Goal: Task Accomplishment & Management: Complete application form

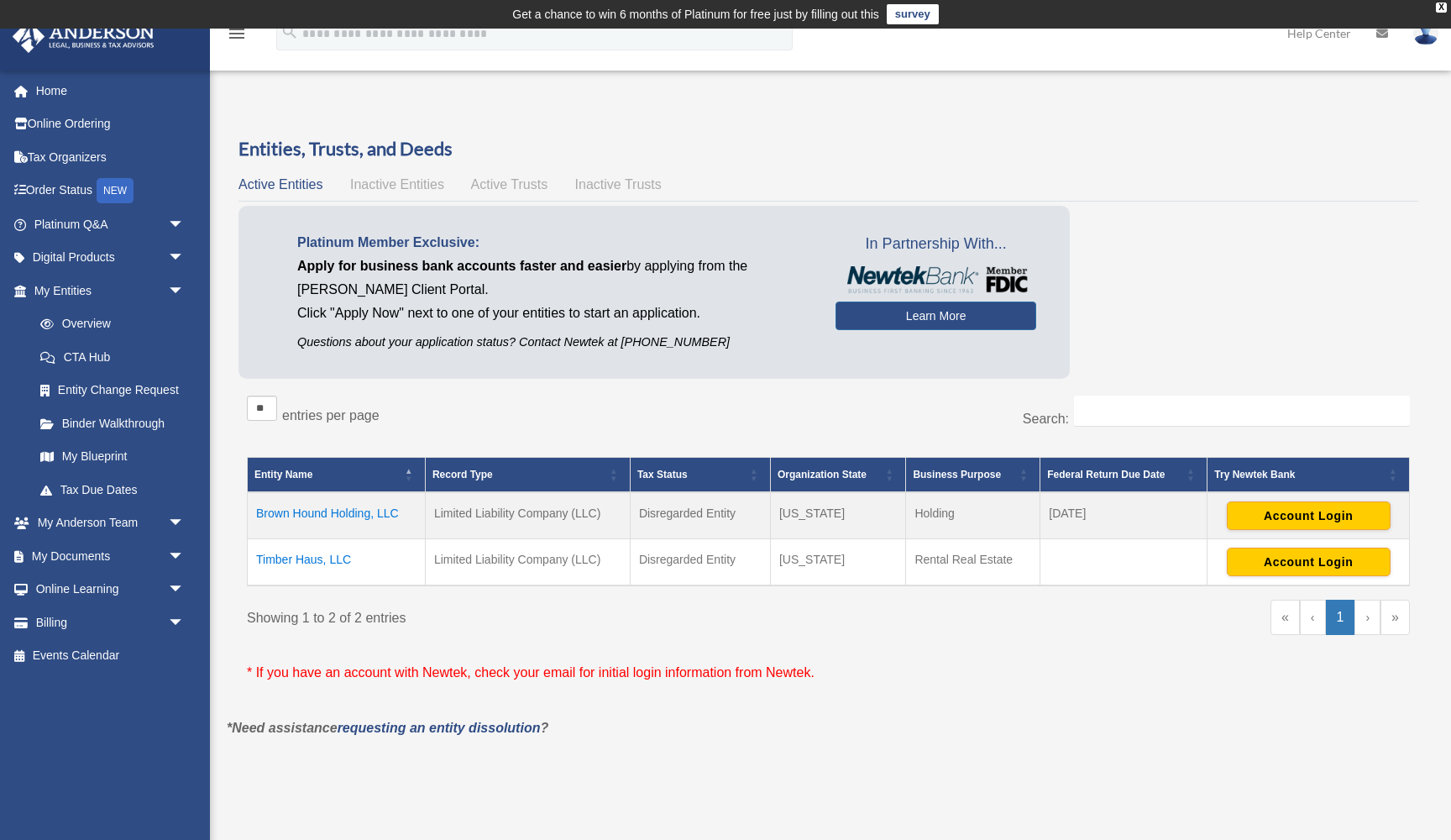
click at [333, 513] on td "Brown Hound Holding, LLC" at bounding box center [336, 516] width 178 height 47
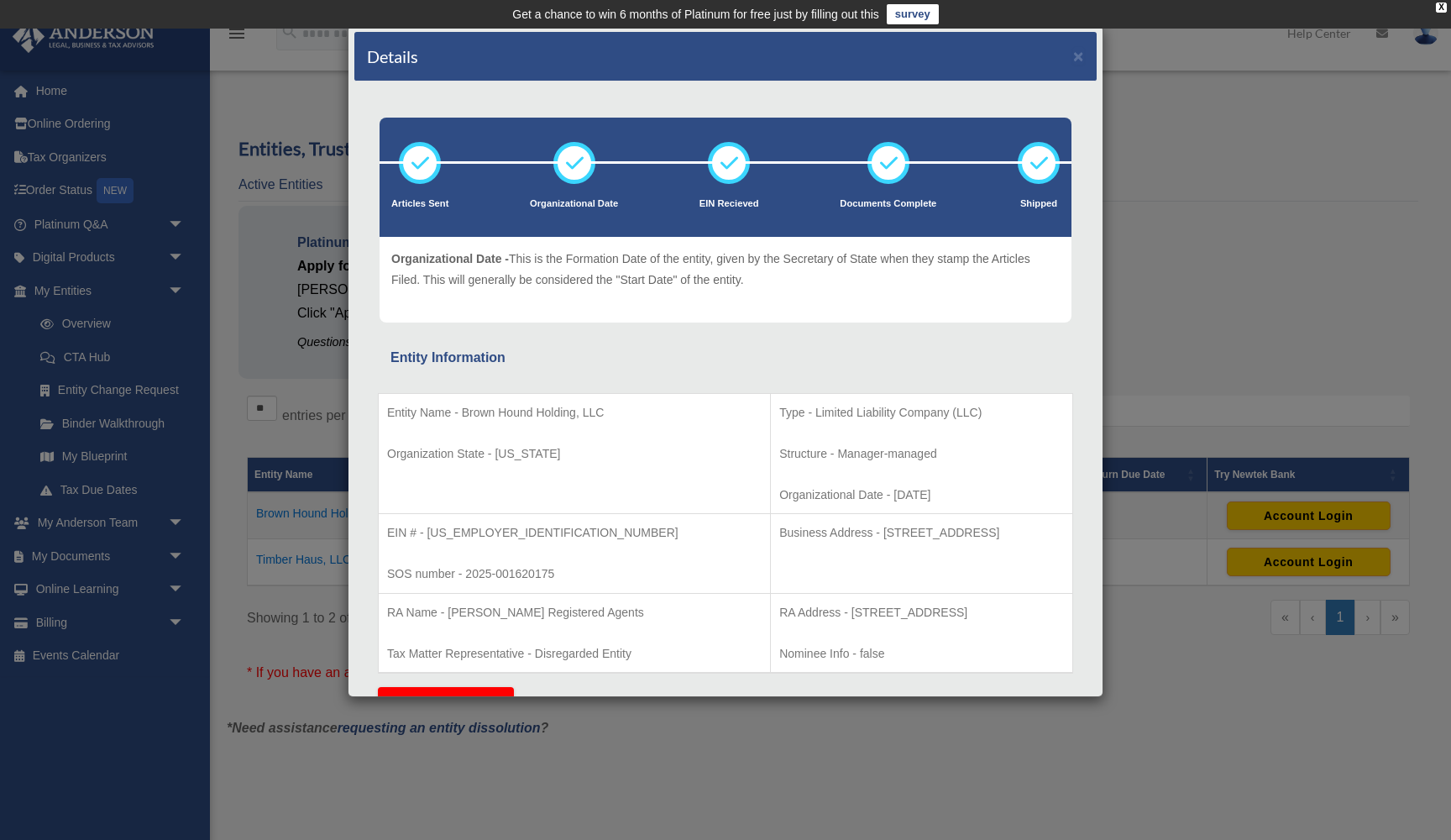
click at [1191, 175] on div "Details × Articles Sent Organizational Date" at bounding box center [725, 420] width 1451 height 840
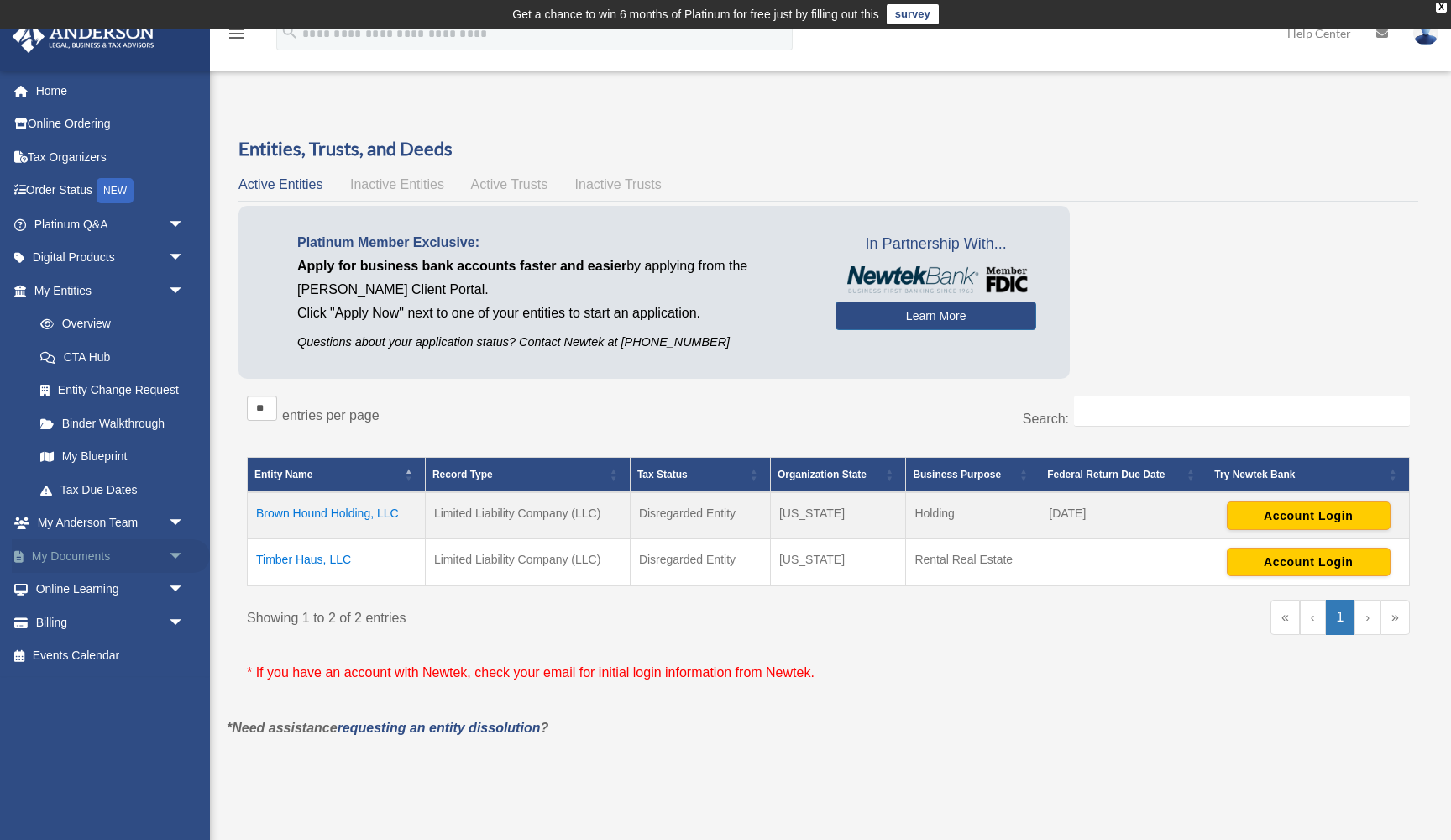
click at [168, 551] on span "arrow_drop_down" at bounding box center [184, 556] width 34 height 34
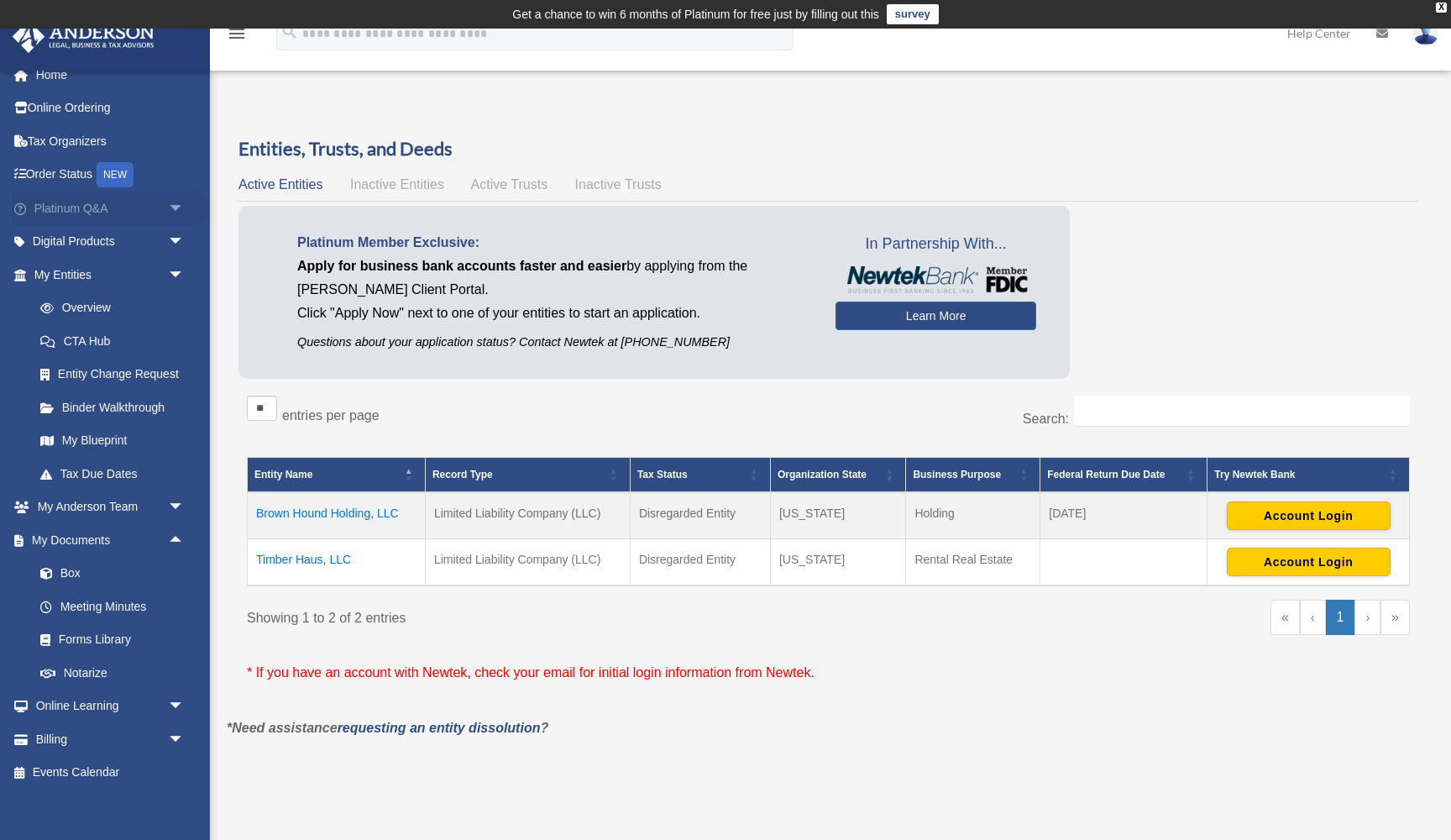
click at [181, 206] on span "arrow_drop_down" at bounding box center [184, 208] width 34 height 34
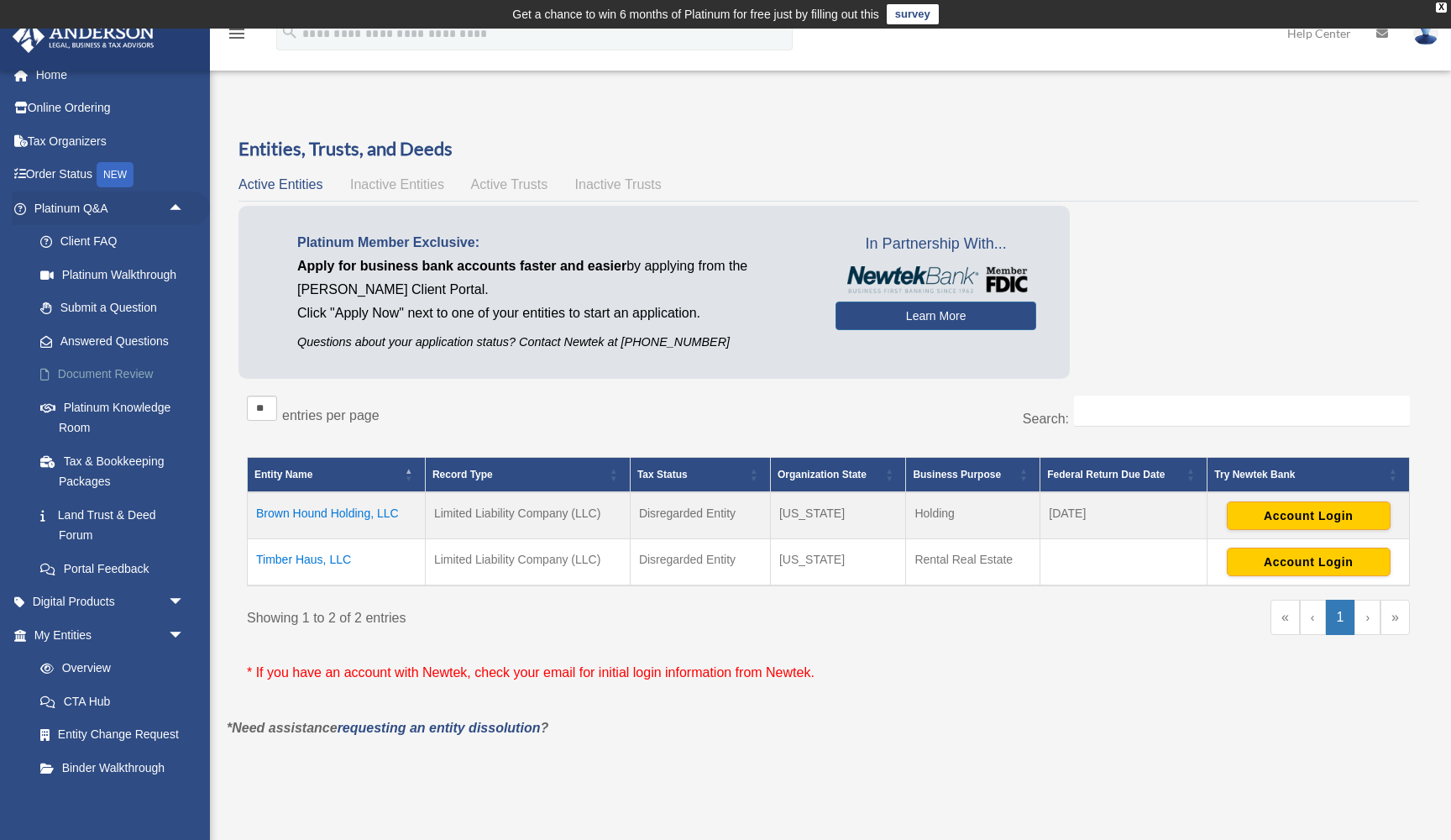
click at [121, 370] on link "Document Review" at bounding box center [117, 374] width 187 height 34
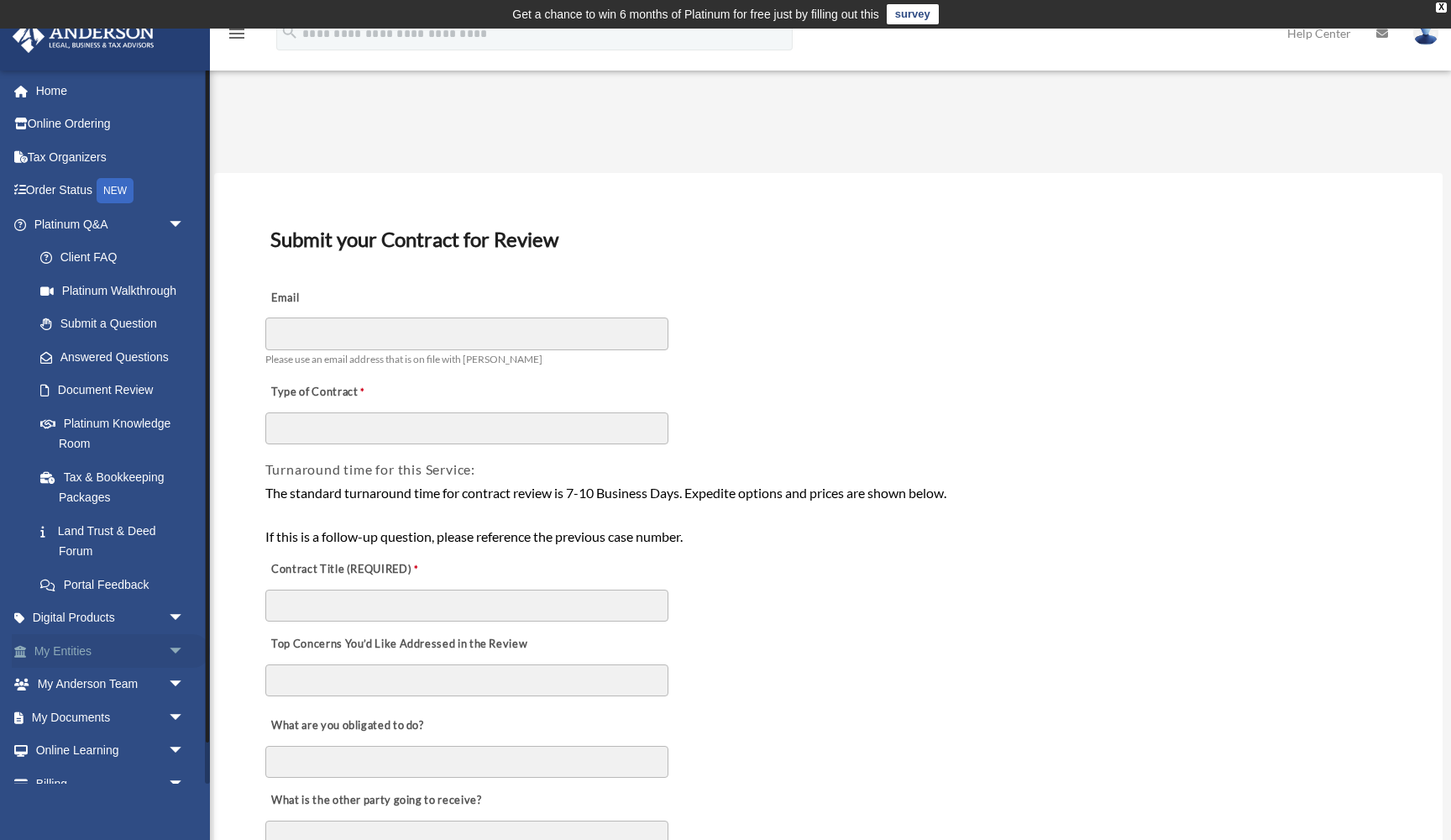
click at [177, 642] on span "arrow_drop_down" at bounding box center [184, 652] width 34 height 34
click at [114, 679] on link "Overview" at bounding box center [117, 684] width 187 height 34
click at [84, 678] on link "Overview" at bounding box center [117, 684] width 187 height 34
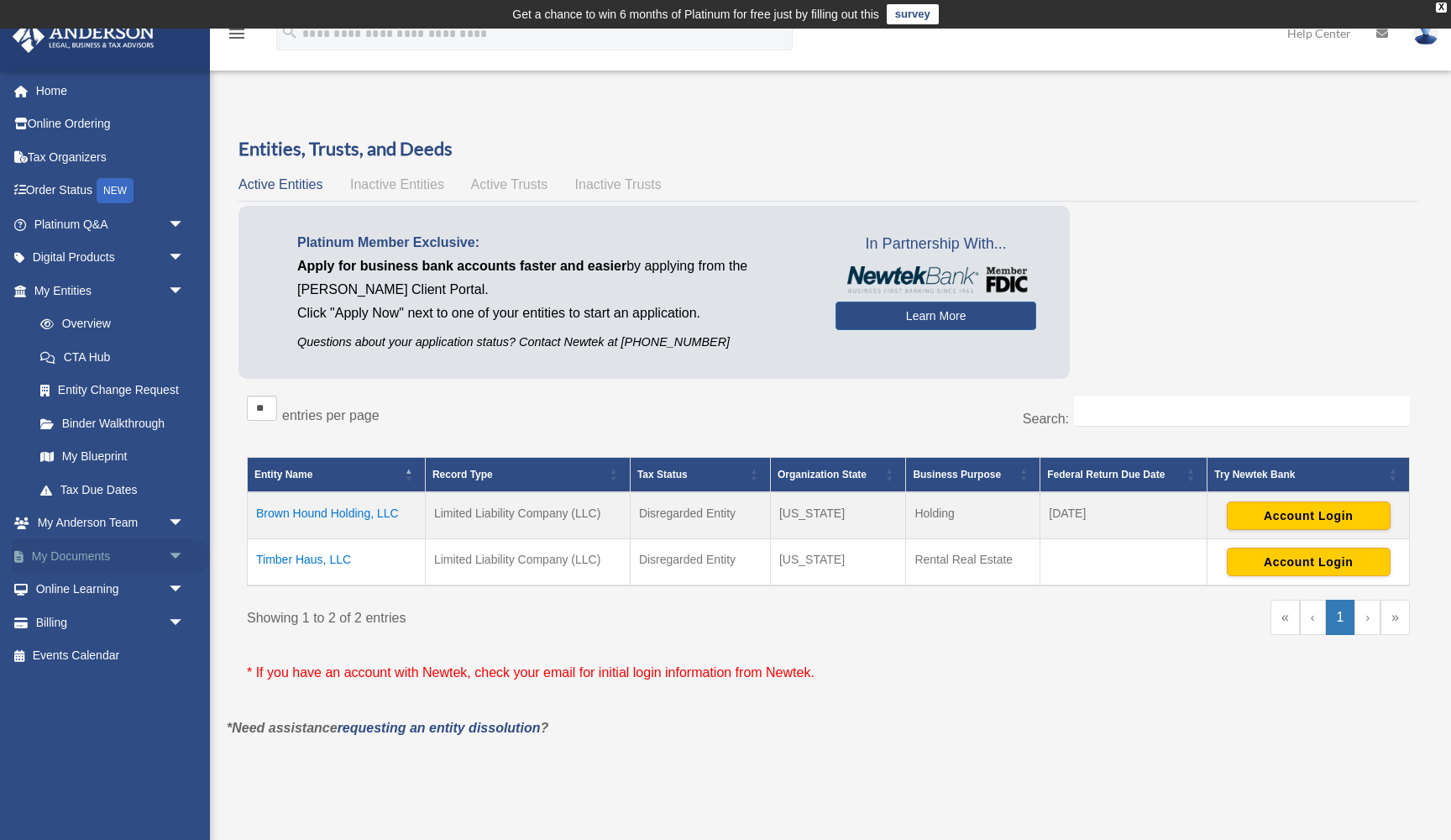
click at [141, 550] on link "My Documents arrow_drop_down" at bounding box center [111, 555] width 198 height 34
click at [176, 546] on span "arrow_drop_down" at bounding box center [184, 556] width 34 height 34
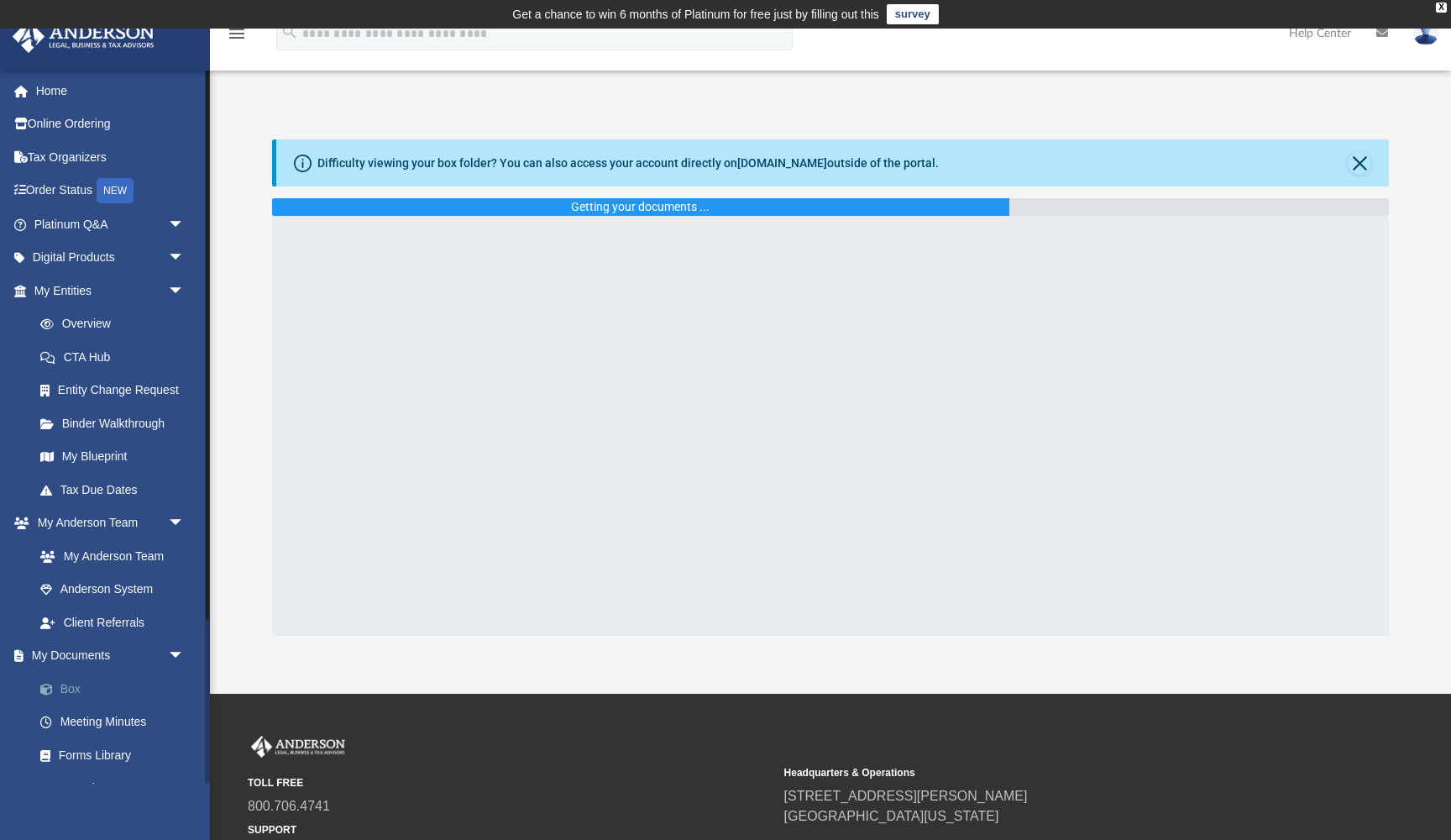
click at [73, 682] on link "Box" at bounding box center [117, 688] width 187 height 34
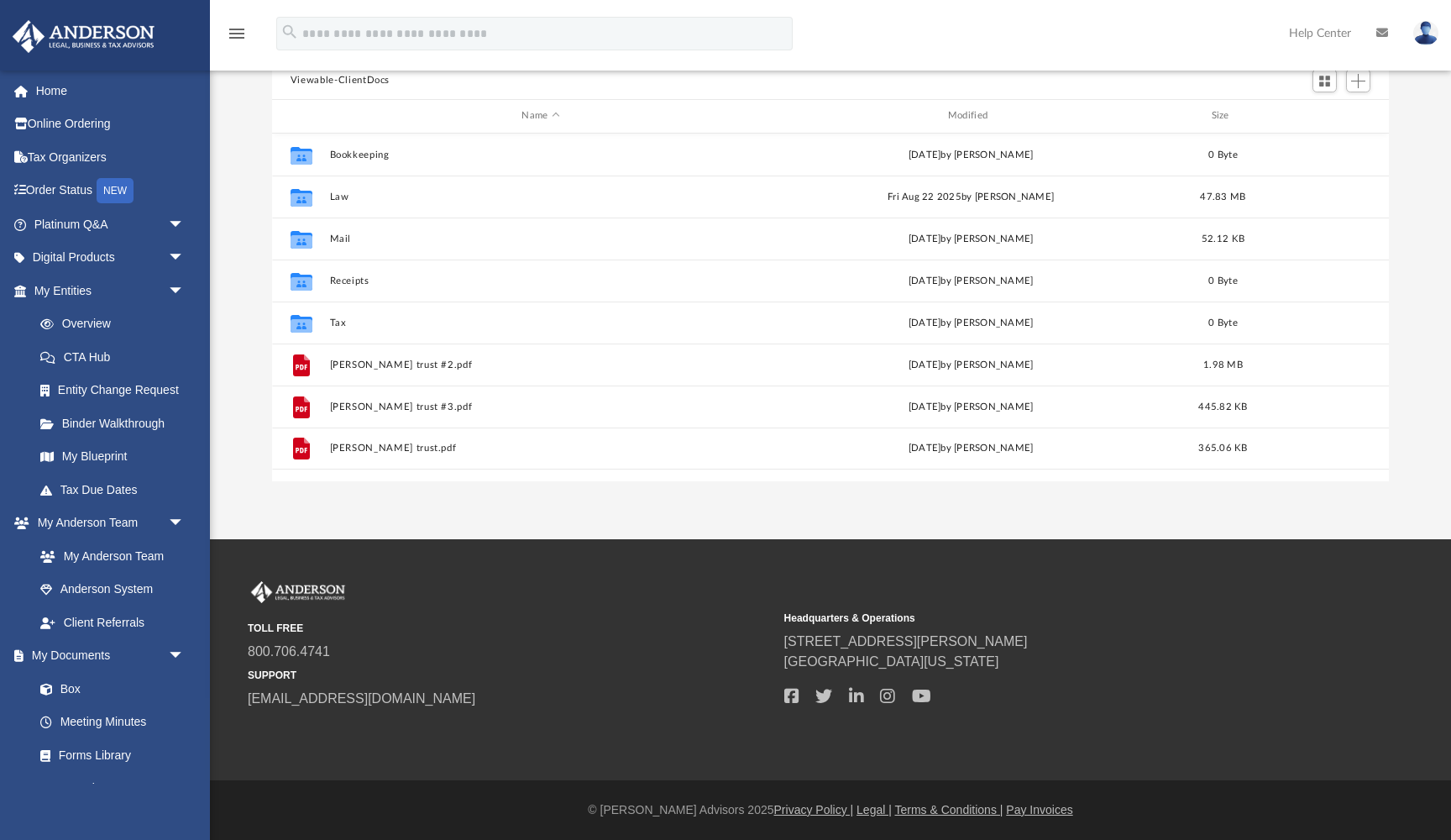
scroll to position [195, 0]
click at [178, 221] on span "arrow_drop_down" at bounding box center [184, 225] width 34 height 34
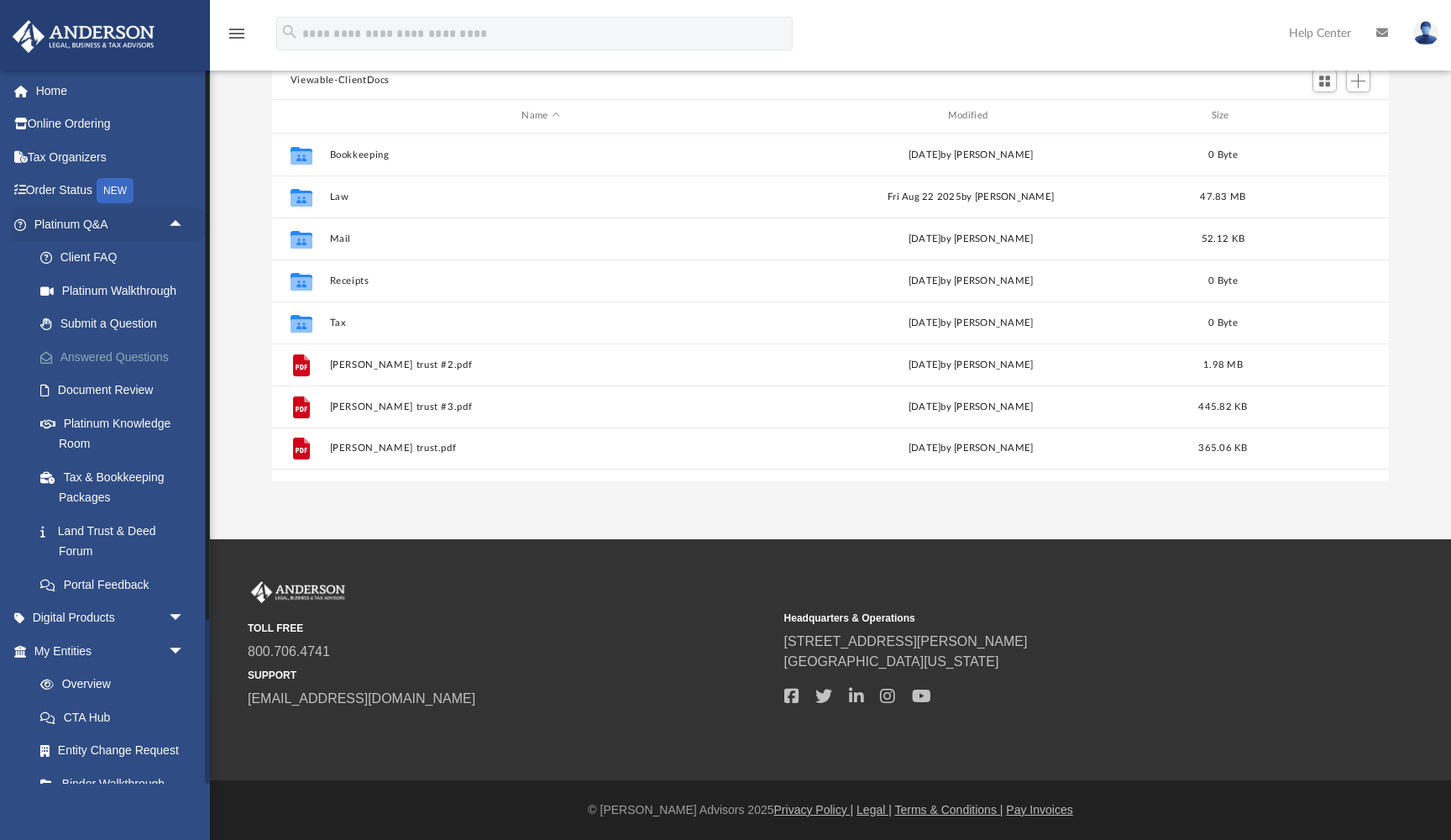
click at [126, 353] on link "Answered Questions" at bounding box center [117, 356] width 187 height 34
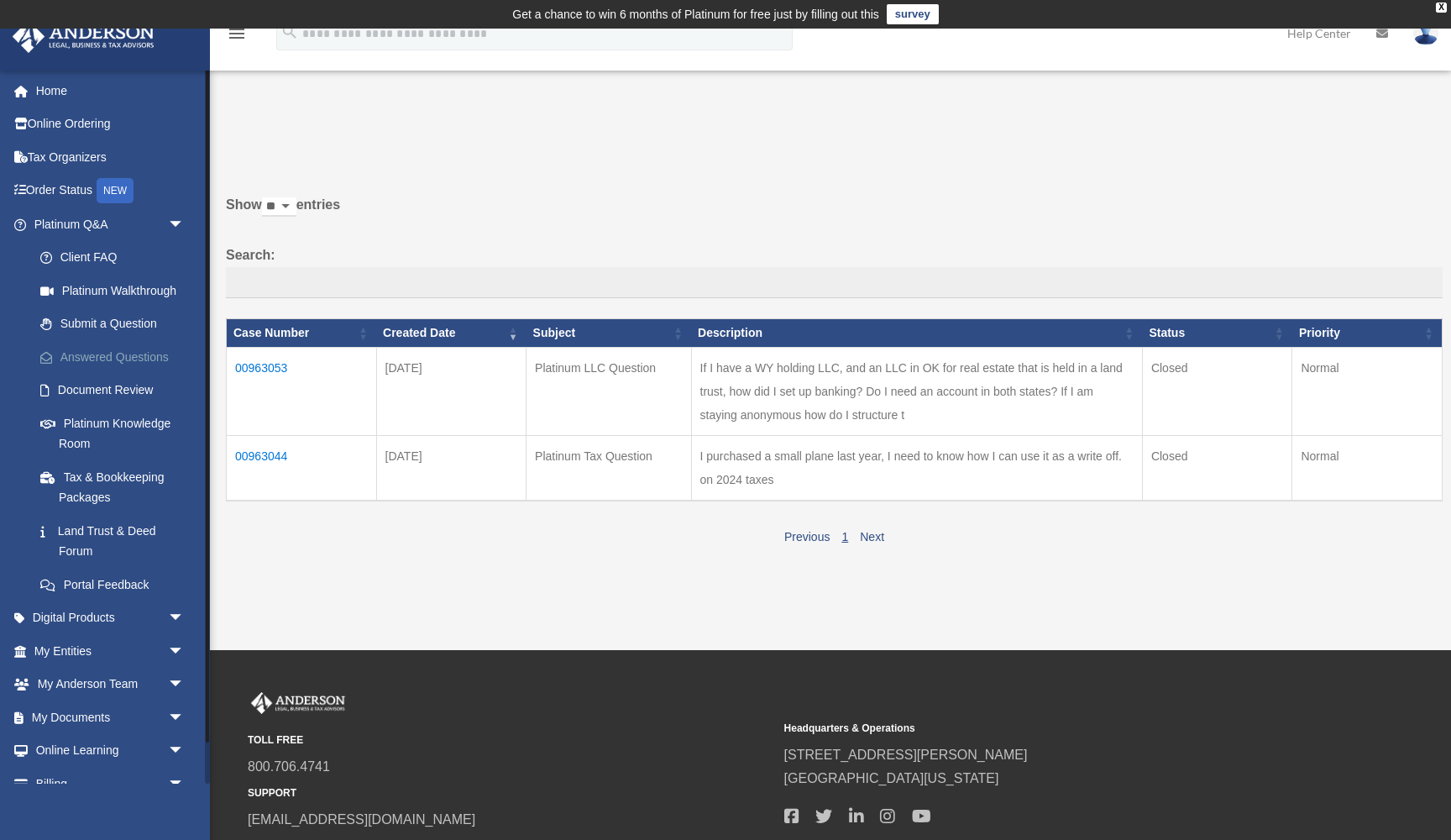
click at [108, 357] on link "Answered Questions" at bounding box center [117, 356] width 187 height 34
click at [268, 367] on td "00963053" at bounding box center [302, 391] width 150 height 88
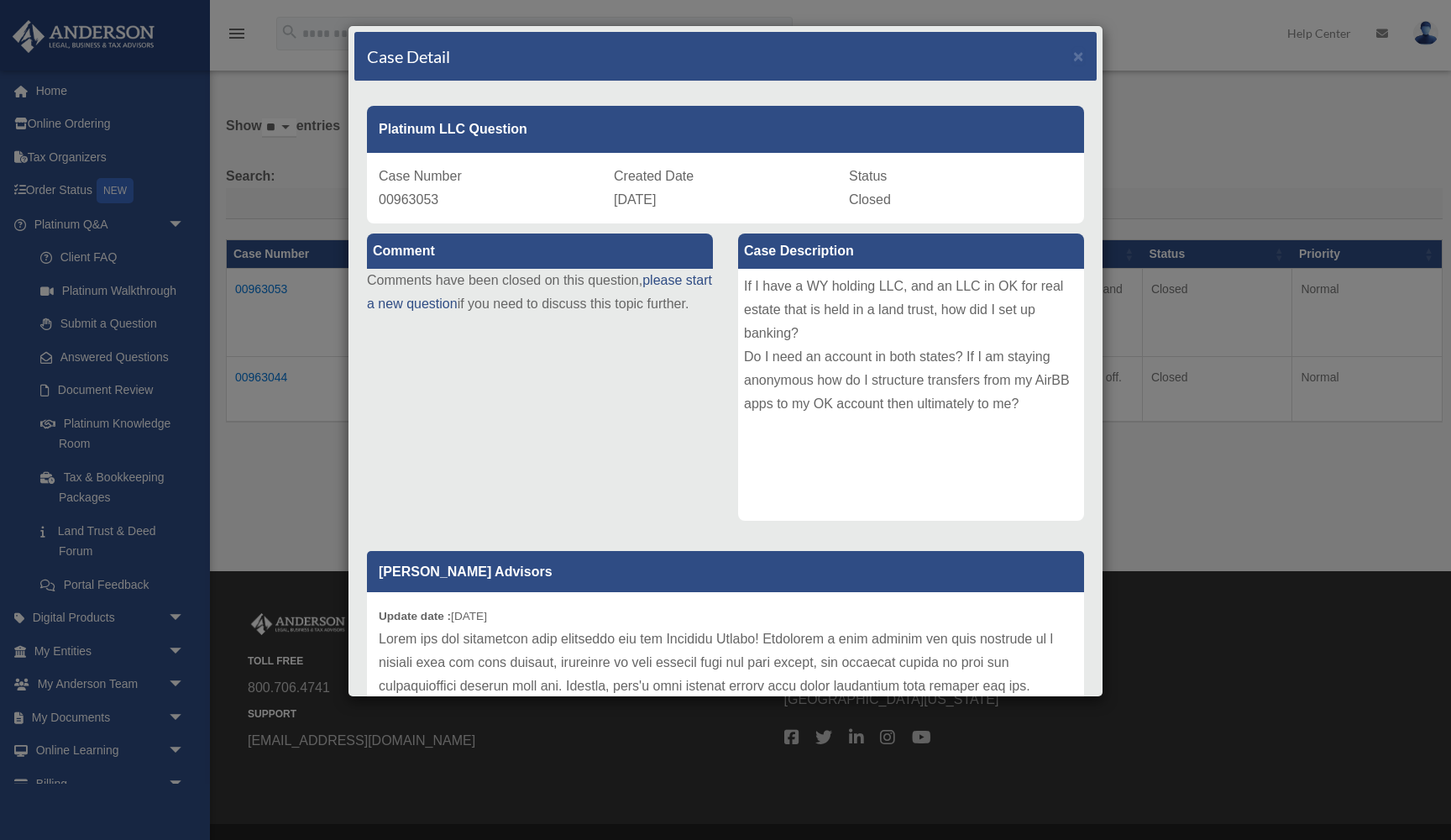
scroll to position [75, 0]
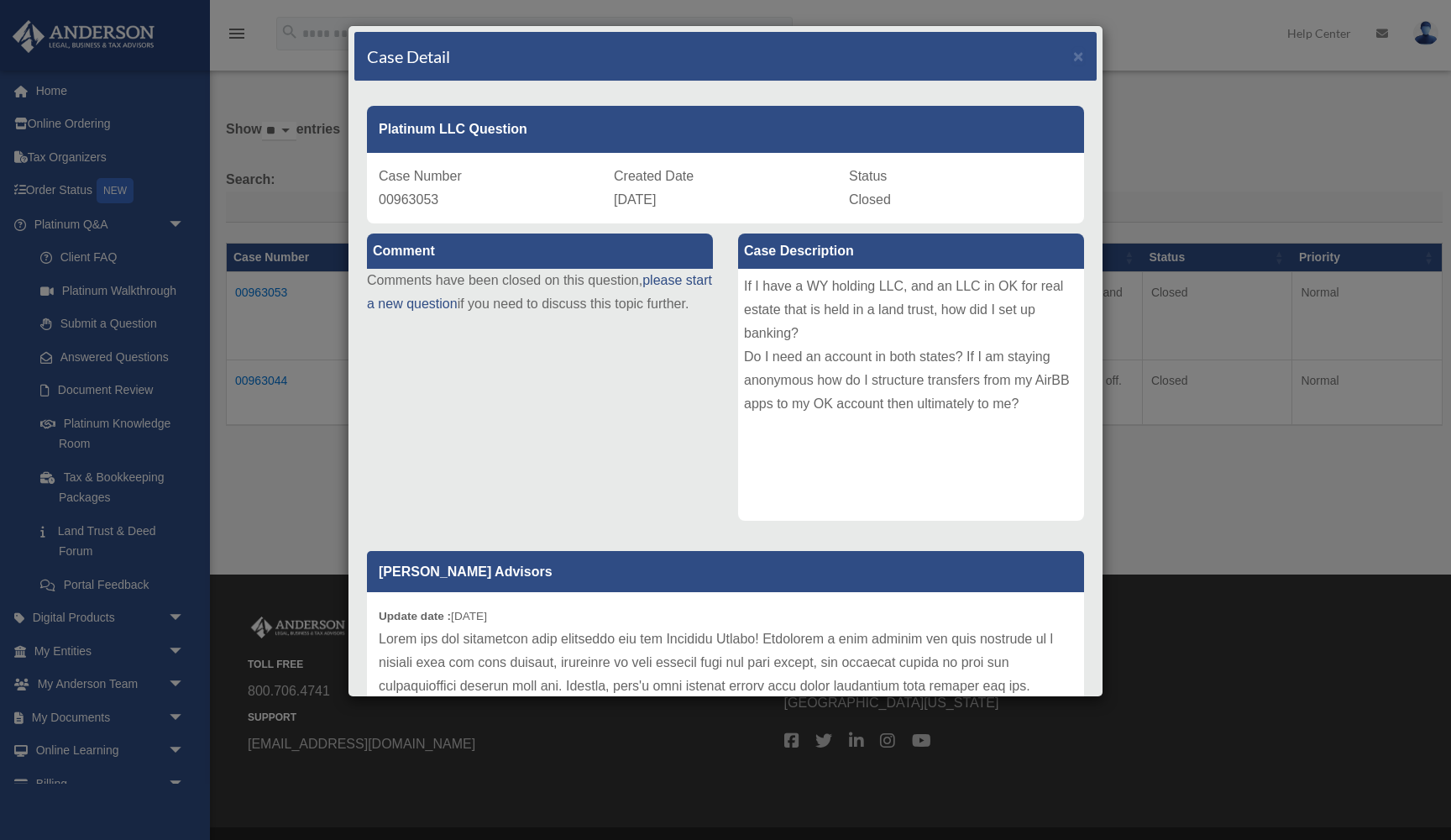
click at [173, 711] on div "Case Detail × Platinum LLC Question Case Number 00963053 Created Date May 6, 20…" at bounding box center [725, 420] width 1451 height 840
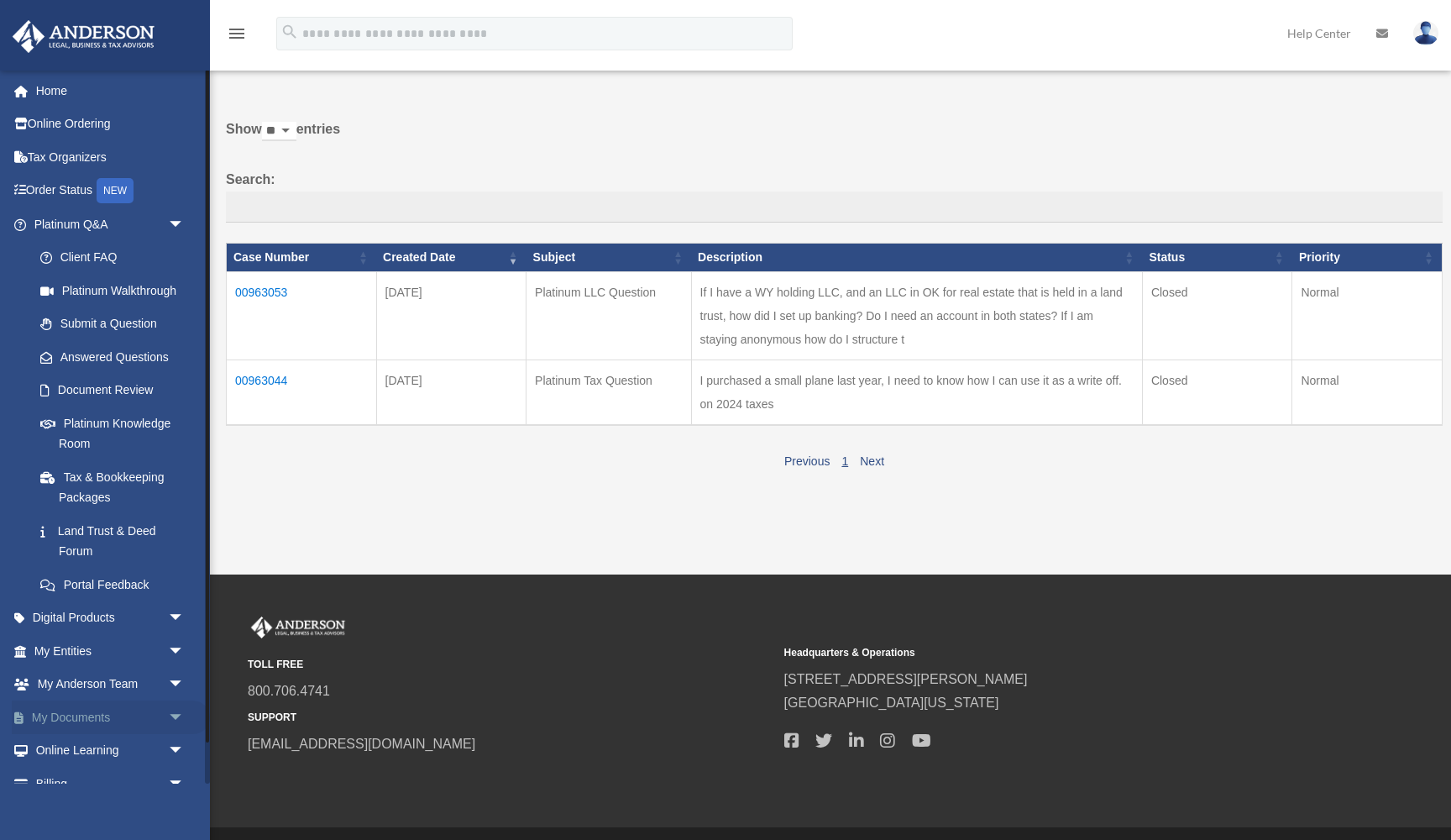
click at [177, 706] on span "arrow_drop_down" at bounding box center [184, 718] width 34 height 34
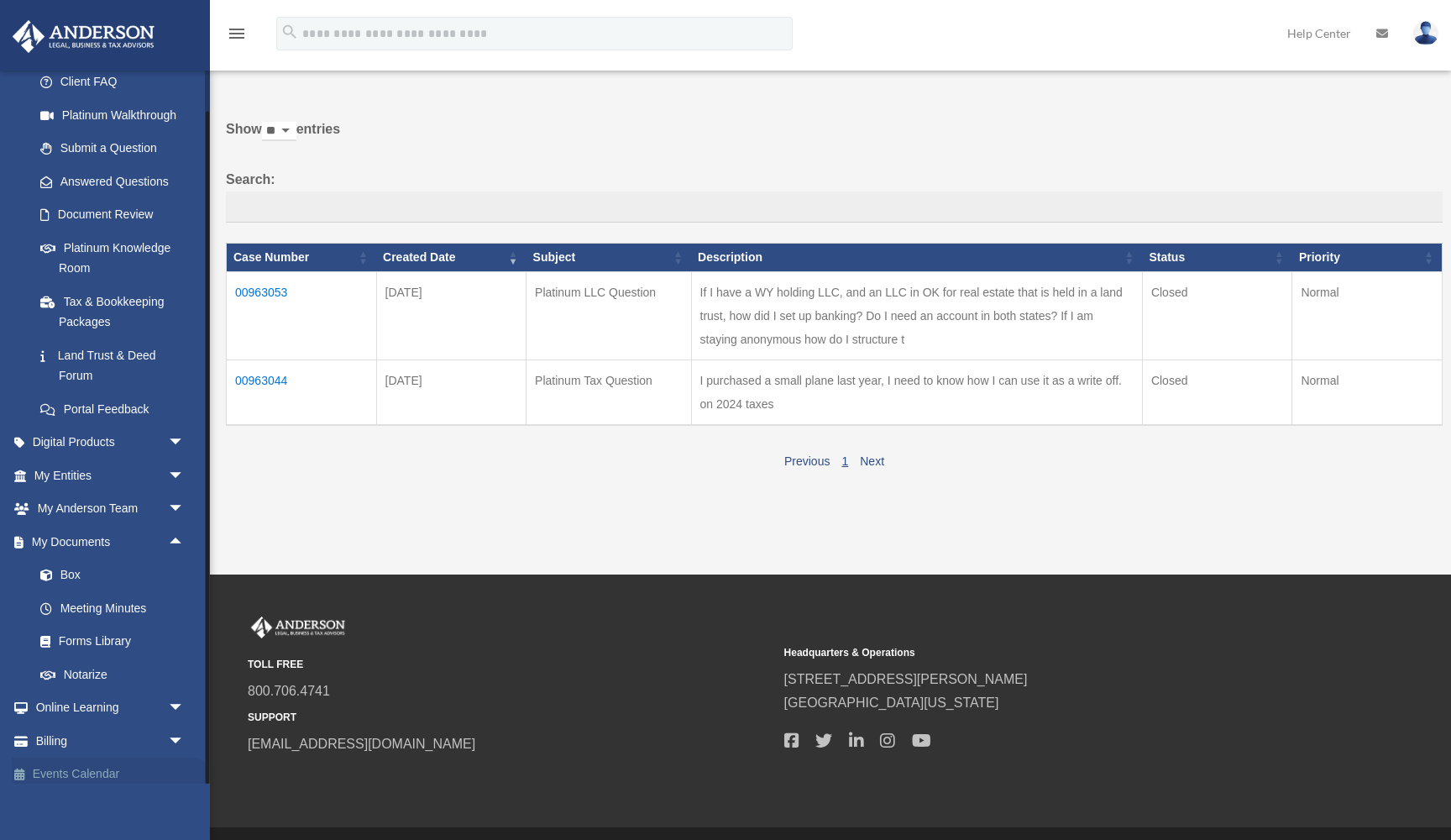
scroll to position [175, 0]
click at [69, 567] on link "Box" at bounding box center [117, 575] width 187 height 34
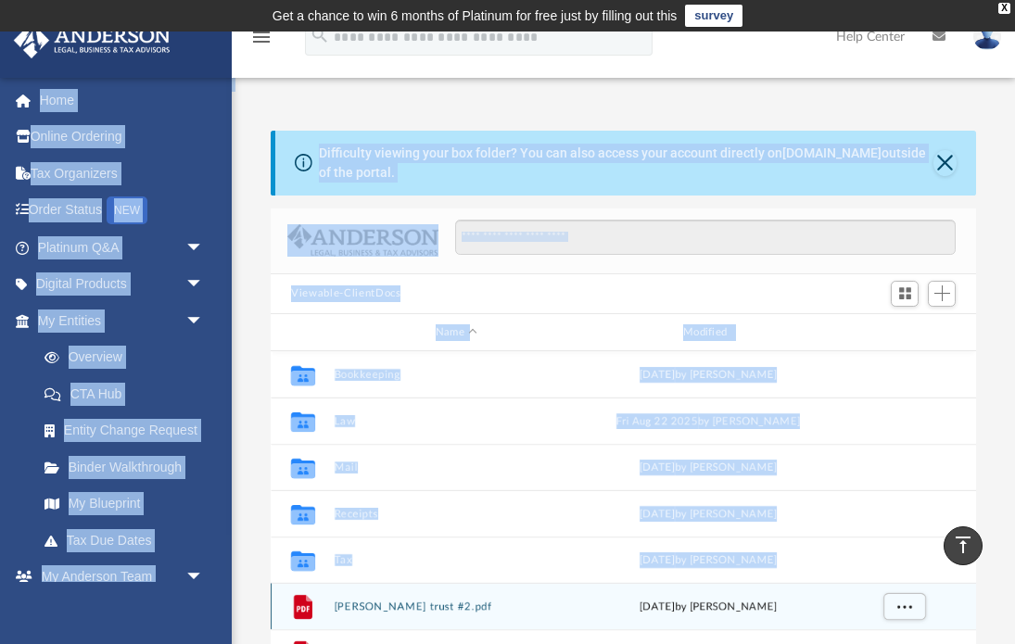
drag, startPoint x: 305, startPoint y: 301, endPoint x: -410, endPoint y: 42, distance: 760.1
click at [0, 42] on html "X Get a chance to win 6 months of Platinum for free just by filling out this su…" at bounding box center [507, 553] width 1015 height 1107
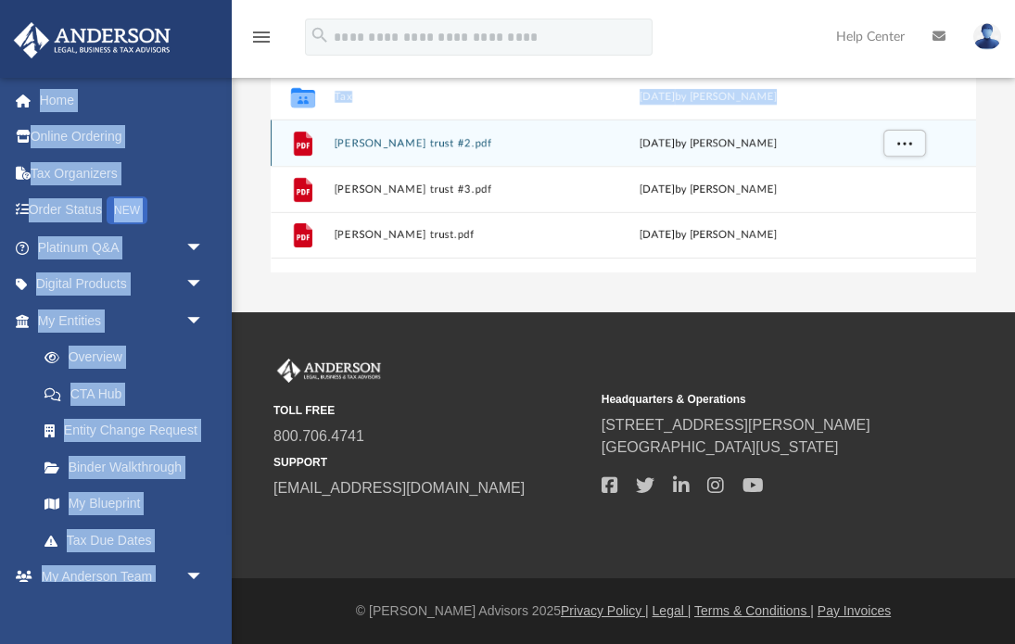
scroll to position [463, 0]
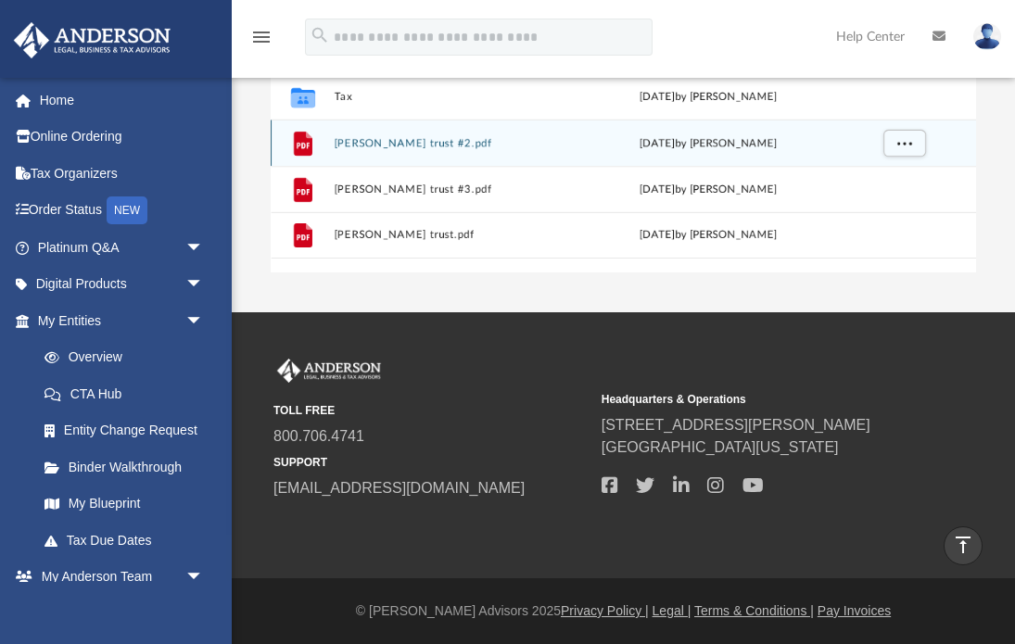
click at [654, 143] on div "Thu Aug 28 2025 by Gavin Stevenson" at bounding box center [709, 143] width 244 height 17
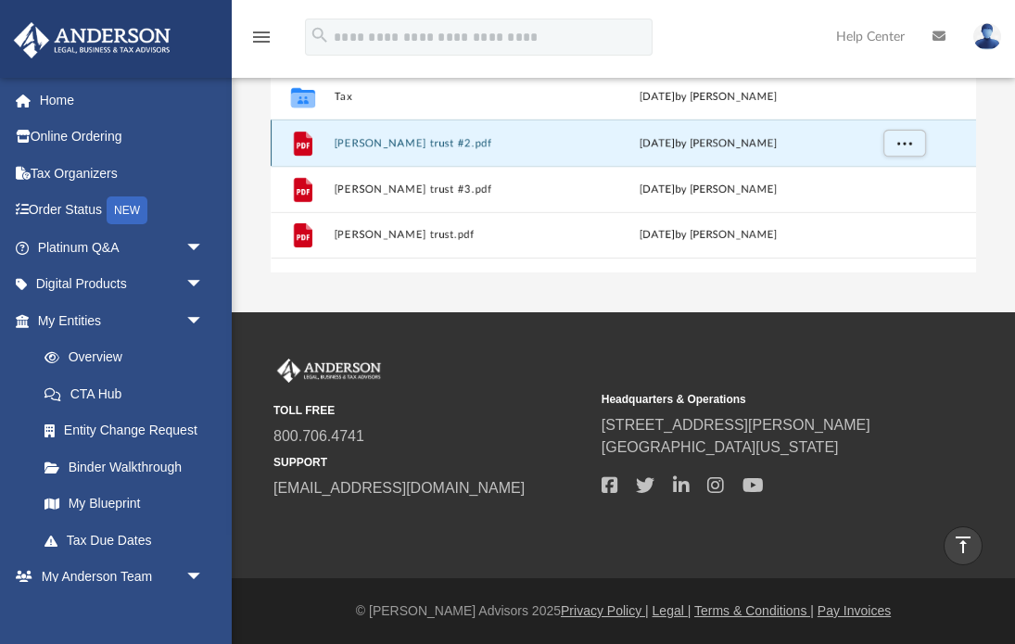
click at [379, 144] on button "Misty trust #2.pdf" at bounding box center [457, 143] width 244 height 12
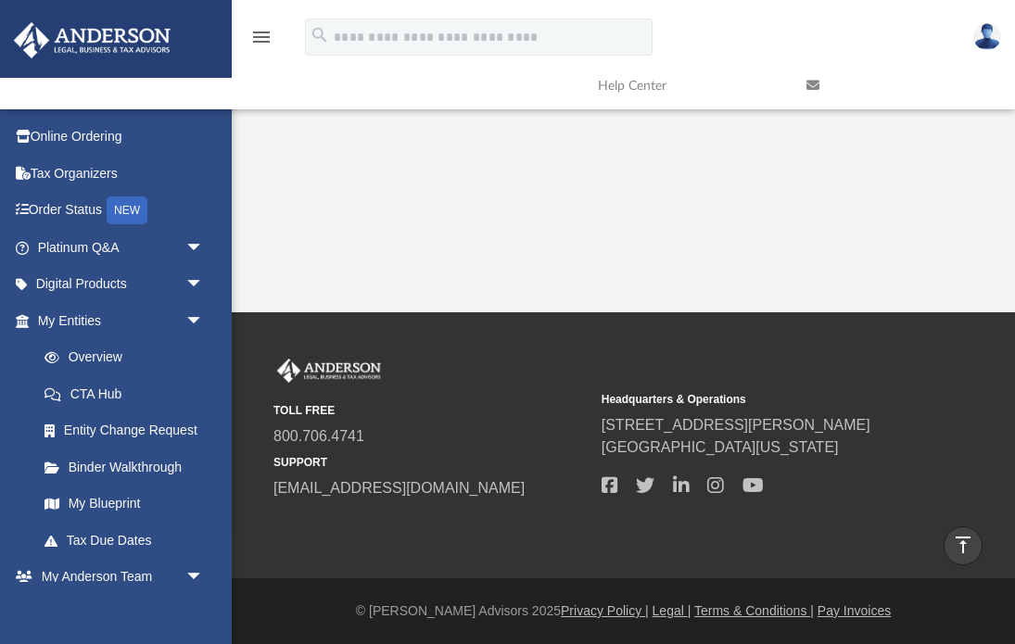
scroll to position [208, 0]
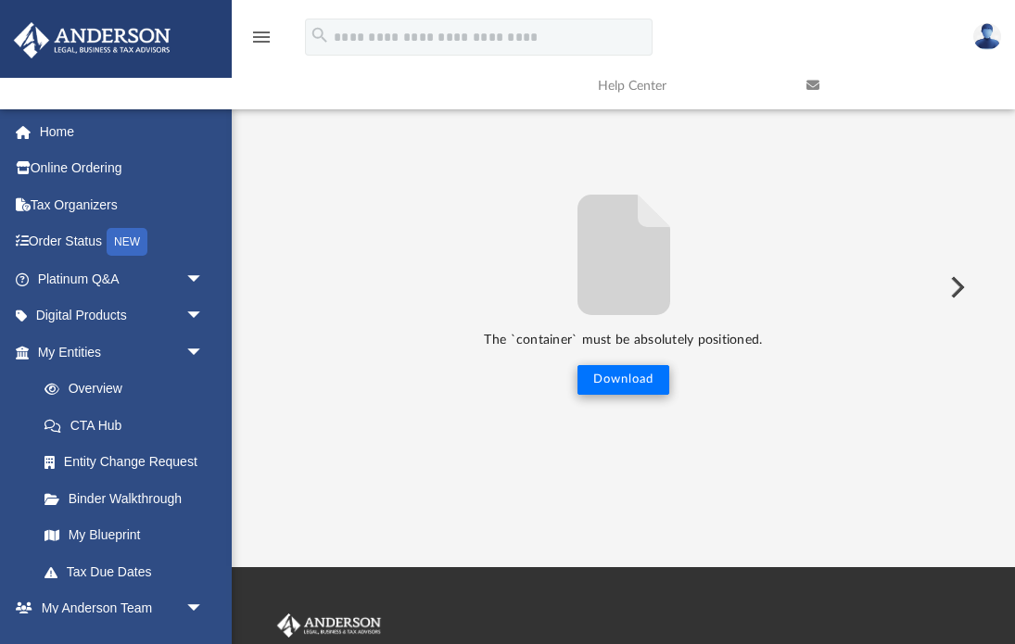
click at [626, 380] on button "Download" at bounding box center [623, 380] width 92 height 30
click at [960, 289] on button "Preview" at bounding box center [955, 287] width 41 height 52
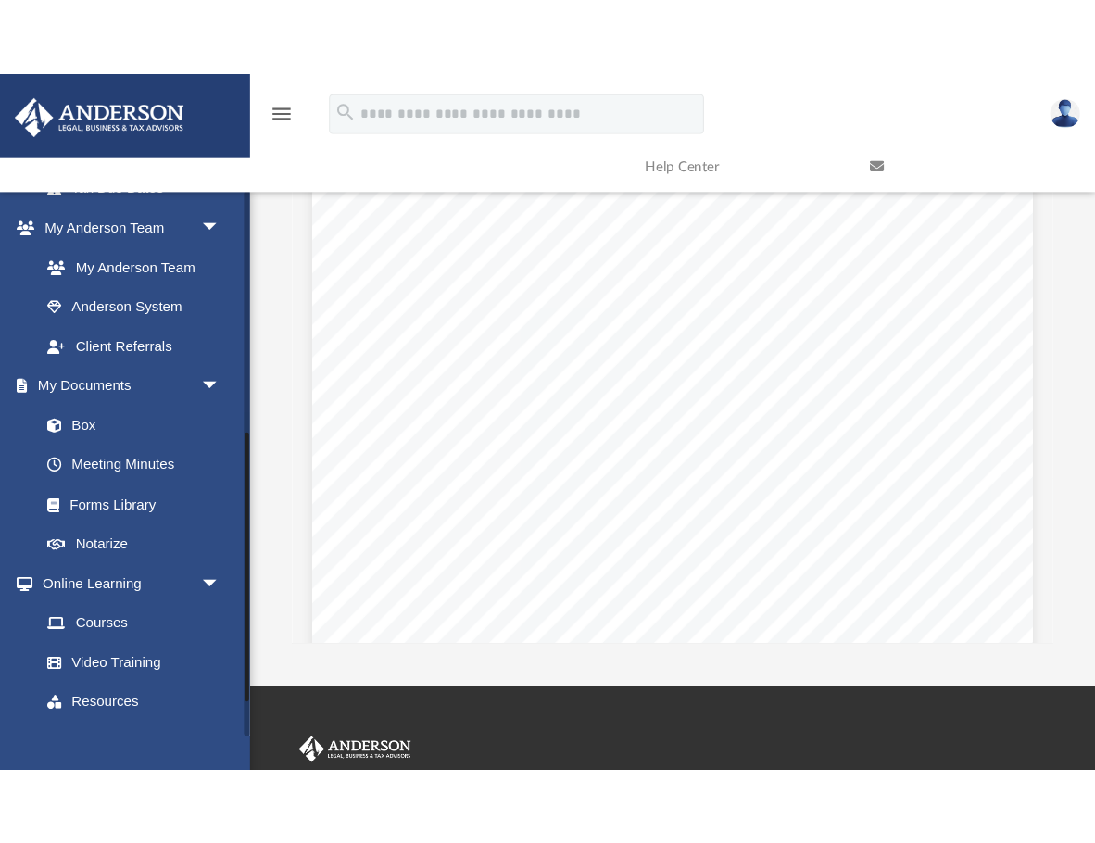
scroll to position [469, 0]
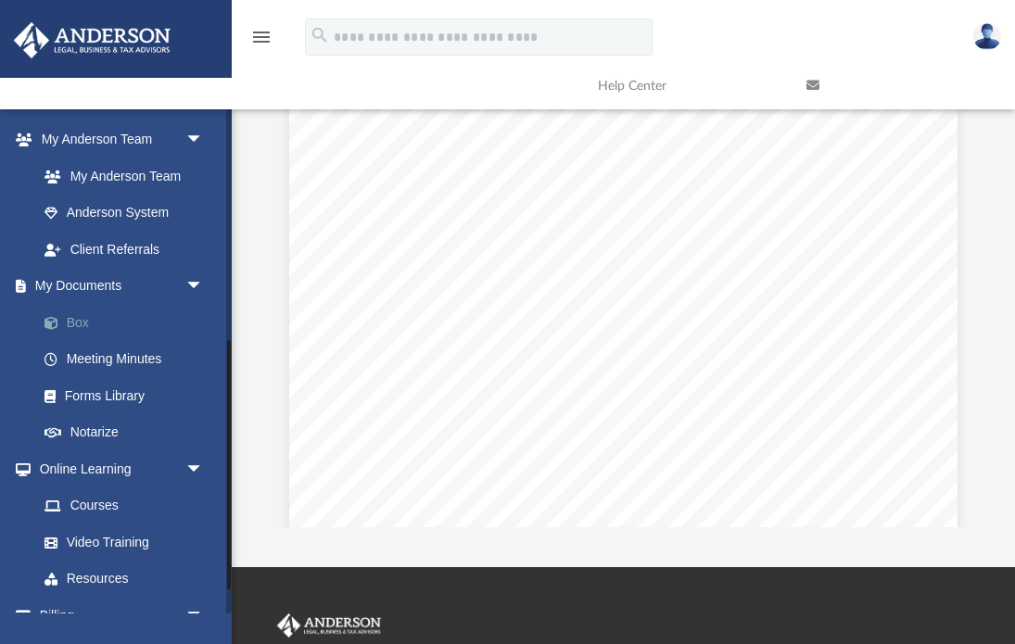
click at [72, 322] on link "Box" at bounding box center [129, 322] width 206 height 37
click at [72, 312] on link "Box" at bounding box center [129, 322] width 206 height 37
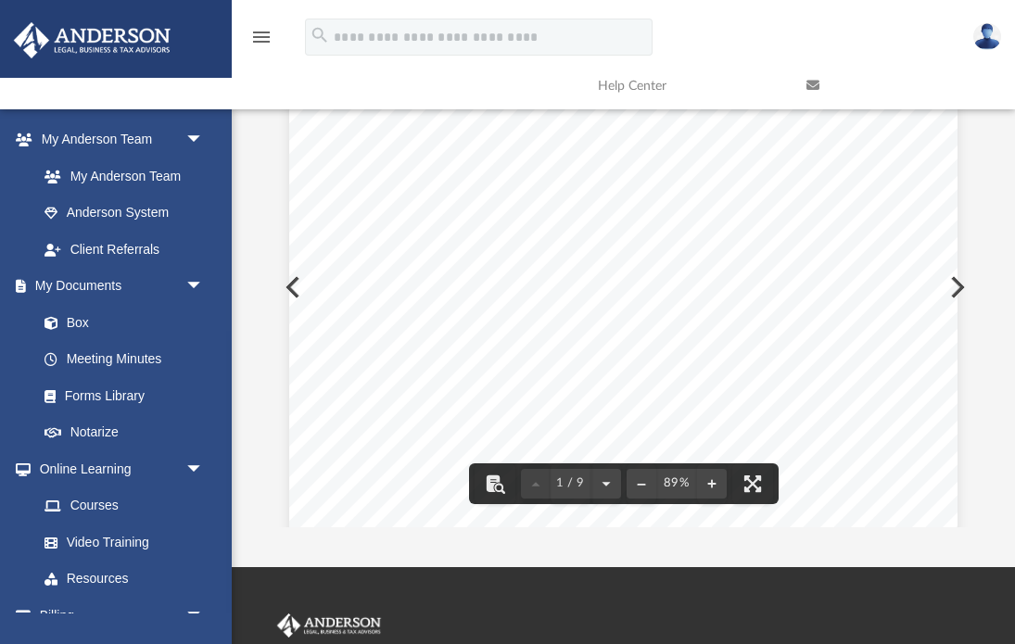
click at [294, 287] on div "Page 1" at bounding box center [623, 497] width 668 height 870
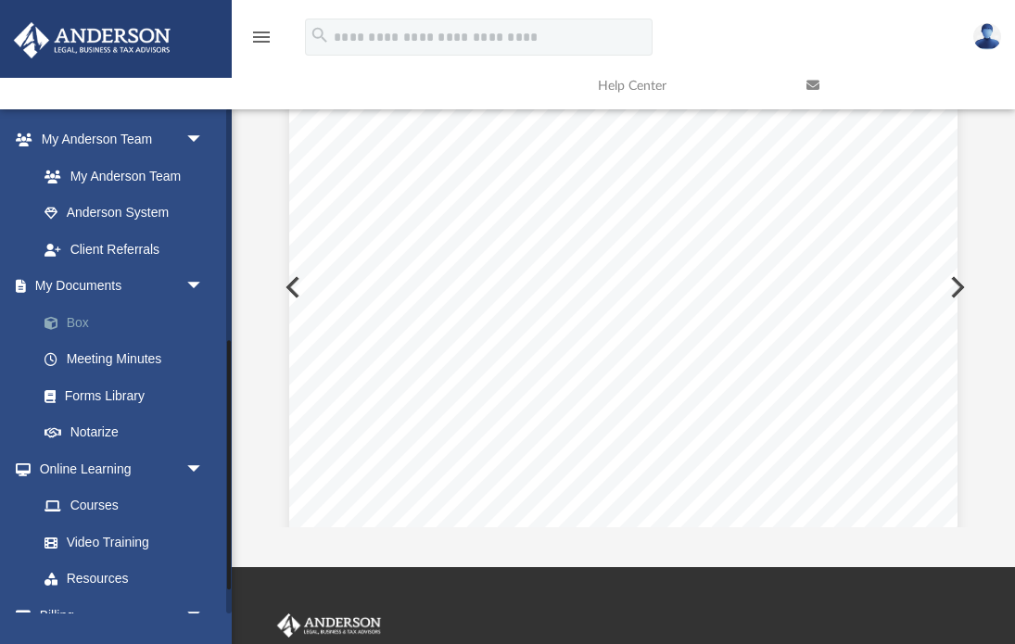
click at [69, 316] on link "Box" at bounding box center [129, 322] width 206 height 37
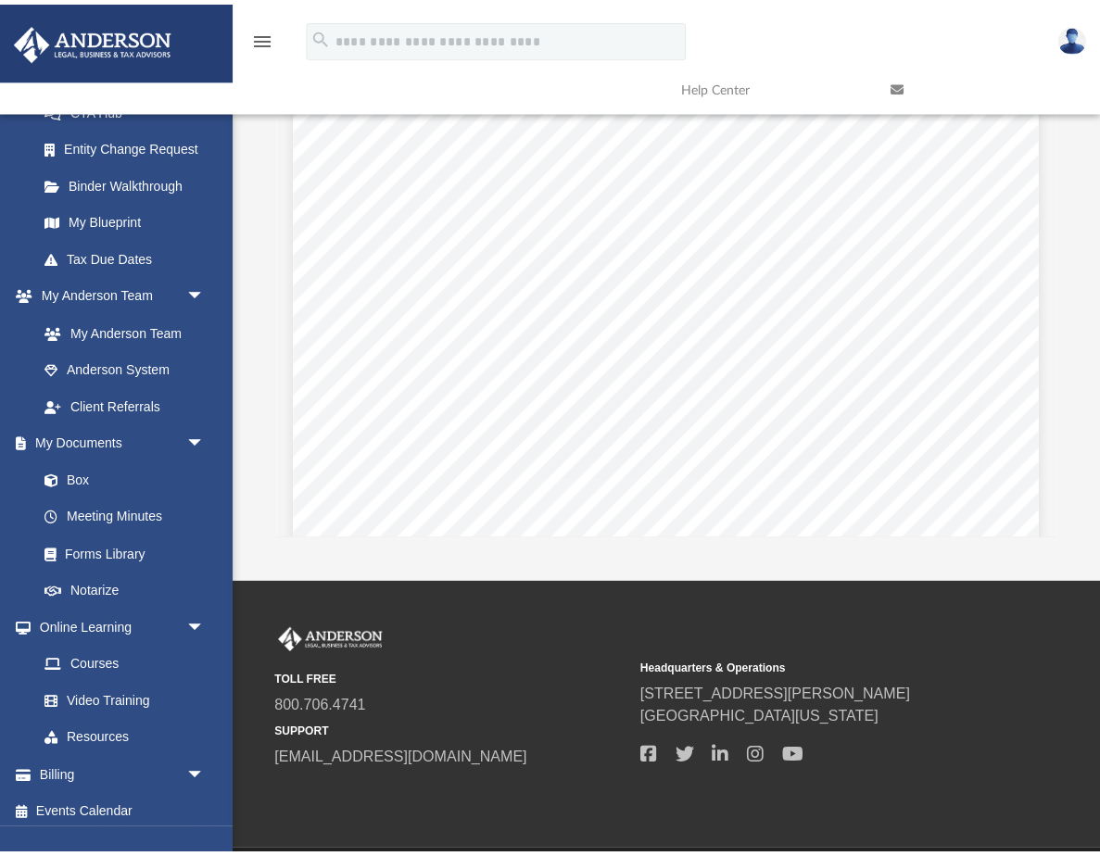
scroll to position [305, 0]
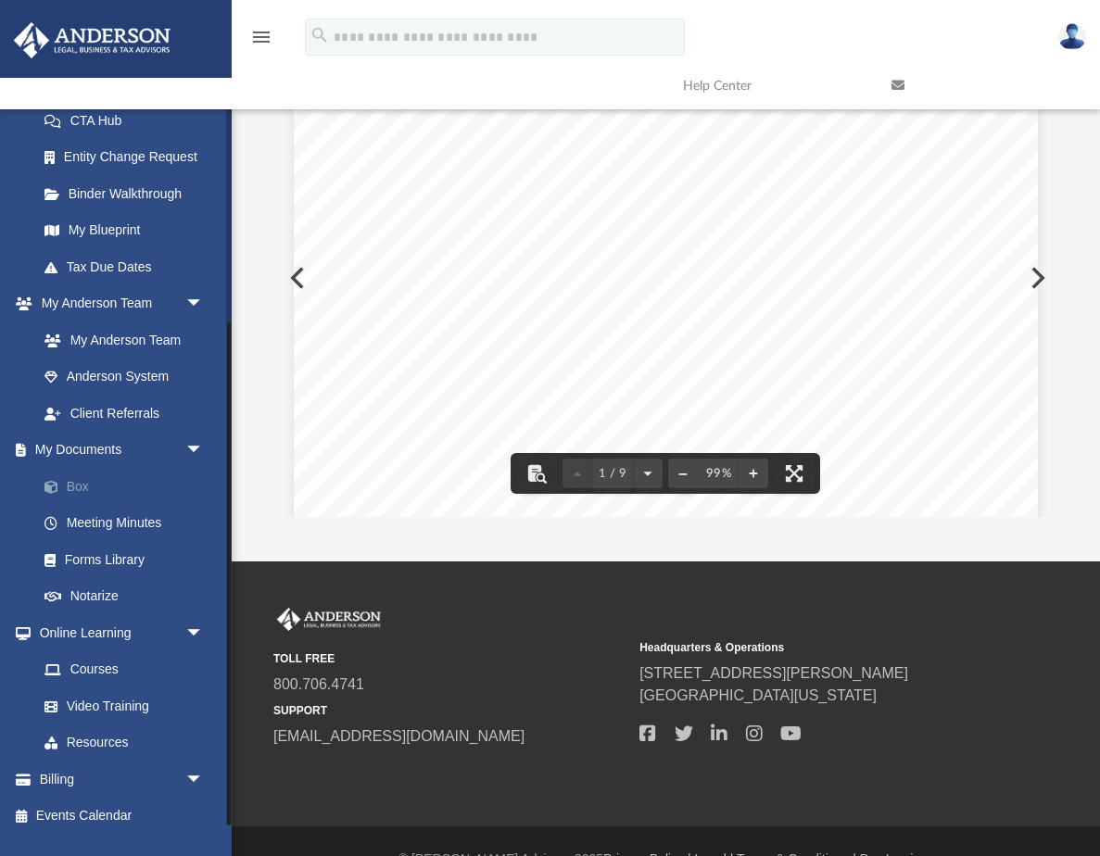
click at [75, 469] on link "Box" at bounding box center [129, 486] width 206 height 37
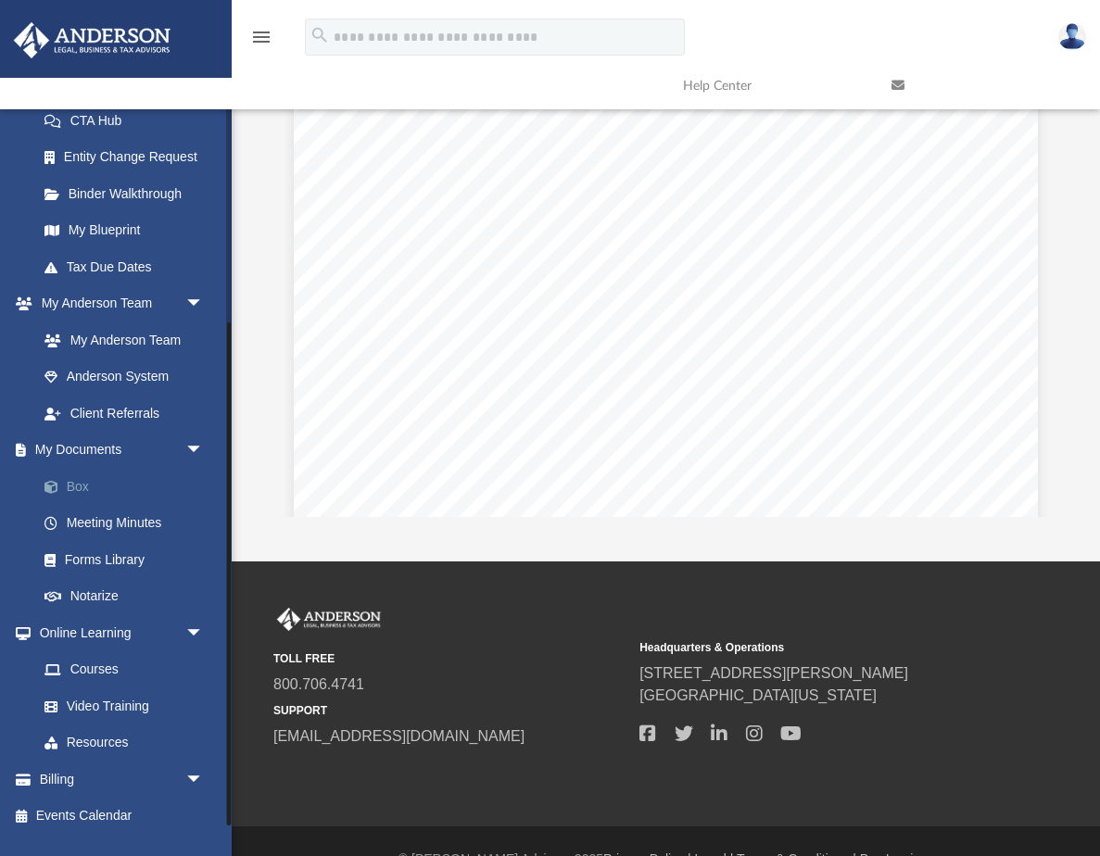
click at [78, 477] on link "Box" at bounding box center [129, 486] width 206 height 37
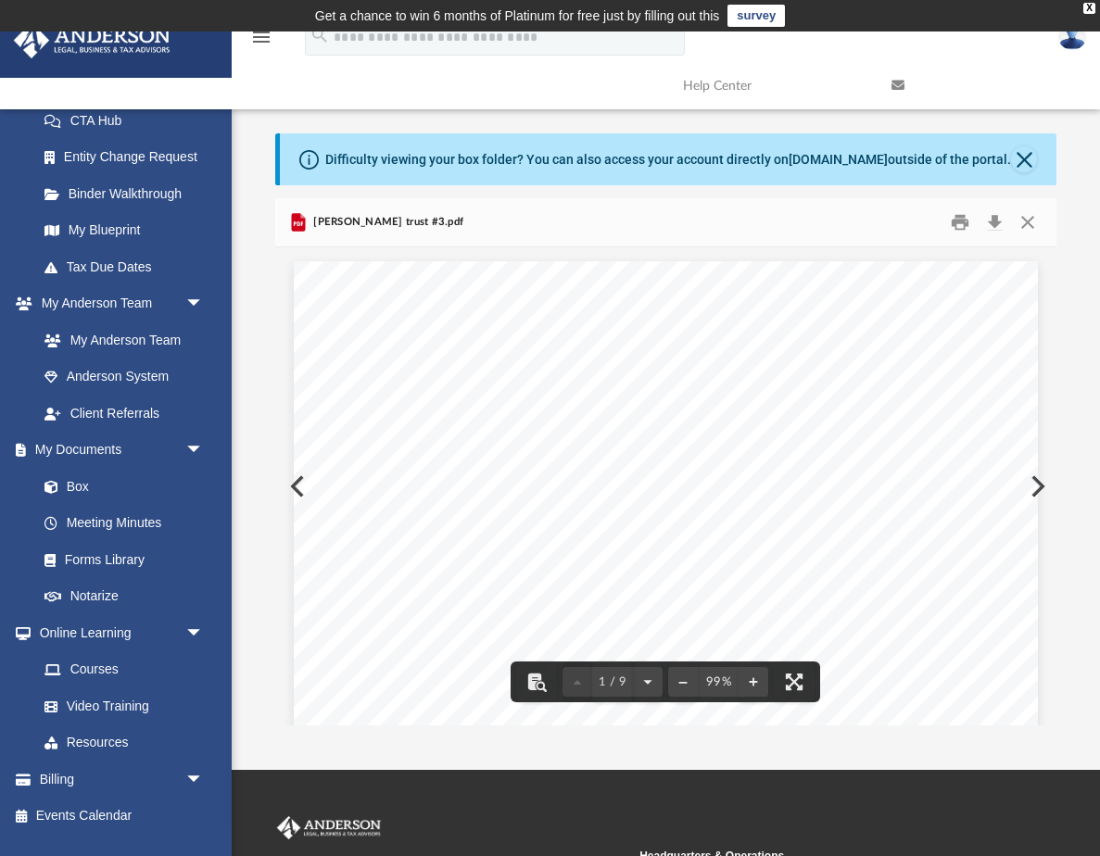
scroll to position [0, 0]
click at [1029, 218] on button "Close" at bounding box center [1027, 222] width 33 height 29
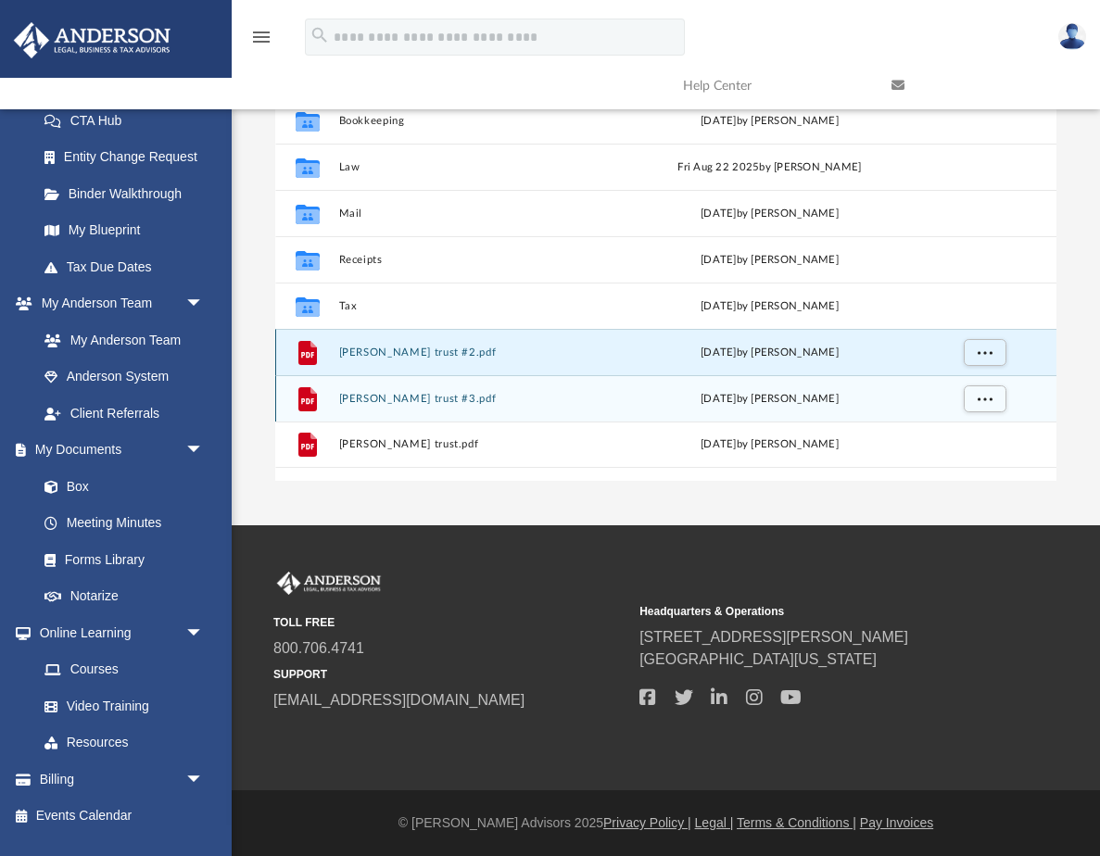
scroll to position [245, 0]
click at [371, 397] on button "Misty trust #3.pdf" at bounding box center [479, 399] width 282 height 12
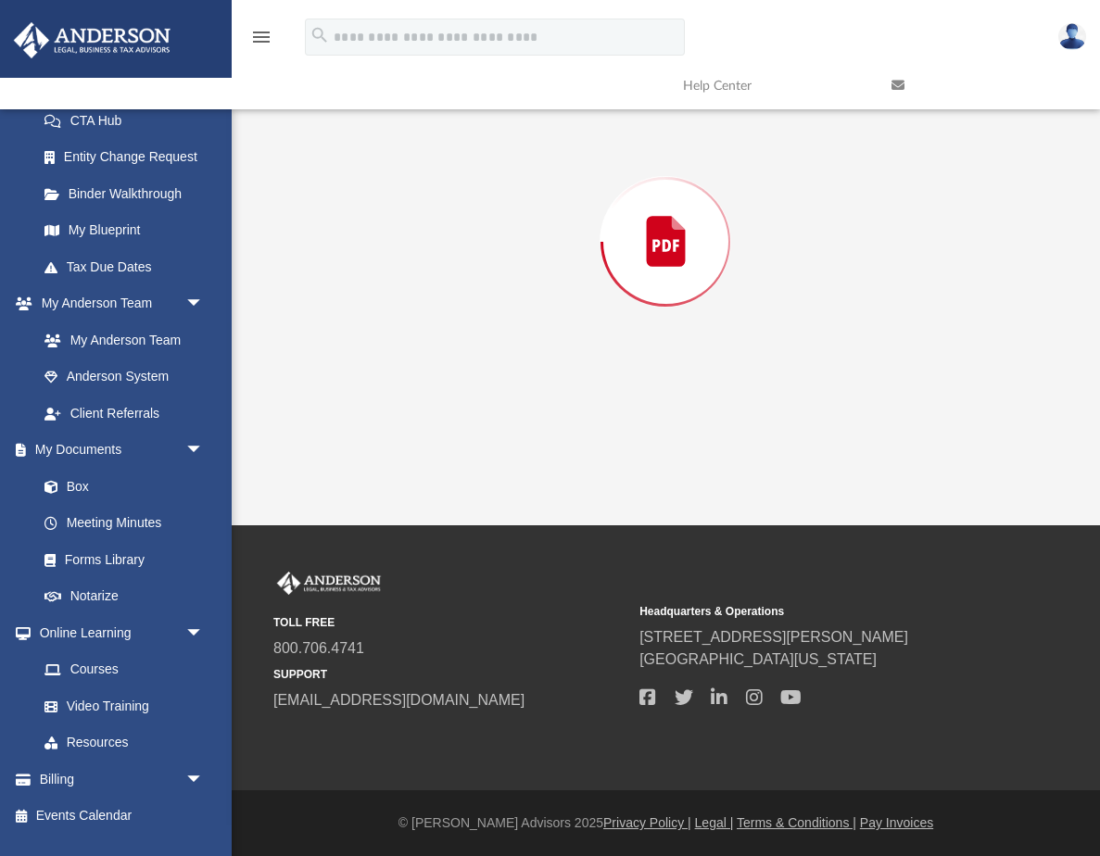
scroll to position [198, 0]
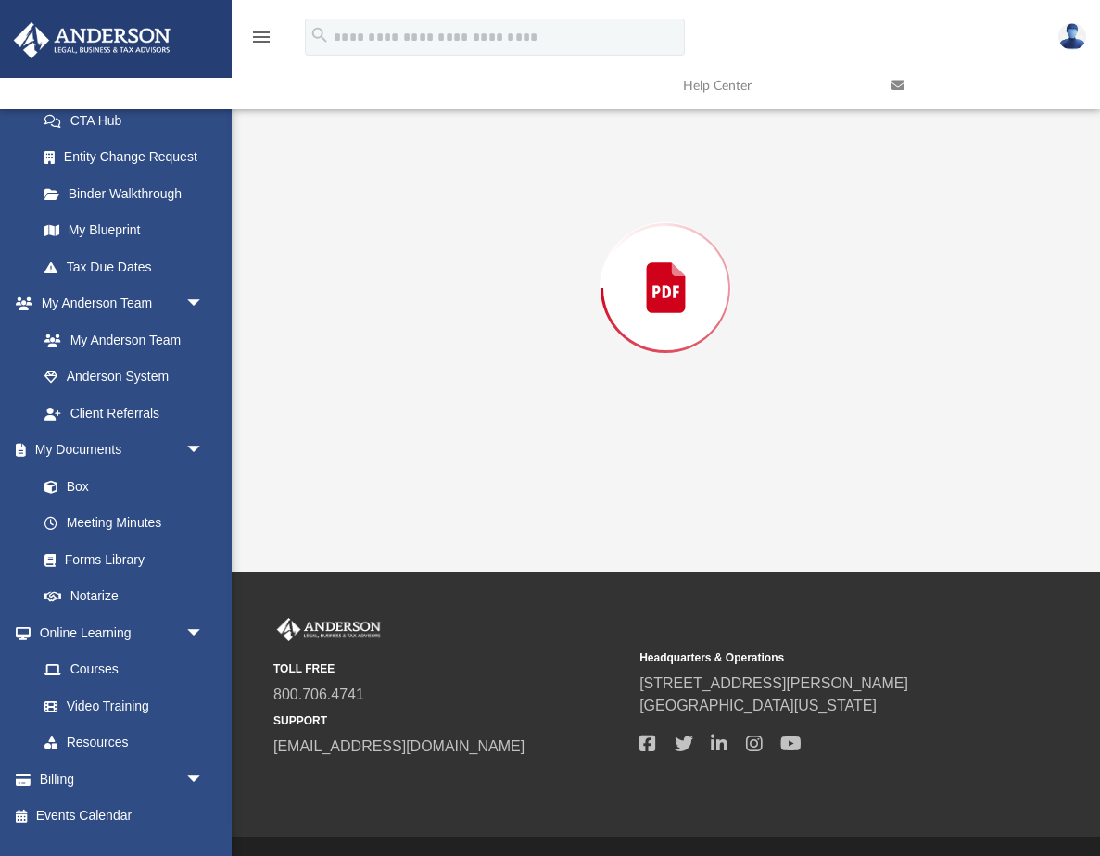
click at [371, 397] on div "Preview" at bounding box center [665, 288] width 781 height 478
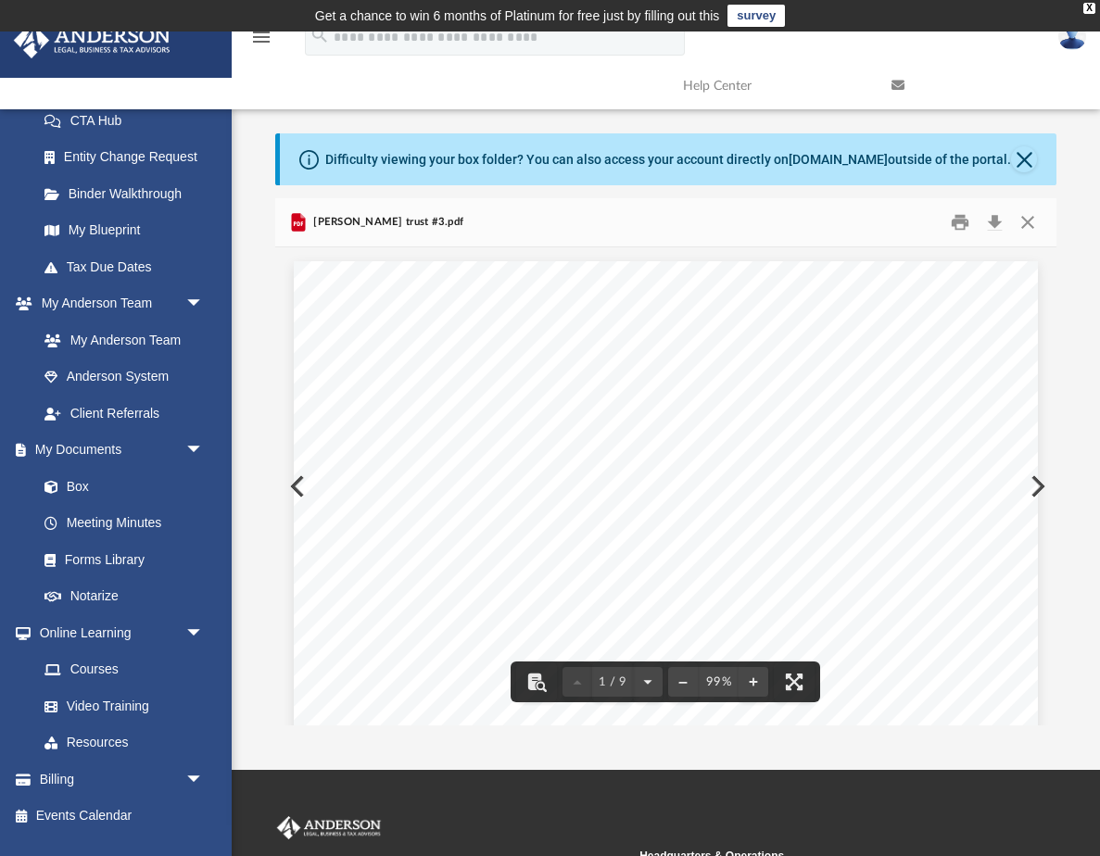
scroll to position [0, 0]
click at [1001, 223] on button "Download" at bounding box center [994, 222] width 33 height 29
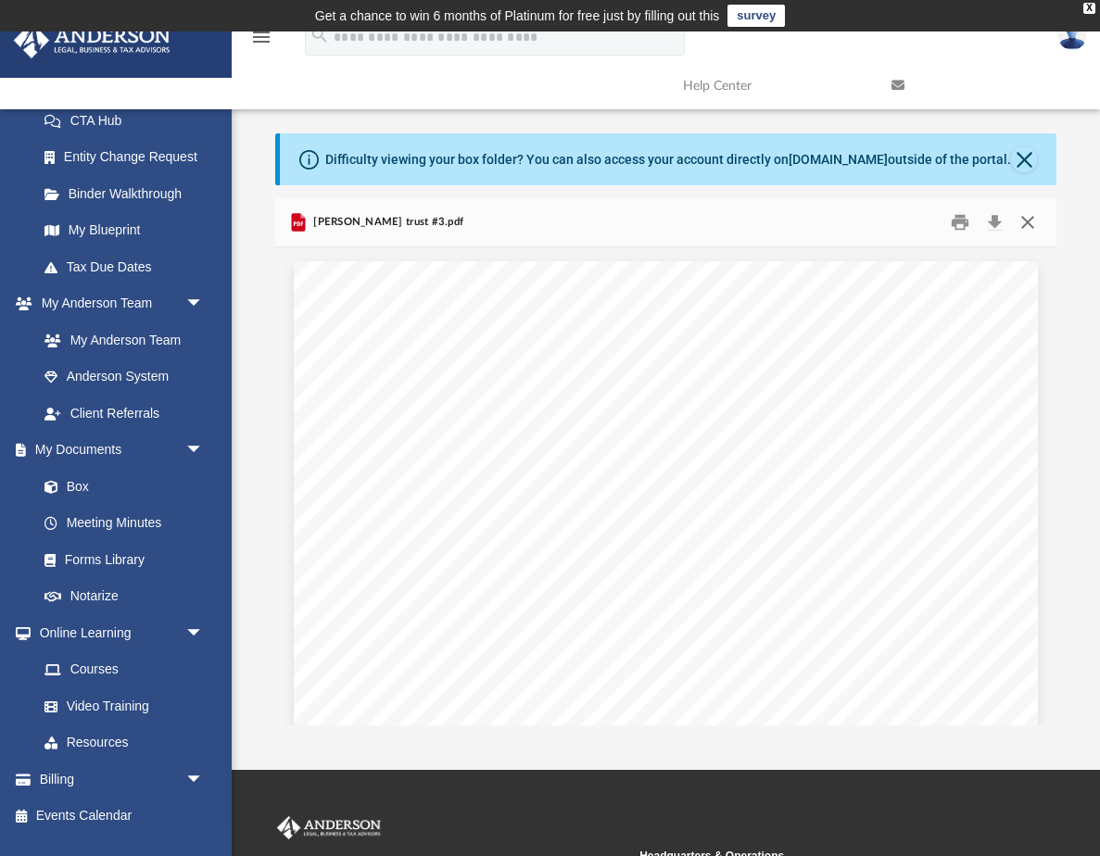
click at [1032, 222] on button "Close" at bounding box center [1027, 222] width 33 height 29
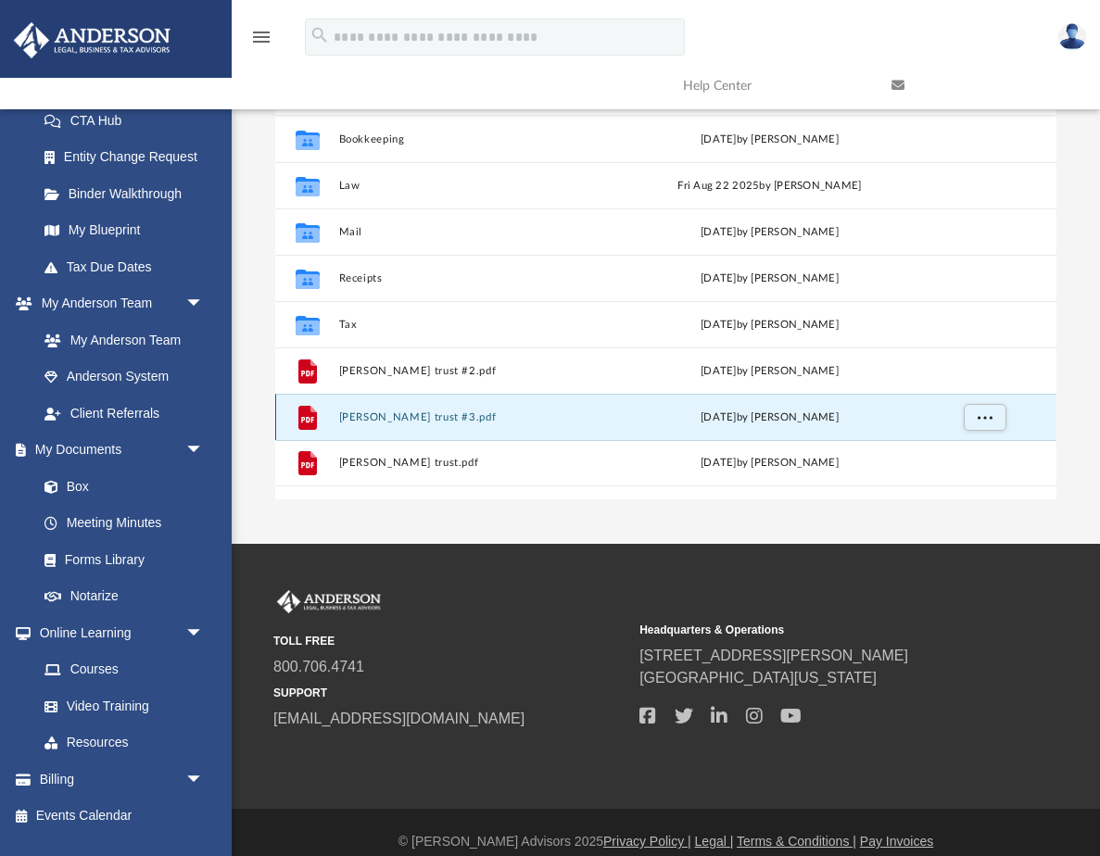
scroll to position [228, 0]
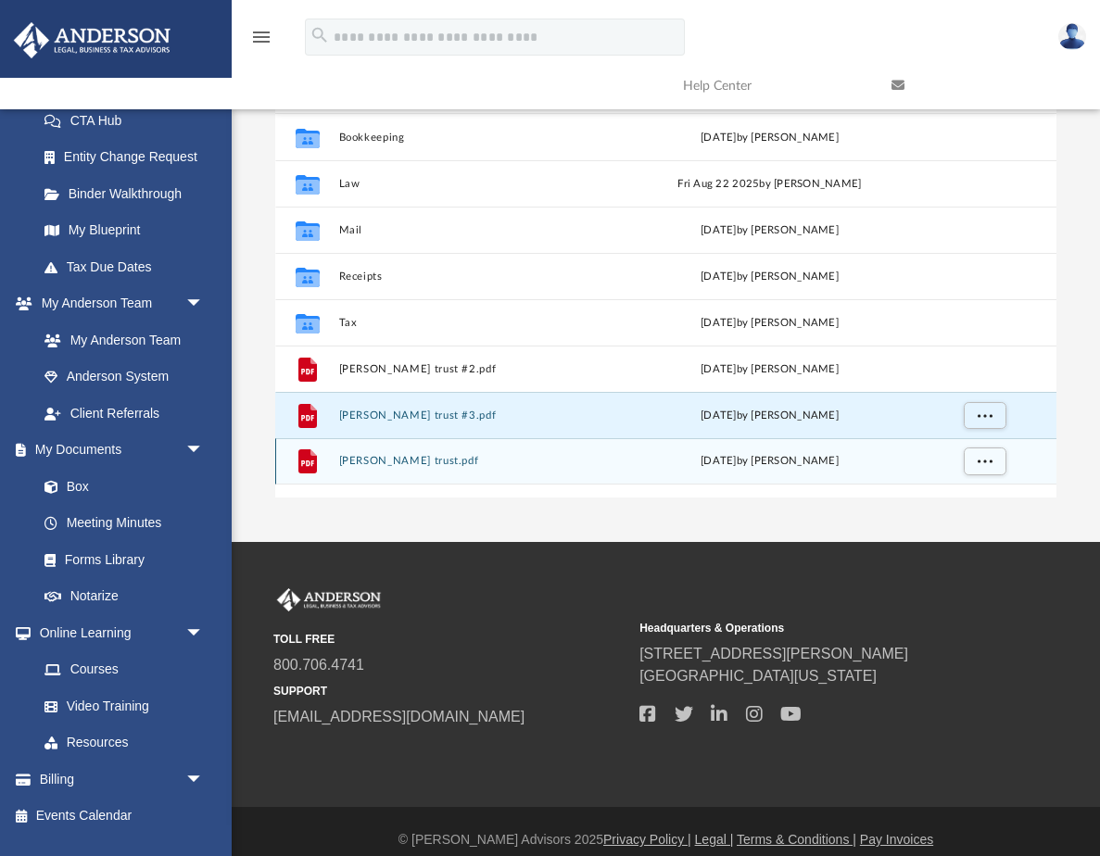
click at [372, 461] on button "Misty trust.pdf" at bounding box center [479, 461] width 282 height 12
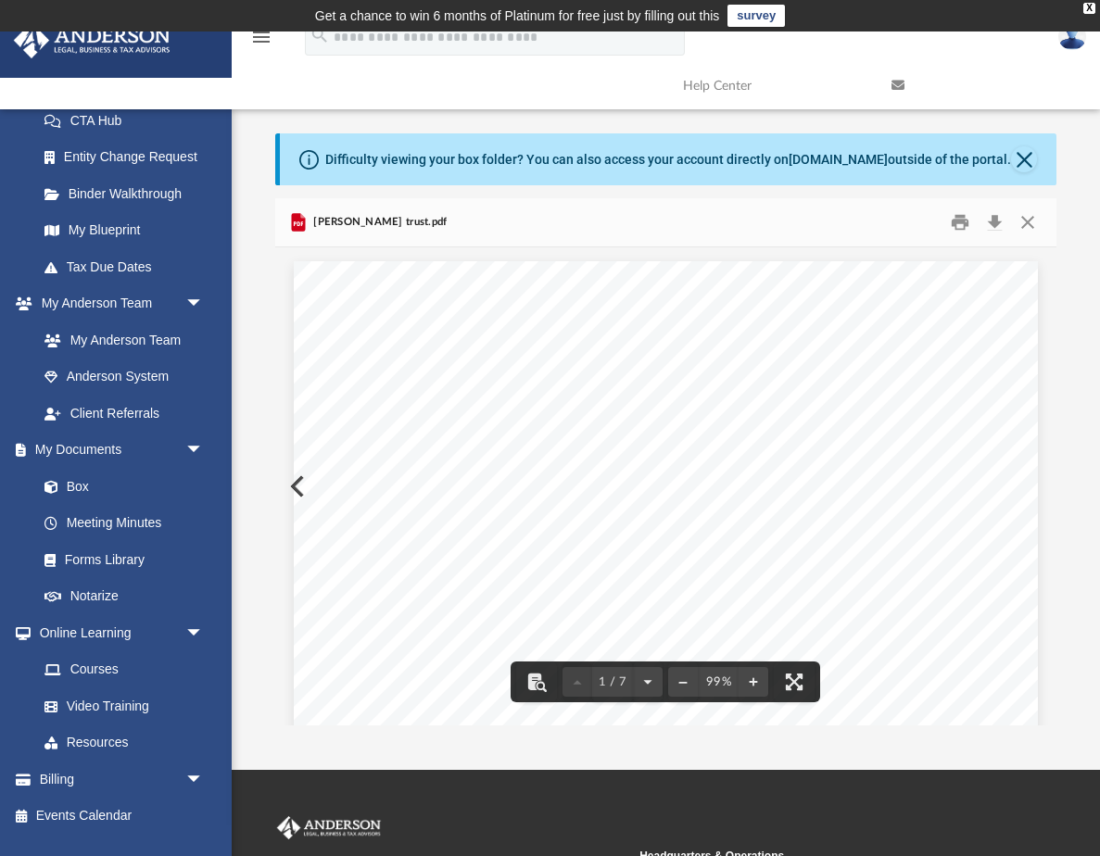
scroll to position [0, 0]
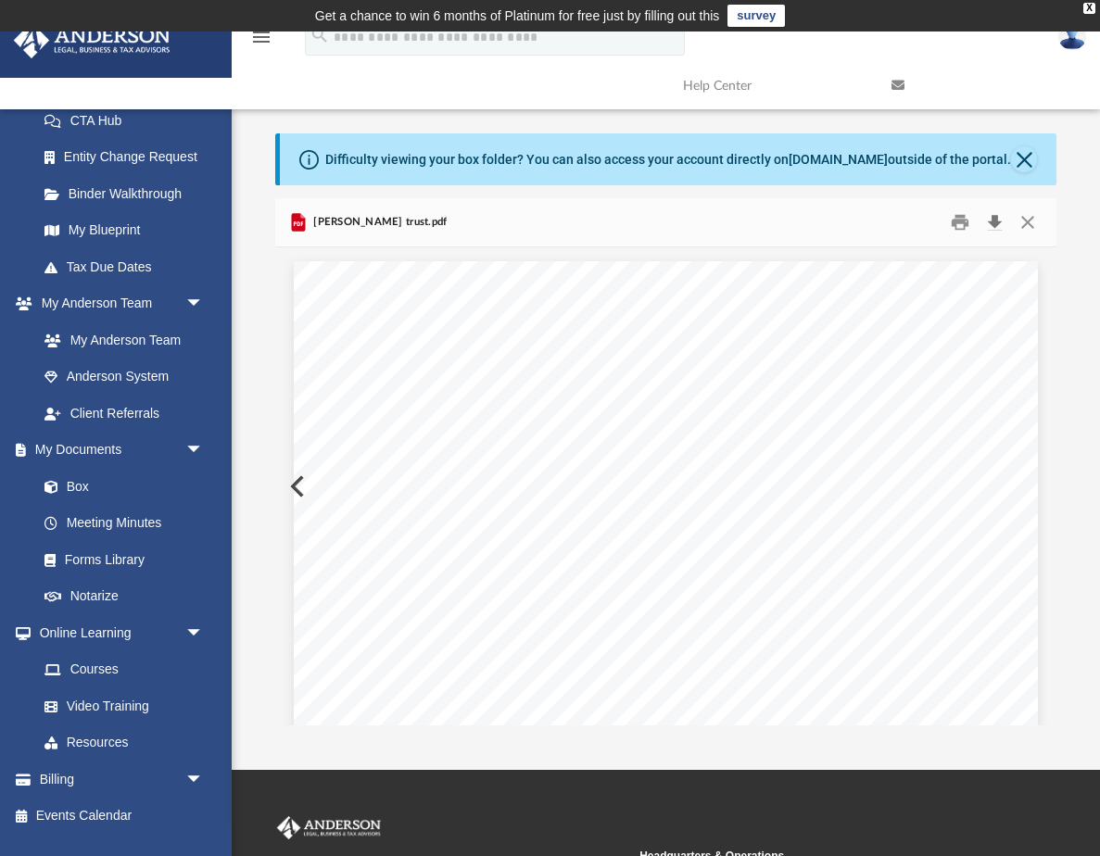
click at [997, 221] on button "Download" at bounding box center [994, 222] width 33 height 29
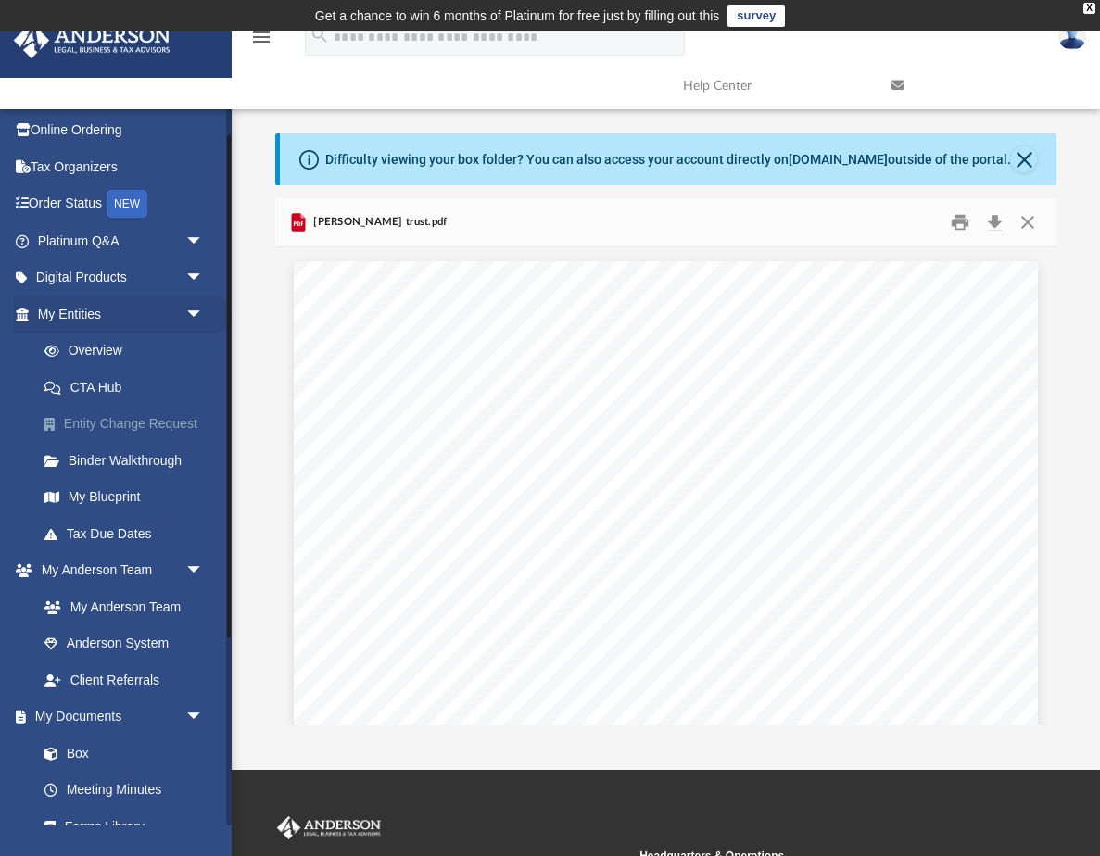
scroll to position [6, 0]
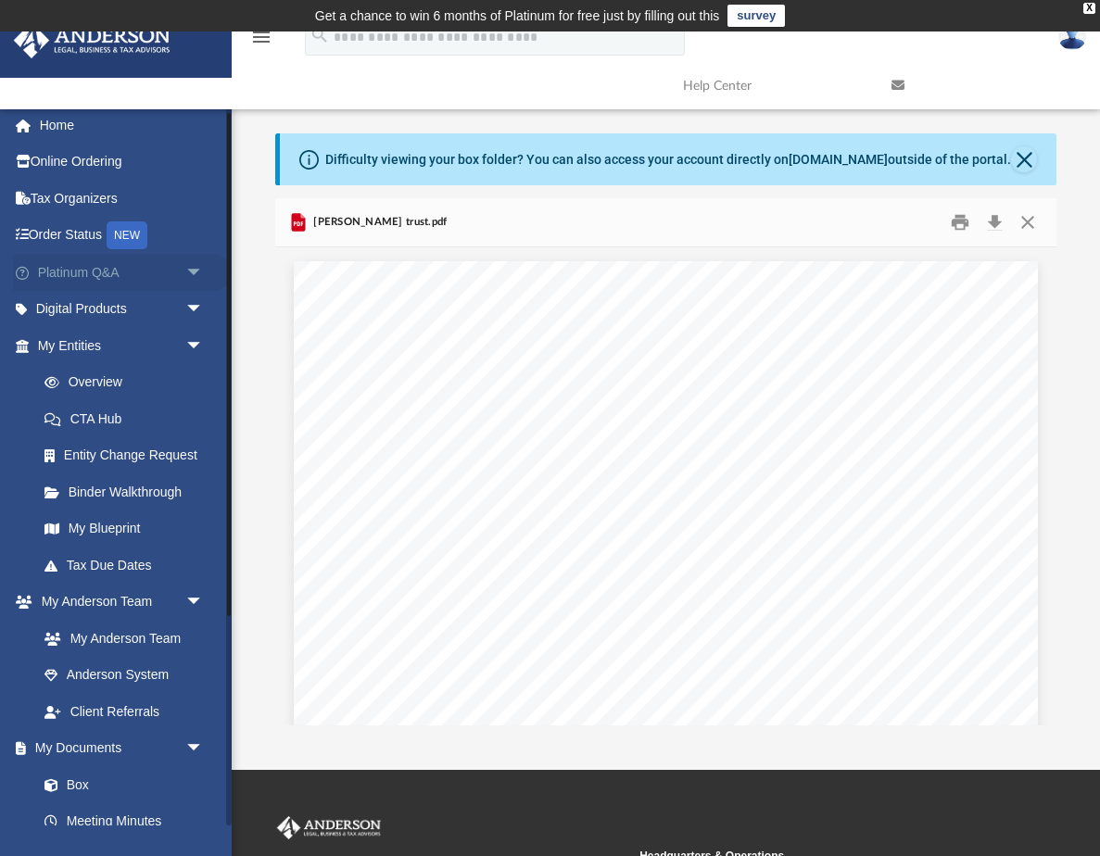
click at [185, 271] on span "arrow_drop_down" at bounding box center [203, 273] width 37 height 38
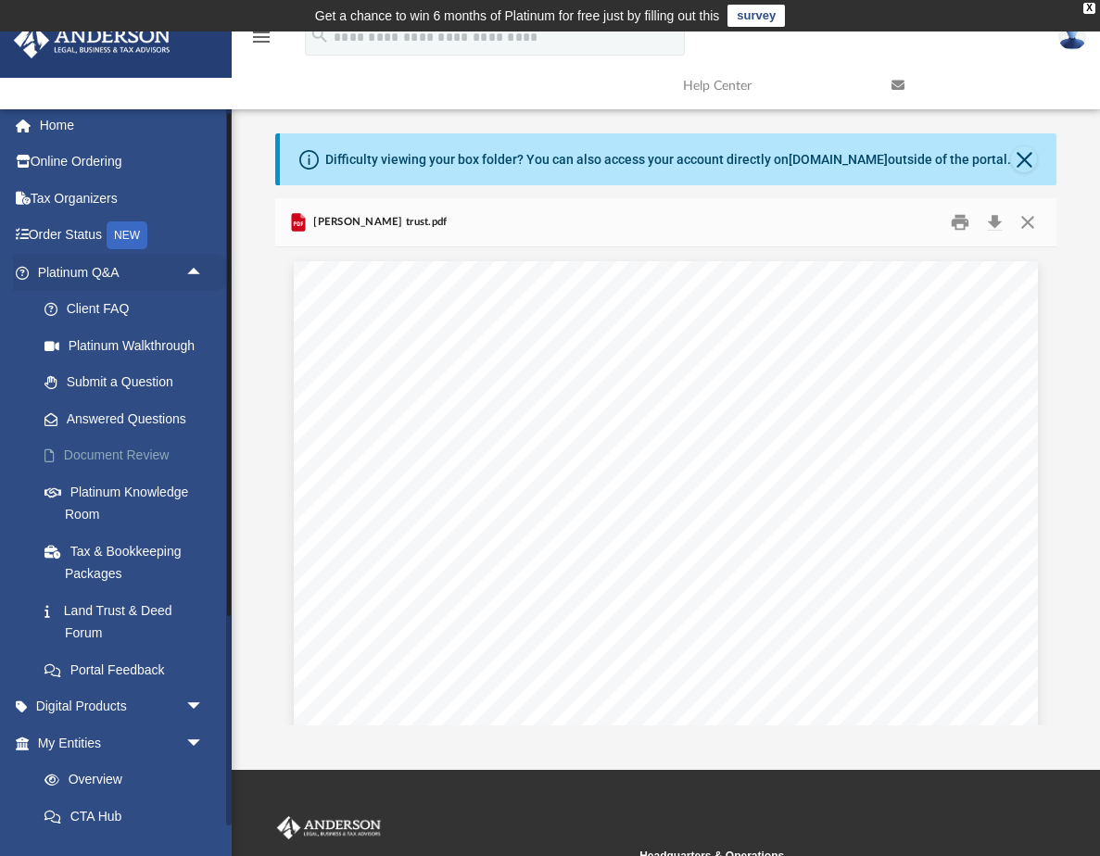
click at [154, 453] on link "Document Review" at bounding box center [129, 455] width 206 height 37
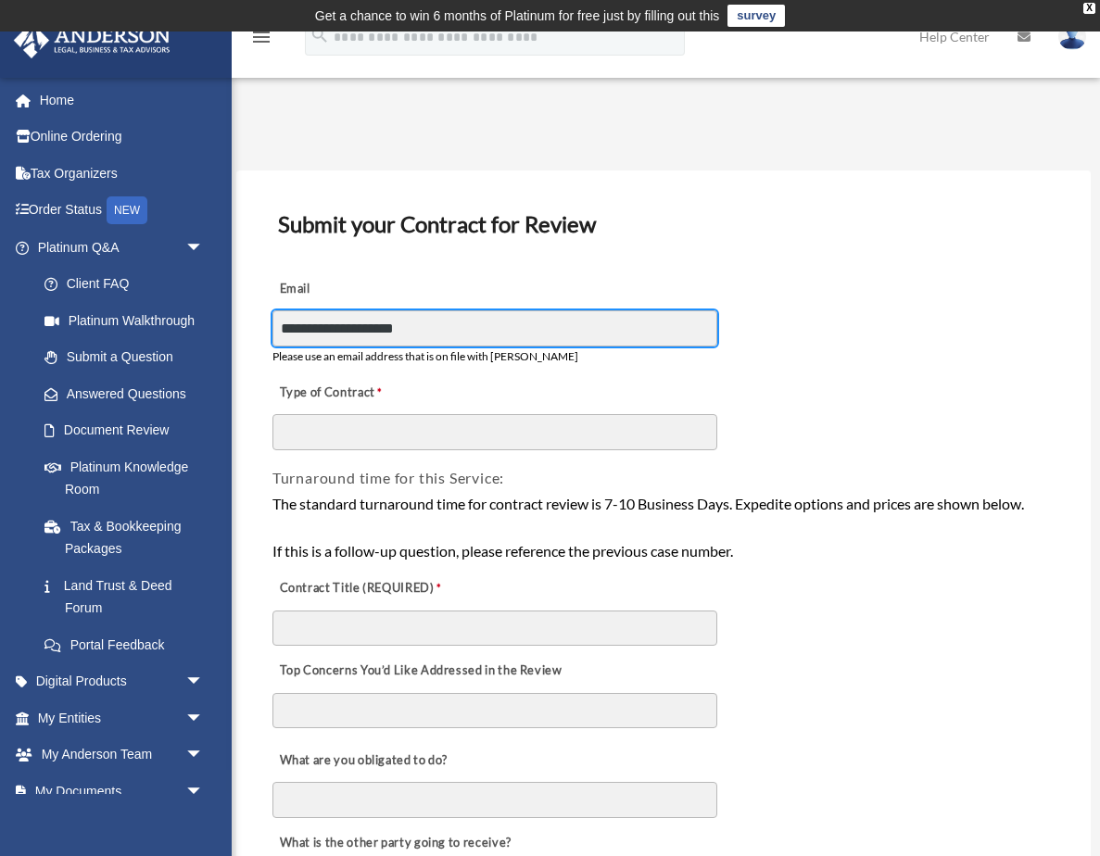
type input "**********"
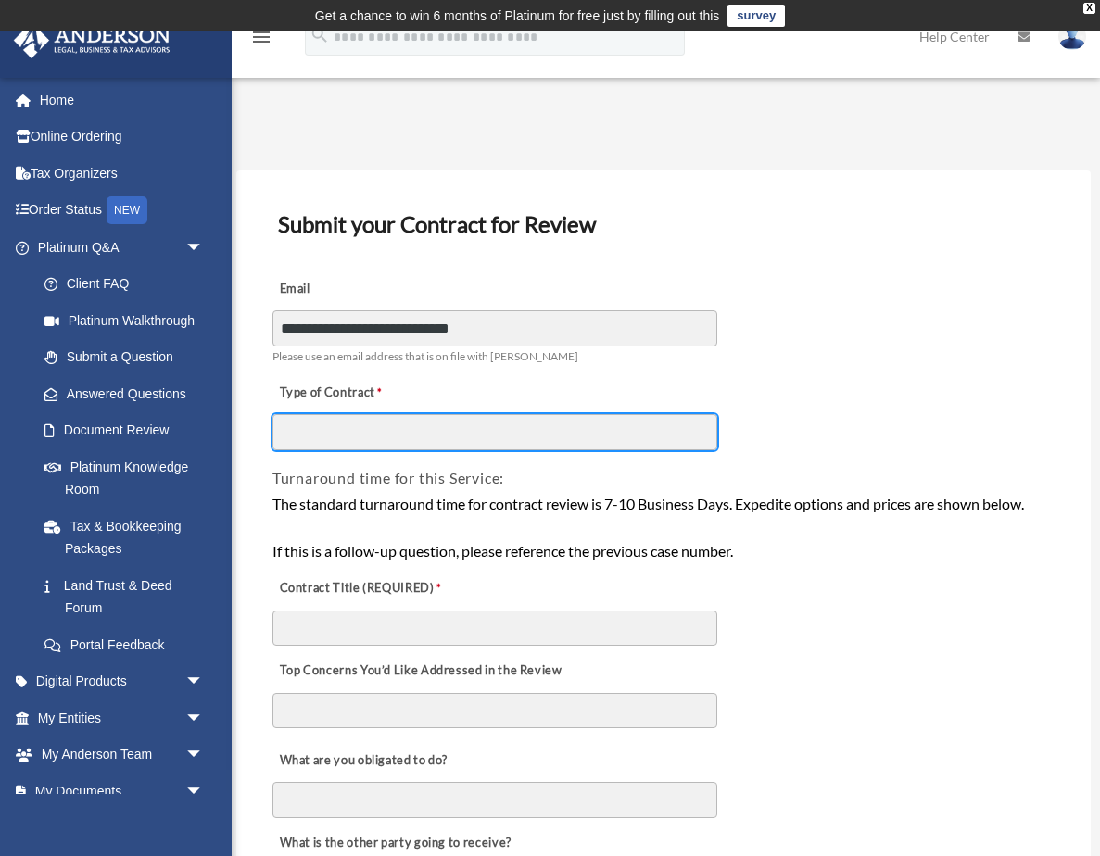
click at [354, 437] on input "Type of Contract" at bounding box center [494, 431] width 445 height 35
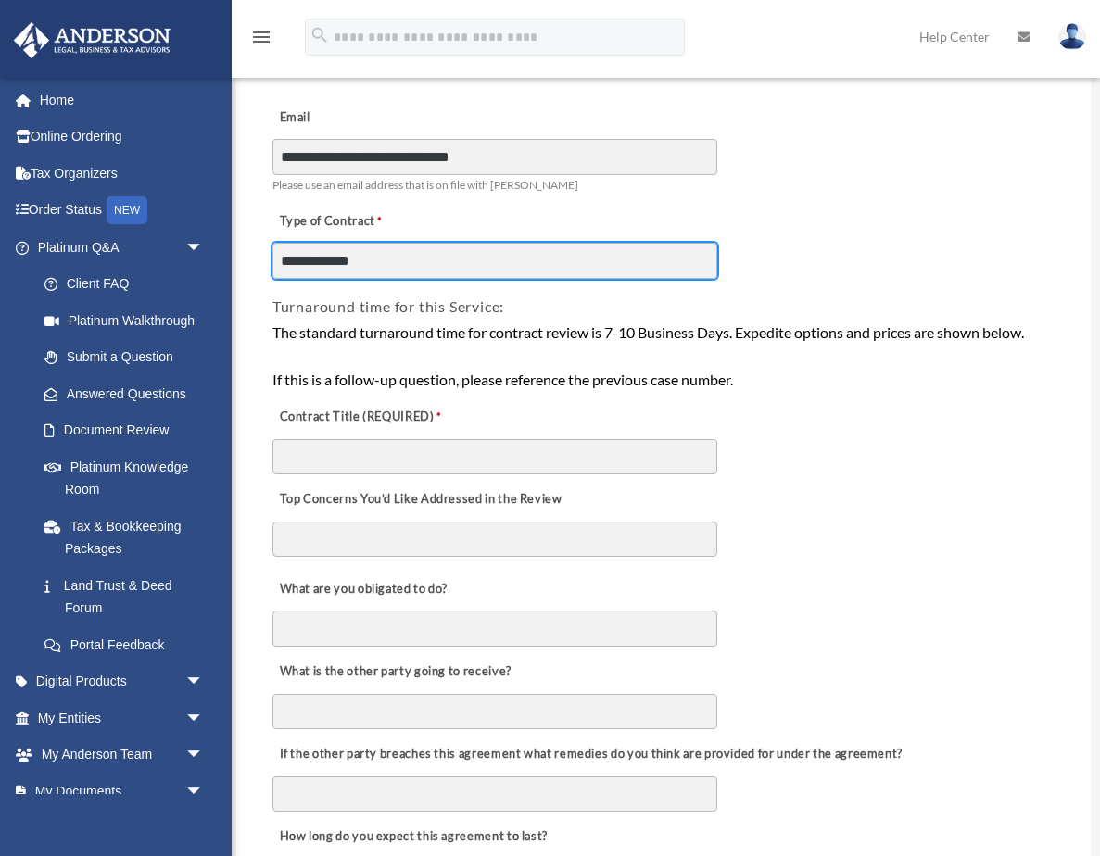
scroll to position [184, 0]
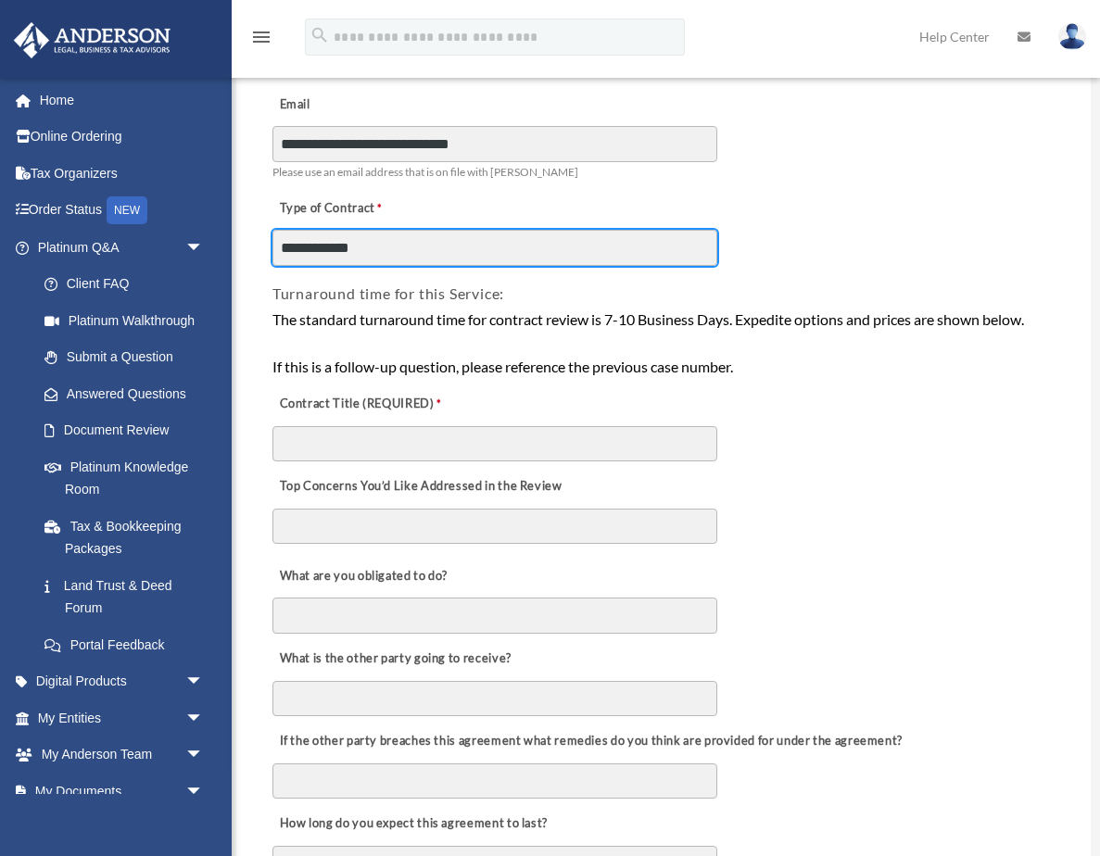
type input "**********"
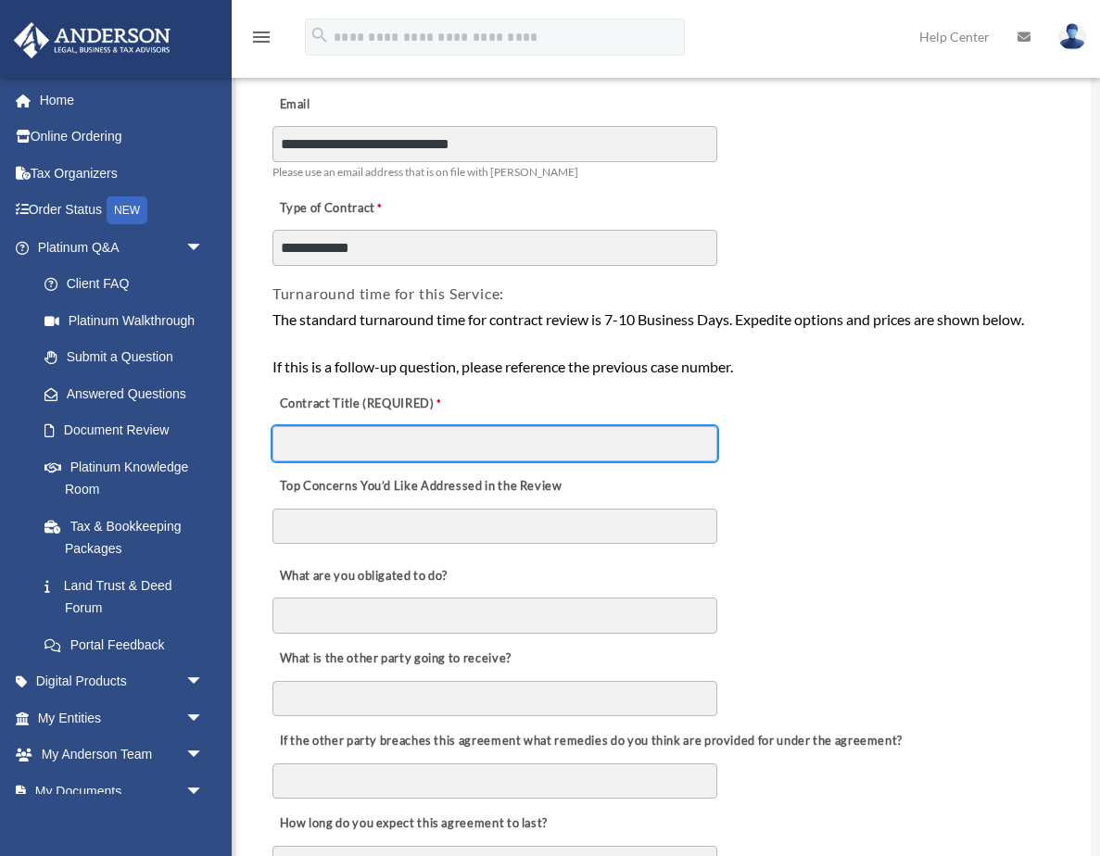
click at [349, 448] on input "Contract Title (REQUIRED)" at bounding box center [494, 443] width 445 height 35
type input "*****"
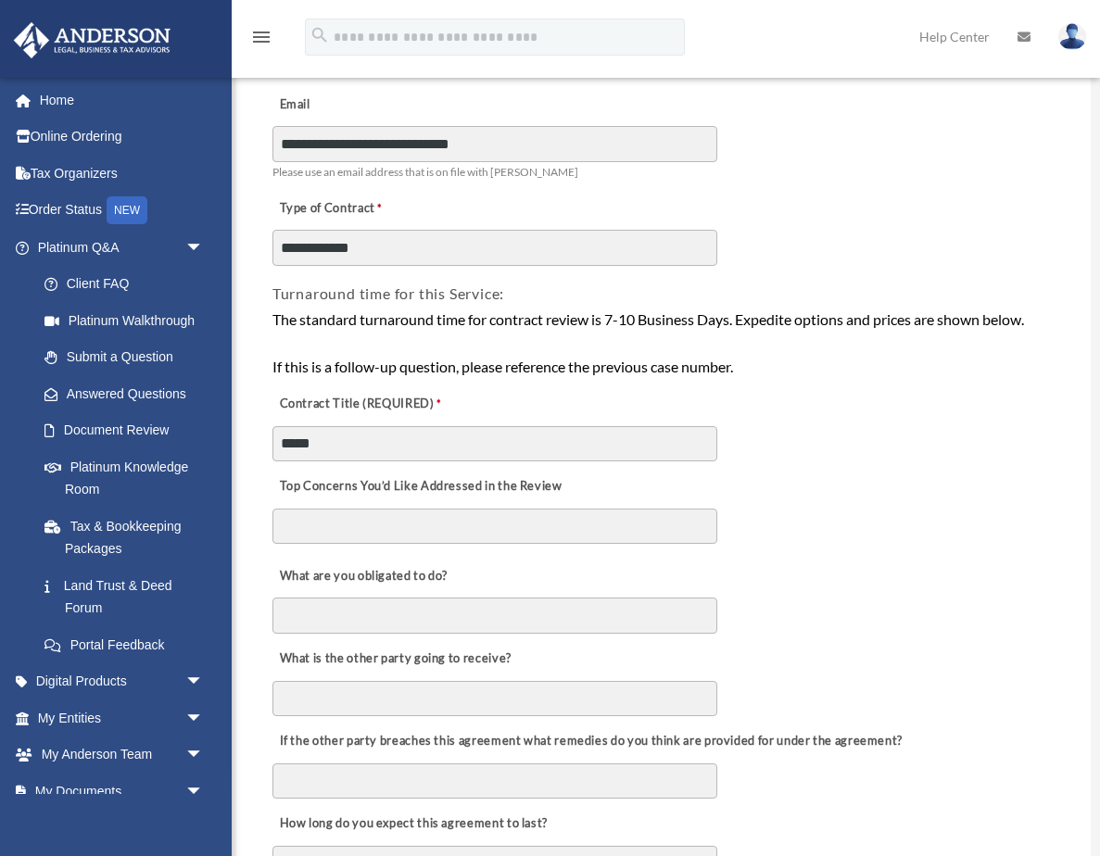
click at [376, 526] on textarea "Top Concerns You’d Like Addressed in the Review" at bounding box center [494, 526] width 445 height 35
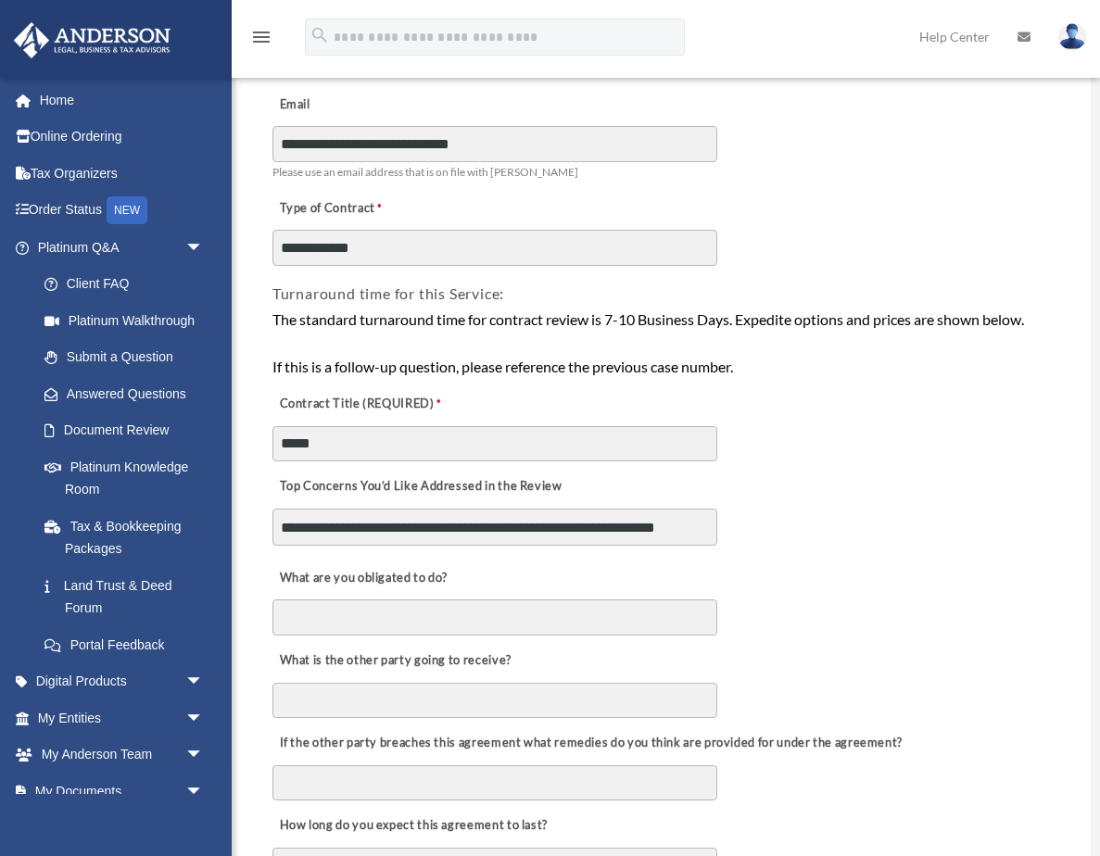
scroll to position [15, 0]
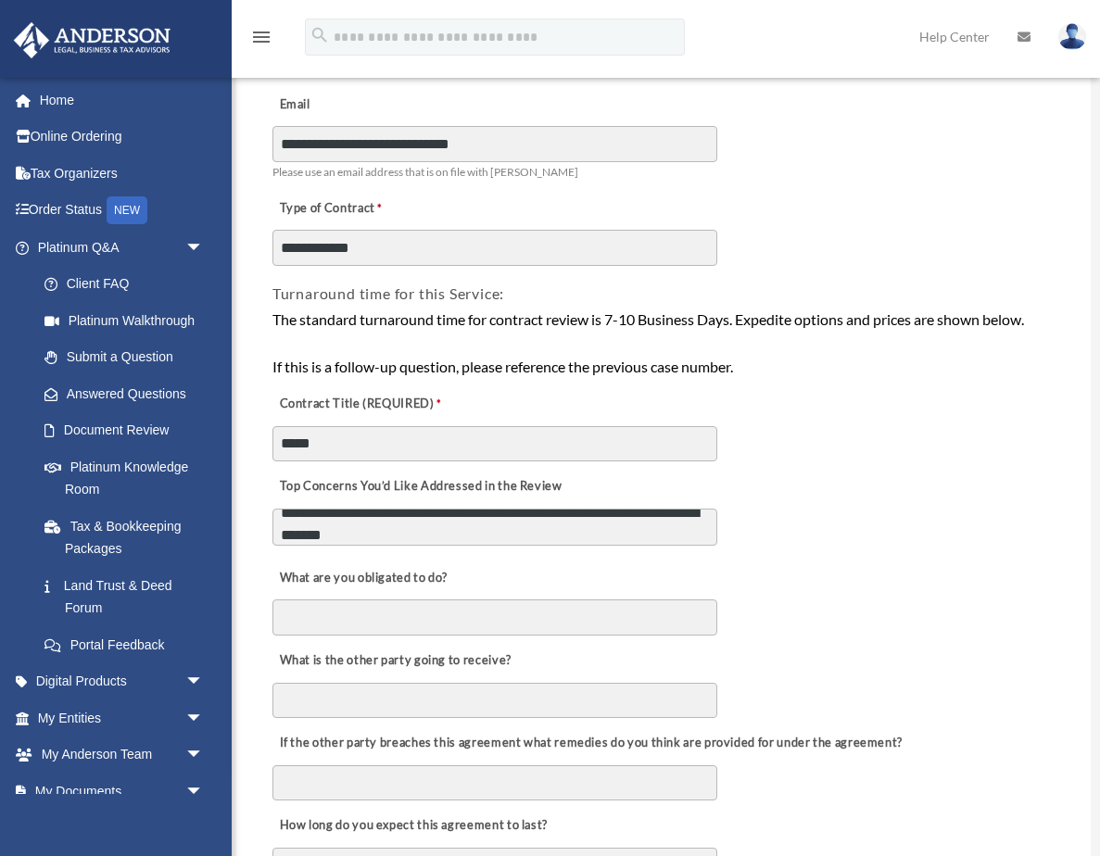
type textarea "**********"
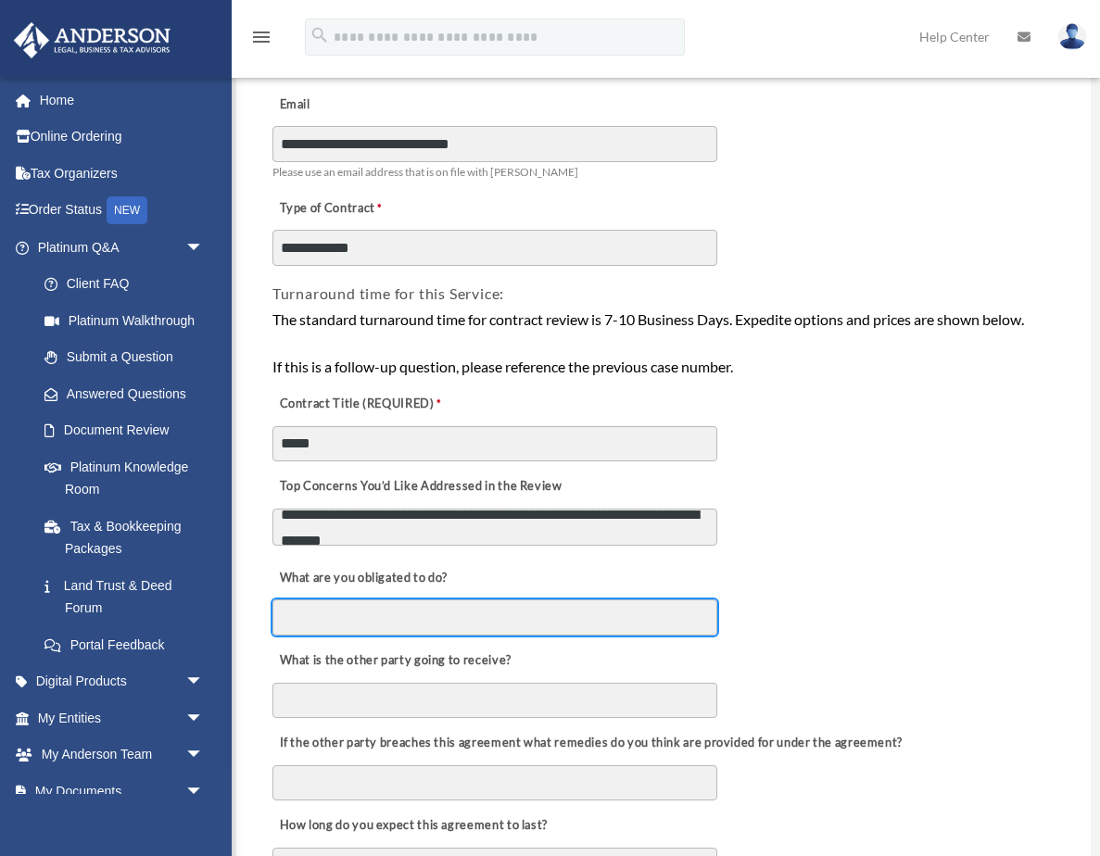
click at [364, 625] on input "What are you obligated to do?" at bounding box center [494, 617] width 445 height 35
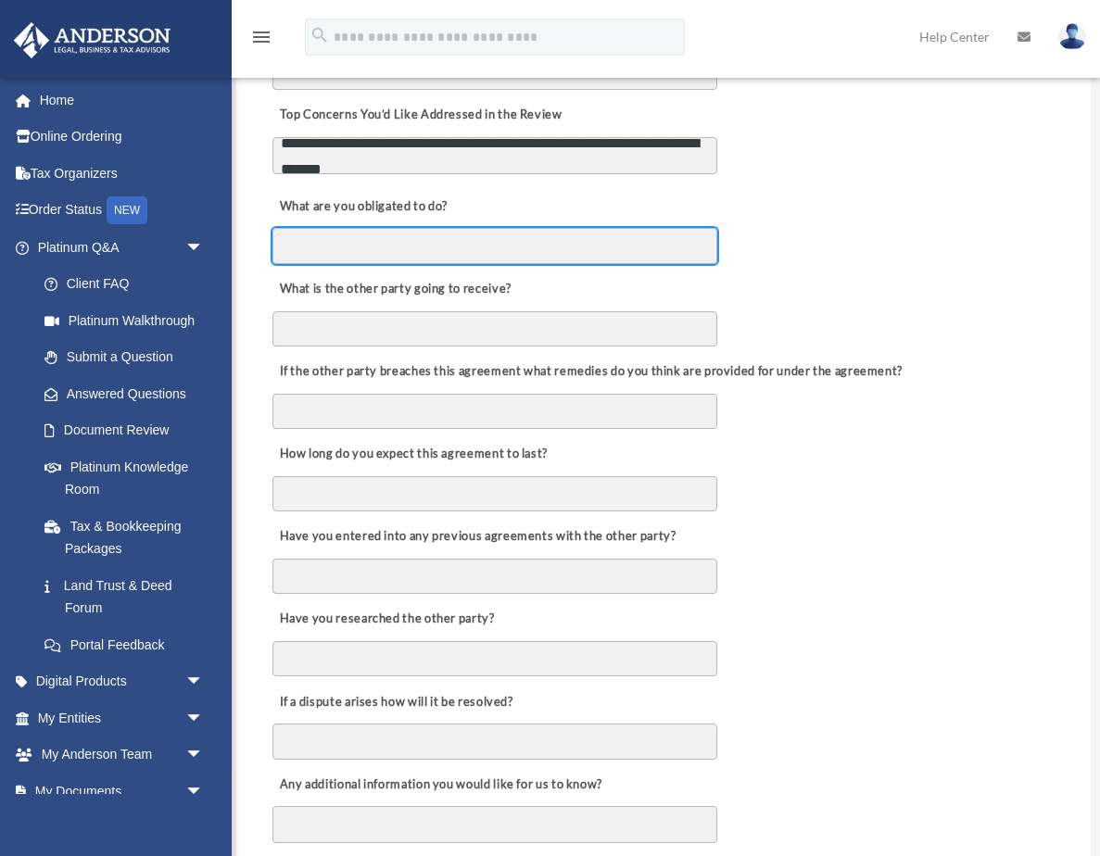
scroll to position [616, 0]
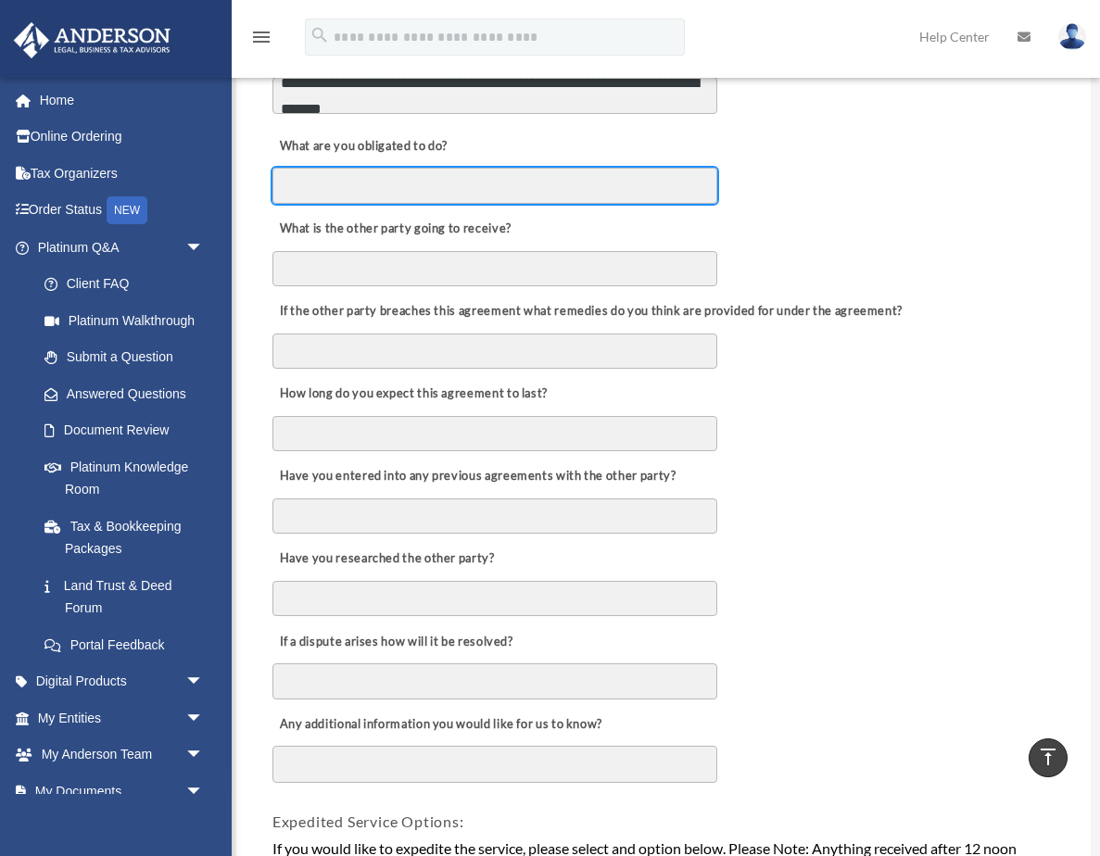
click at [311, 189] on input "What are you obligated to do?" at bounding box center [494, 185] width 445 height 35
type input "**********"
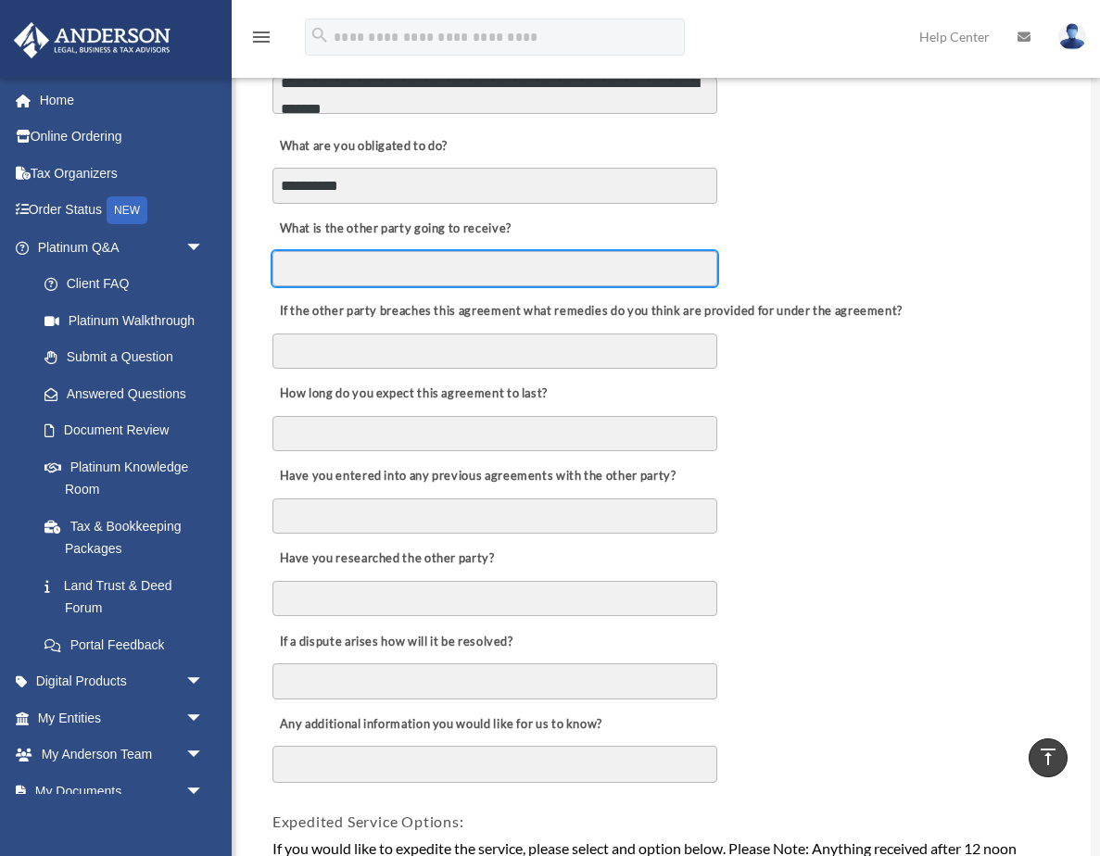
click at [358, 275] on input "What is the other party going to receive?" at bounding box center [494, 268] width 445 height 35
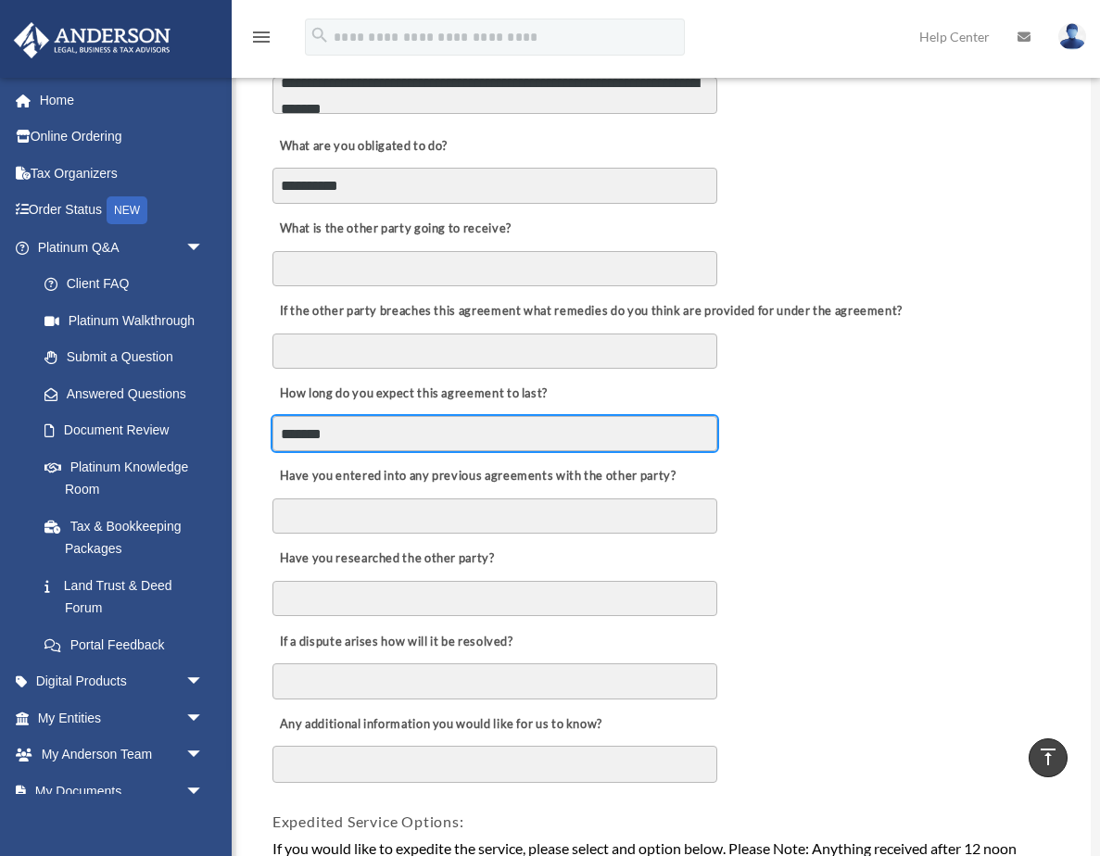
type input "*******"
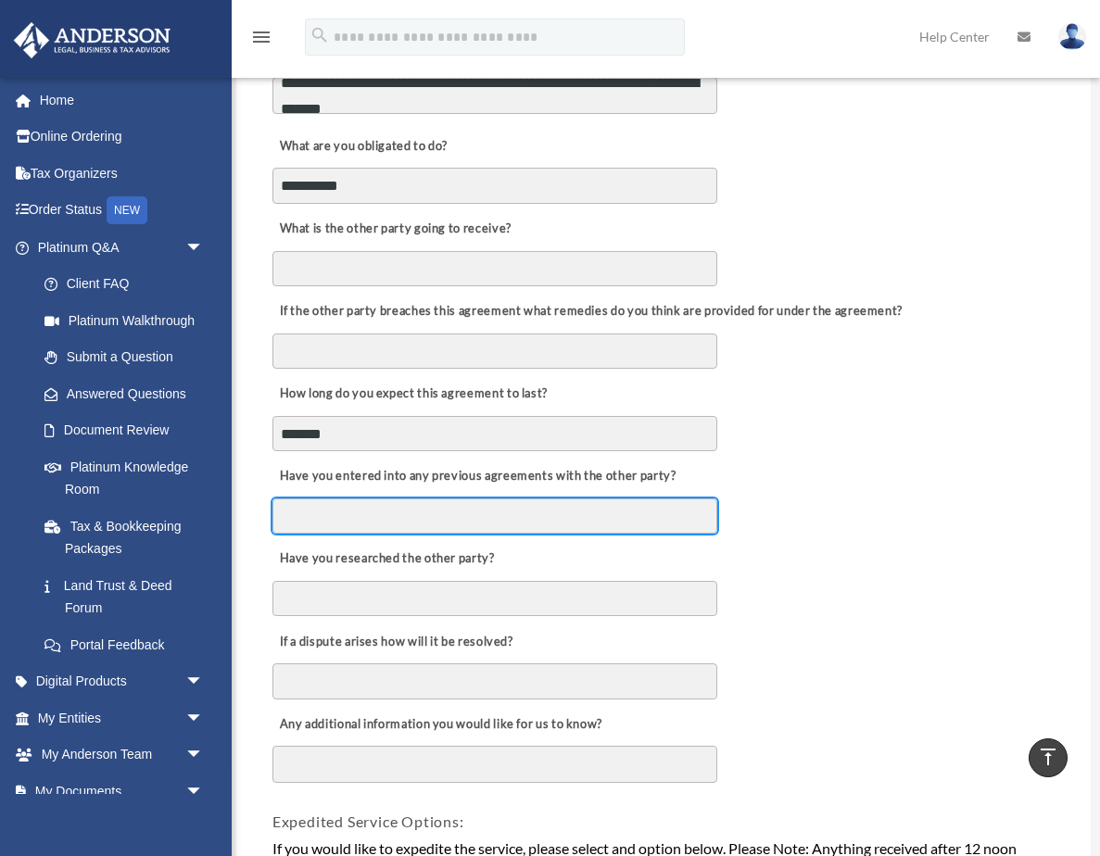
click at [682, 507] on input "Have you entered into any previous agreements with the other party?" at bounding box center [494, 516] width 445 height 35
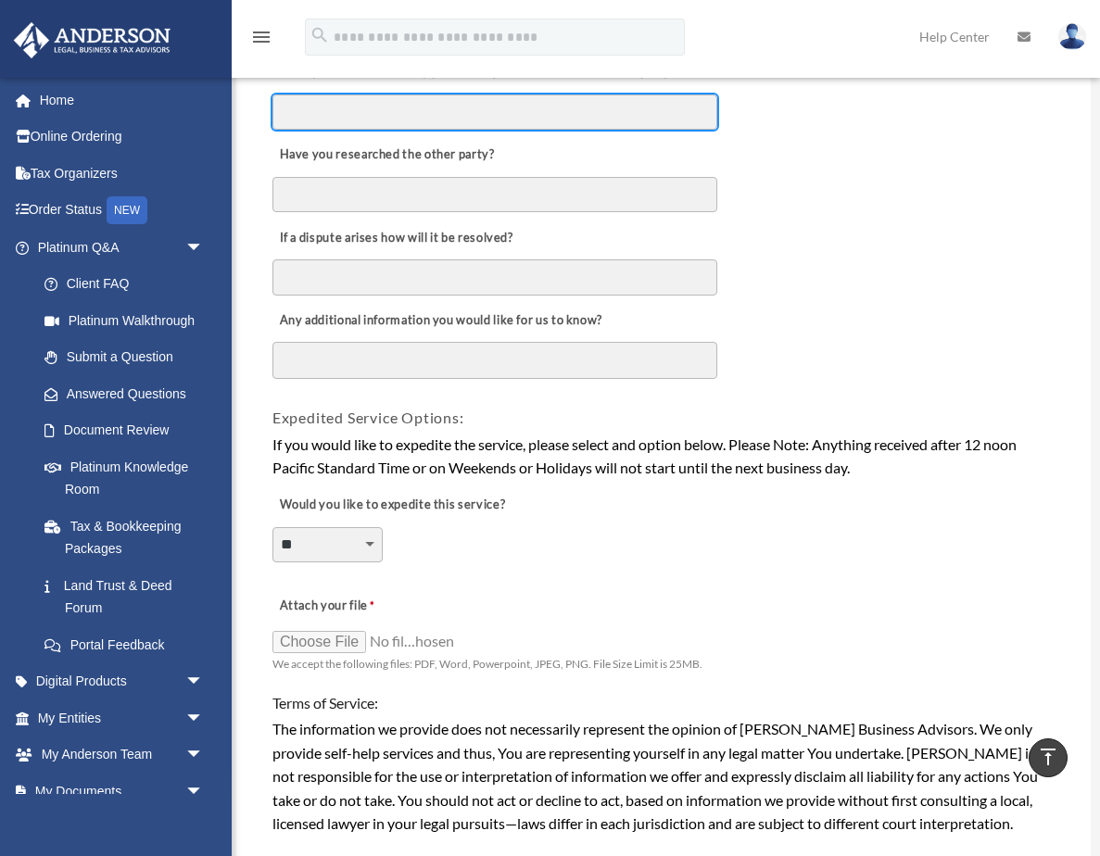
scroll to position [1023, 0]
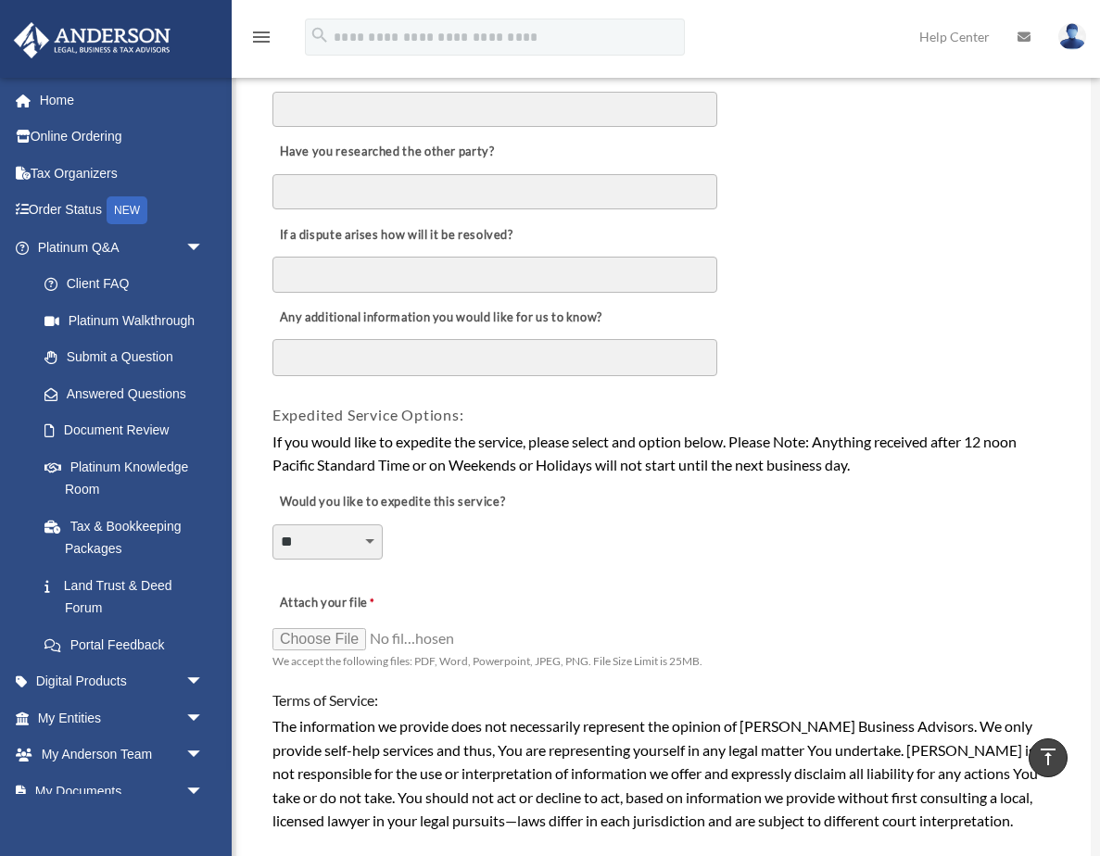
click at [485, 353] on textarea "Any additional information you would like for us to know?" at bounding box center [494, 357] width 445 height 37
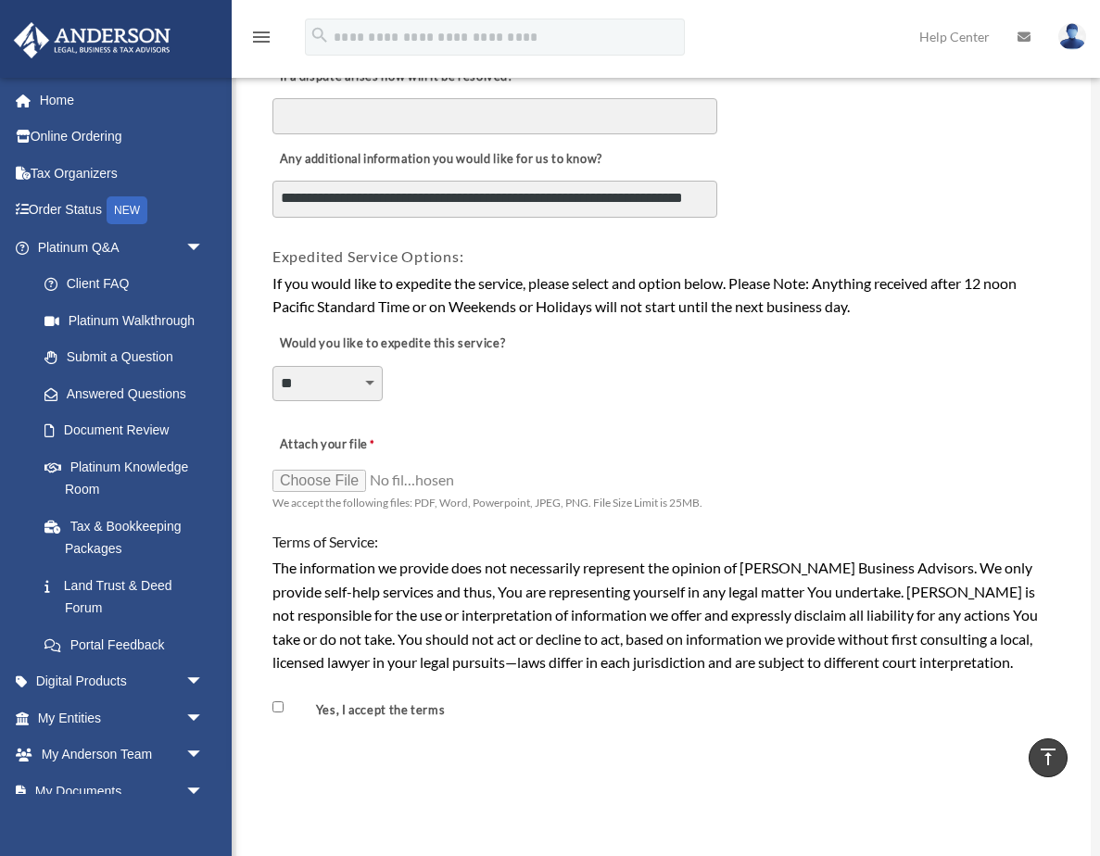
scroll to position [1181, 0]
type textarea "**********"
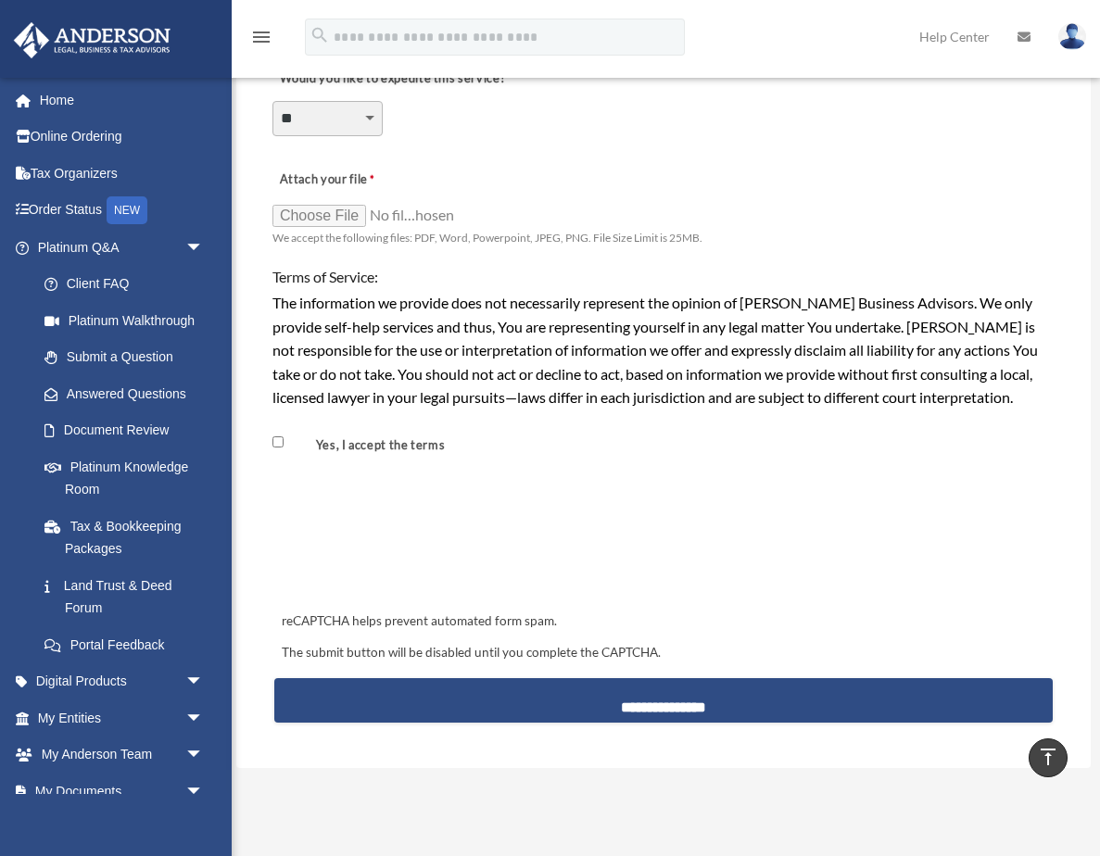
scroll to position [1471, 0]
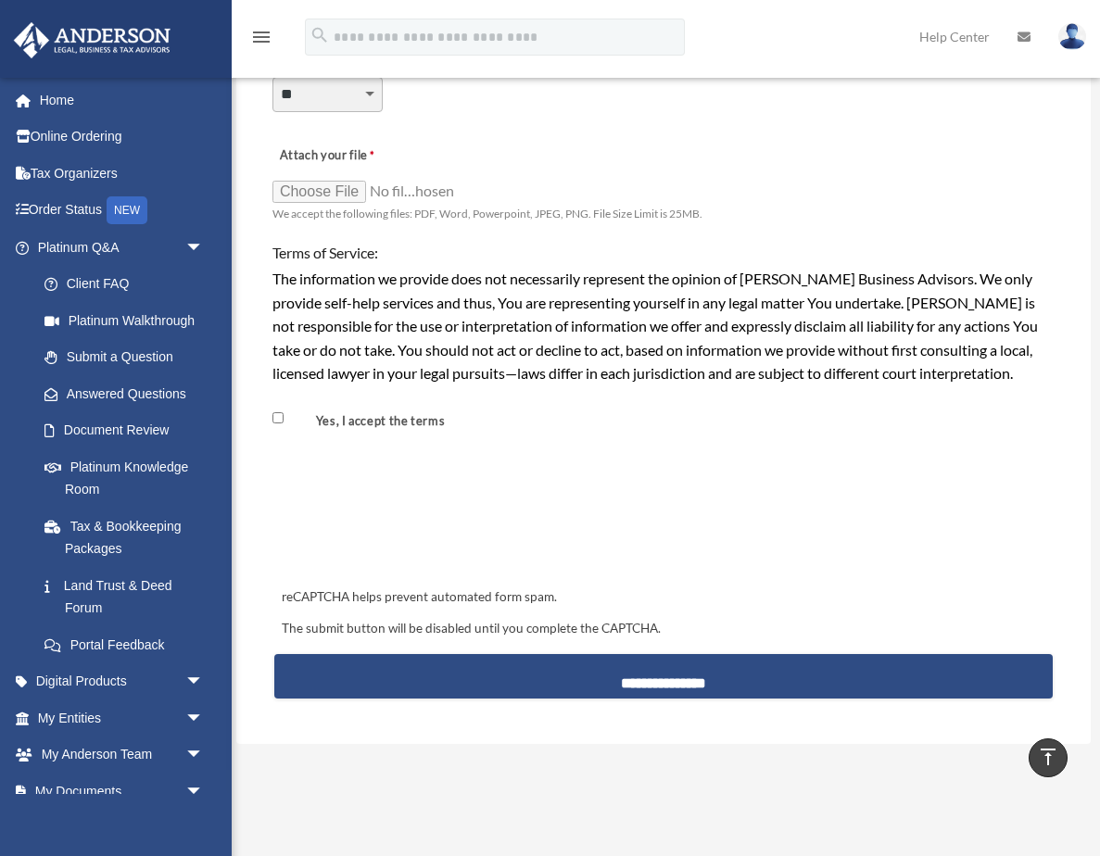
click at [344, 185] on input "Attach your file" at bounding box center [364, 191] width 185 height 26
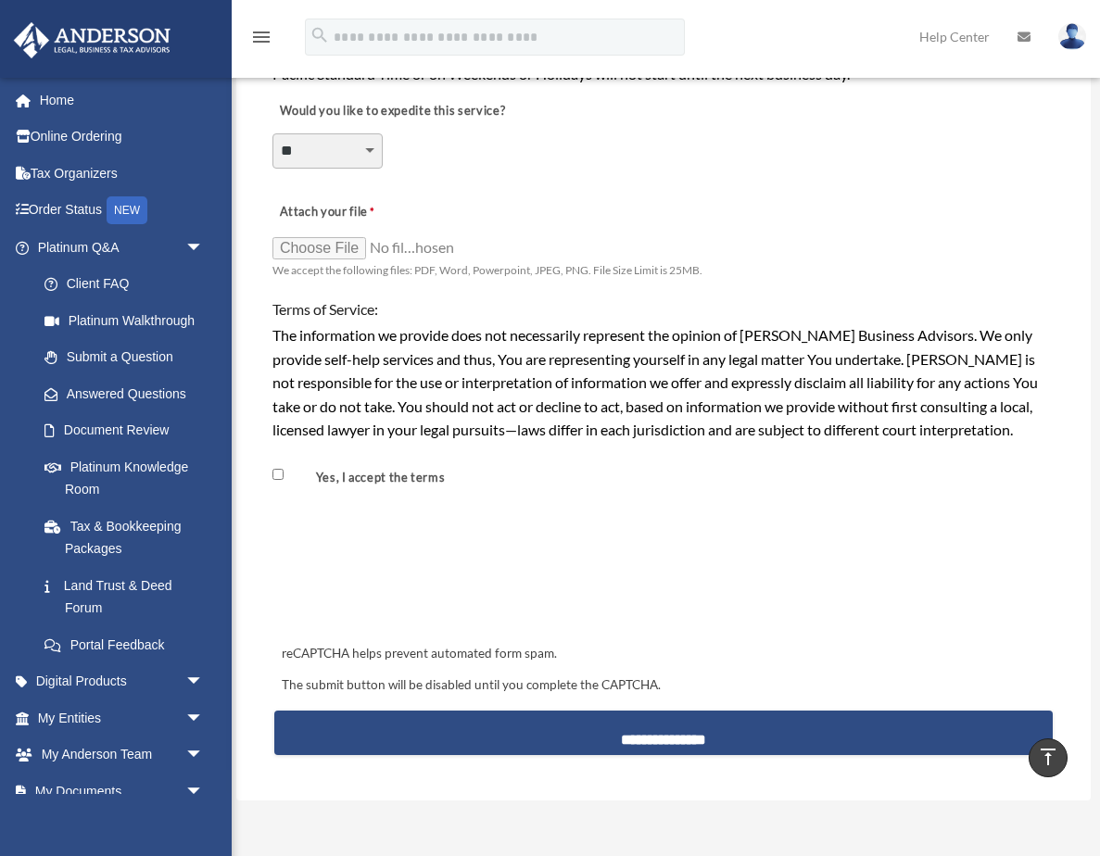
scroll to position [1413, 0]
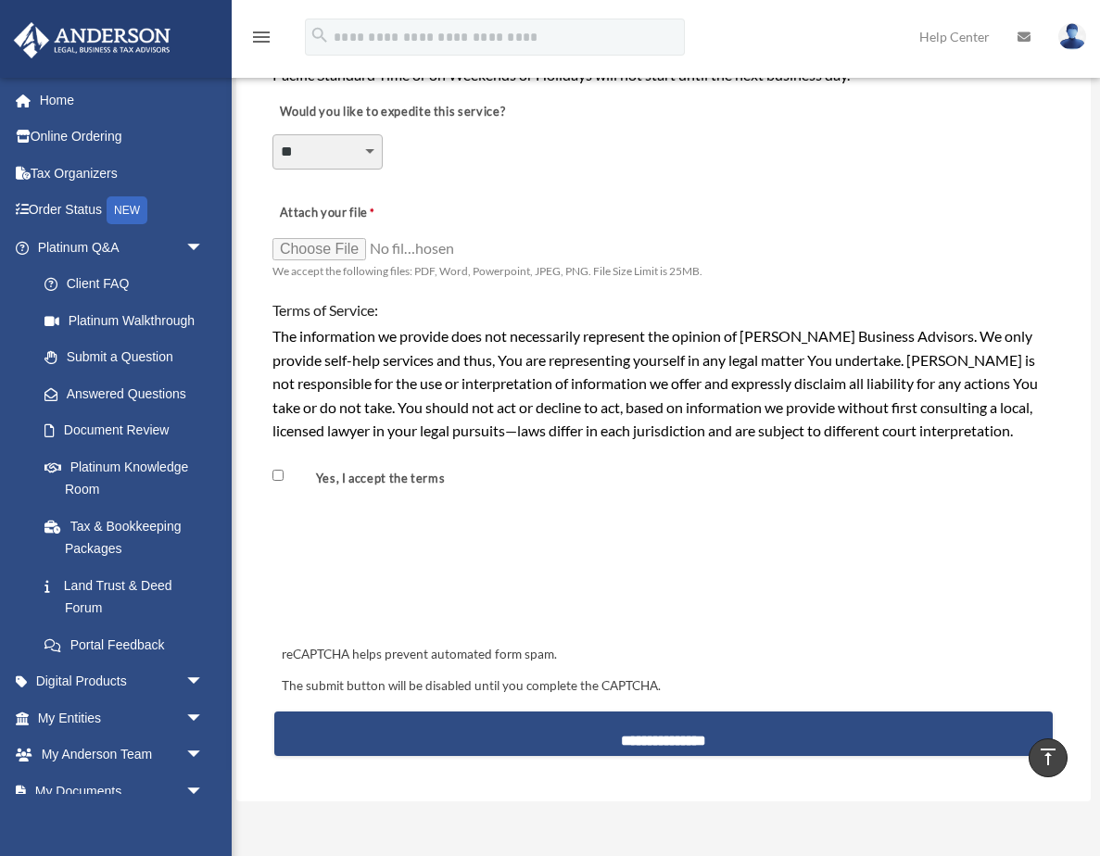
click at [323, 246] on input "Attach your file" at bounding box center [364, 248] width 185 height 26
click at [448, 243] on input "Attach your file" at bounding box center [364, 248] width 185 height 26
click at [373, 238] on input "Attach your file" at bounding box center [364, 248] width 185 height 26
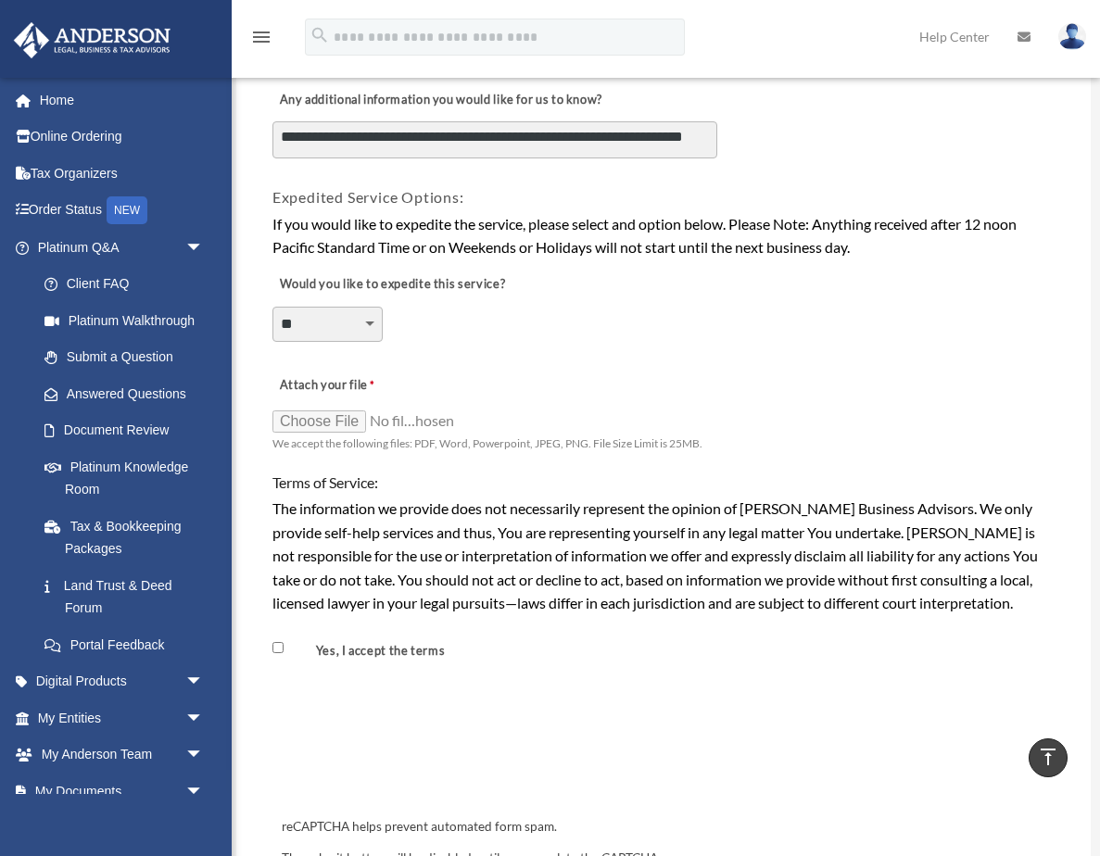
scroll to position [1307, 0]
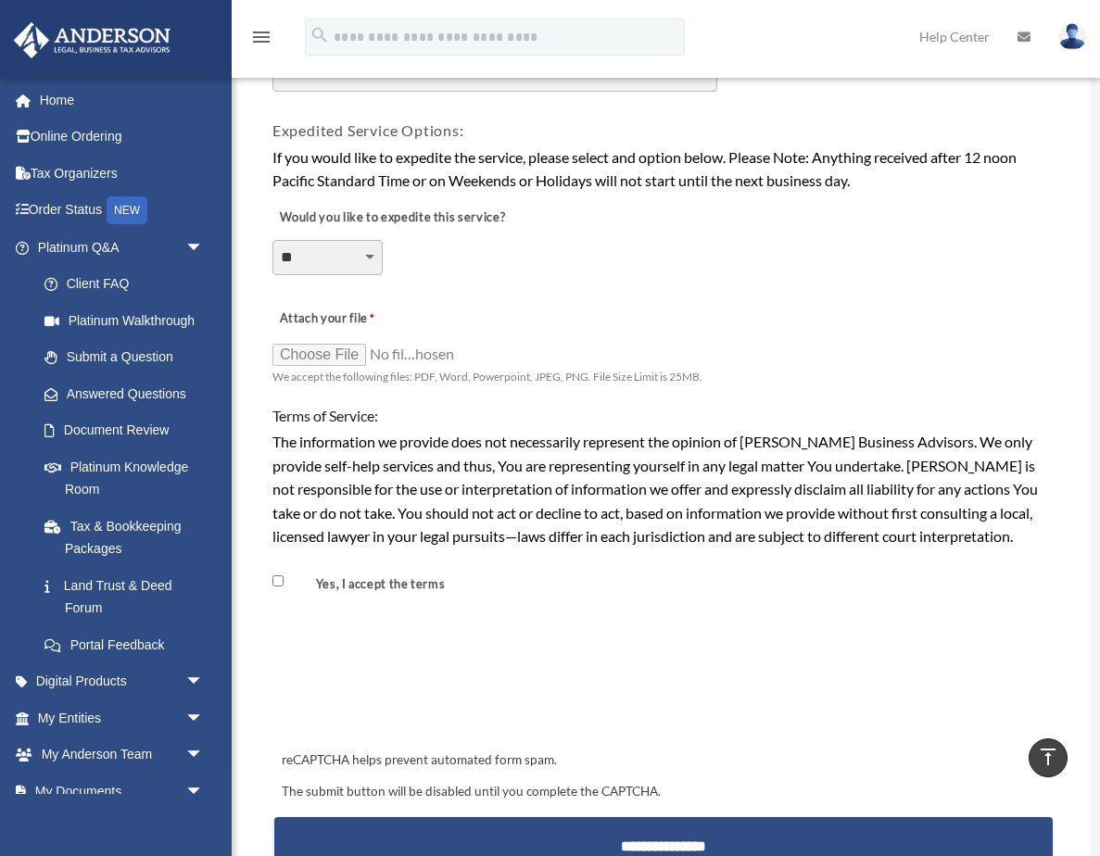
click at [405, 351] on input "Attach your file" at bounding box center [364, 354] width 185 height 26
type input "**********"
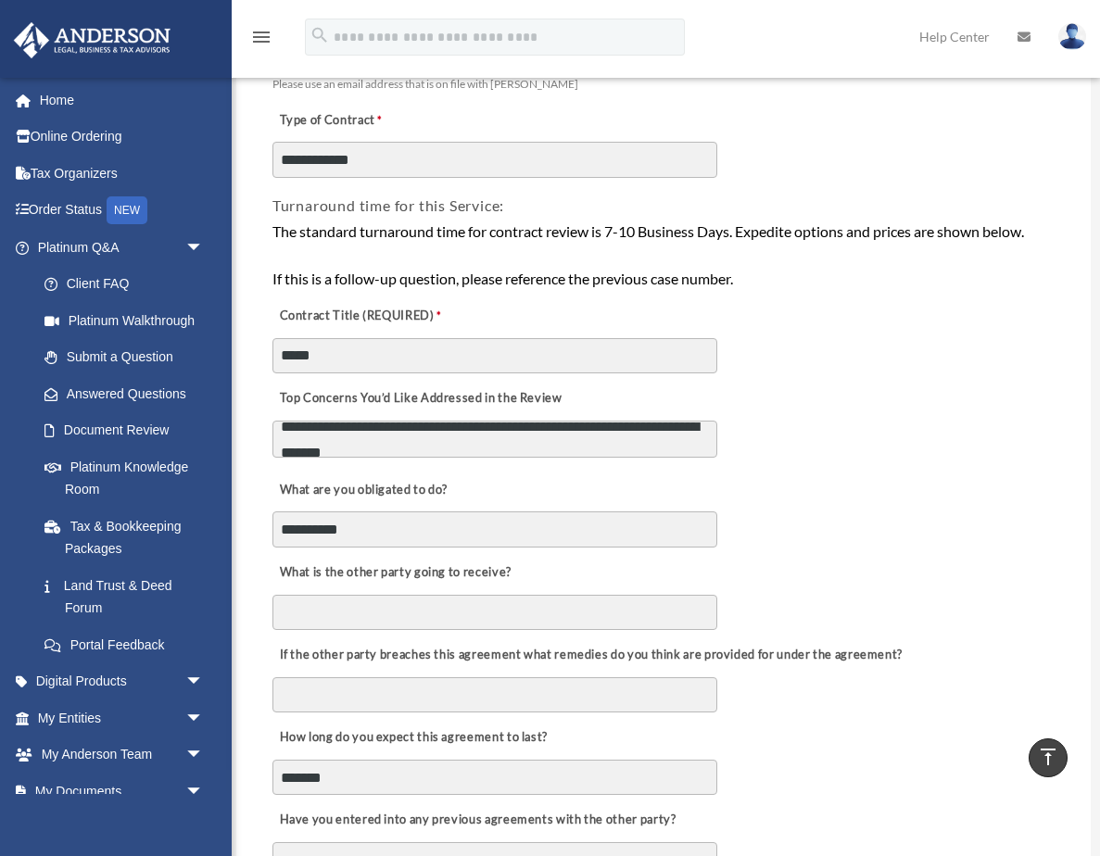
scroll to position [272, 0]
click at [417, 451] on textarea "**********" at bounding box center [494, 439] width 445 height 37
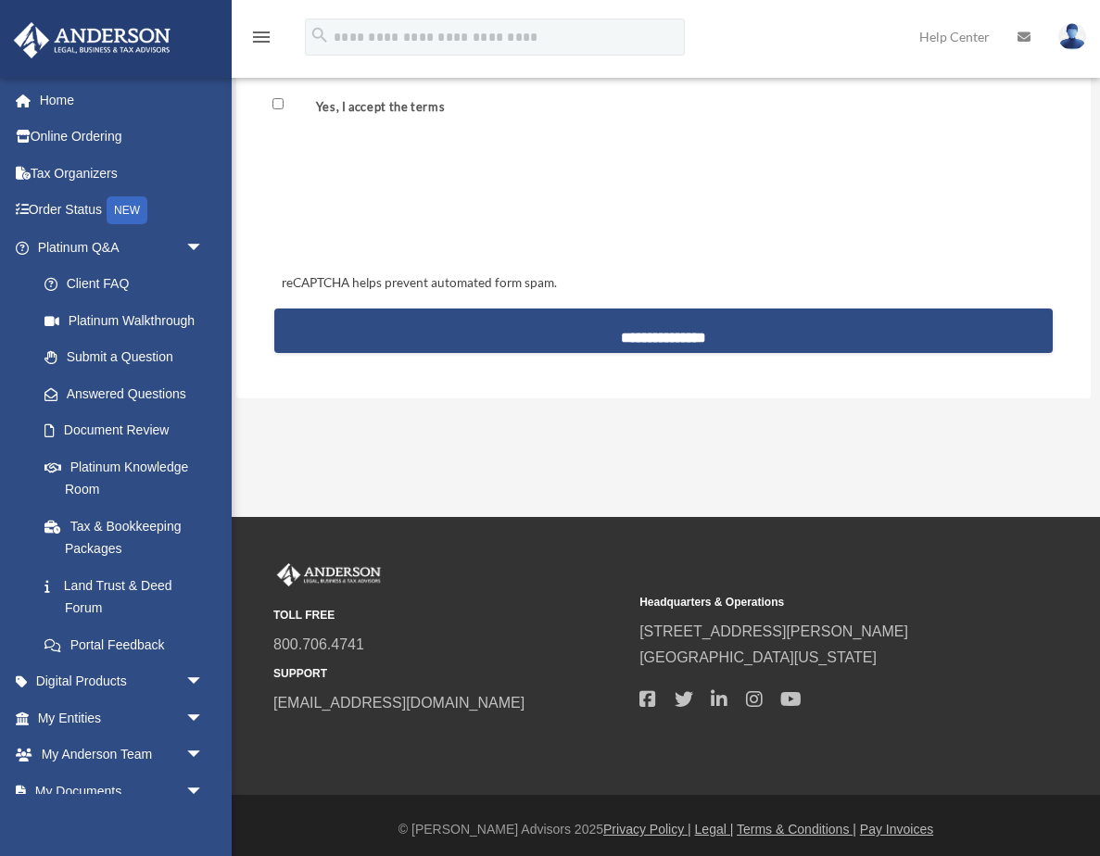
scroll to position [1784, 0]
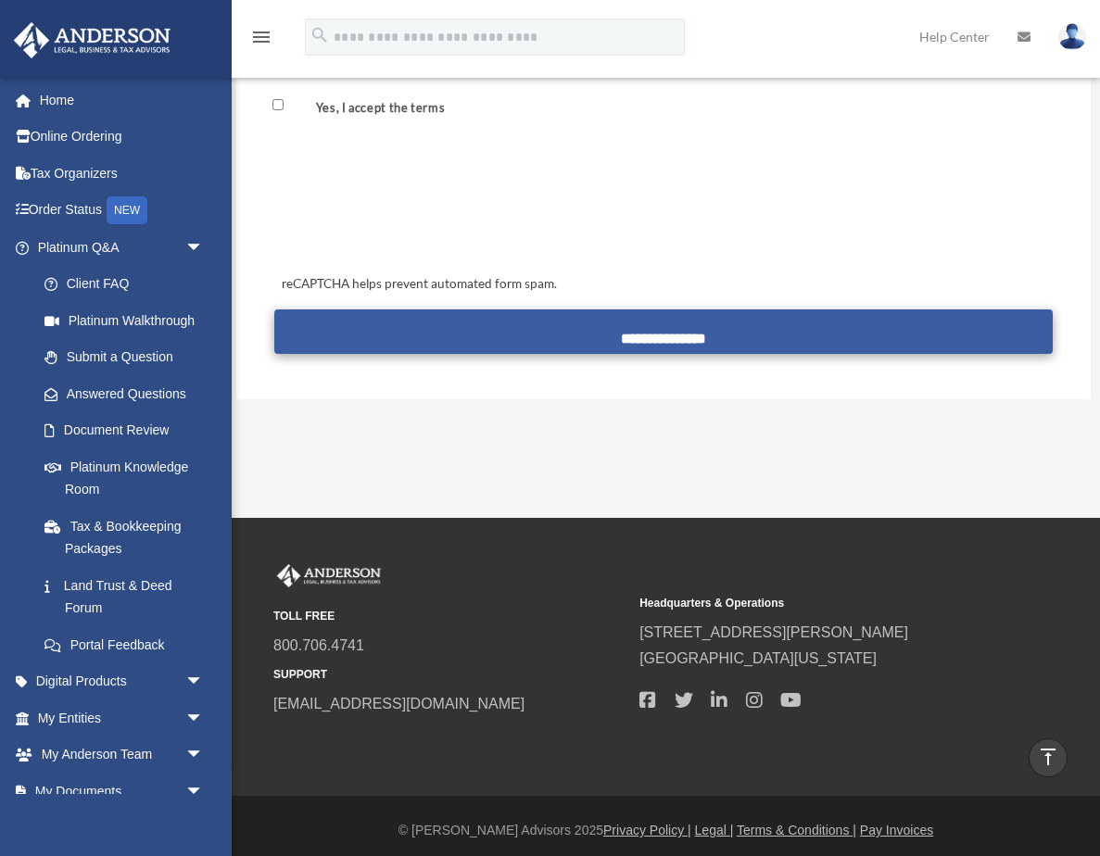
type textarea "**********"
click at [654, 336] on input "**********" at bounding box center [663, 331] width 778 height 44
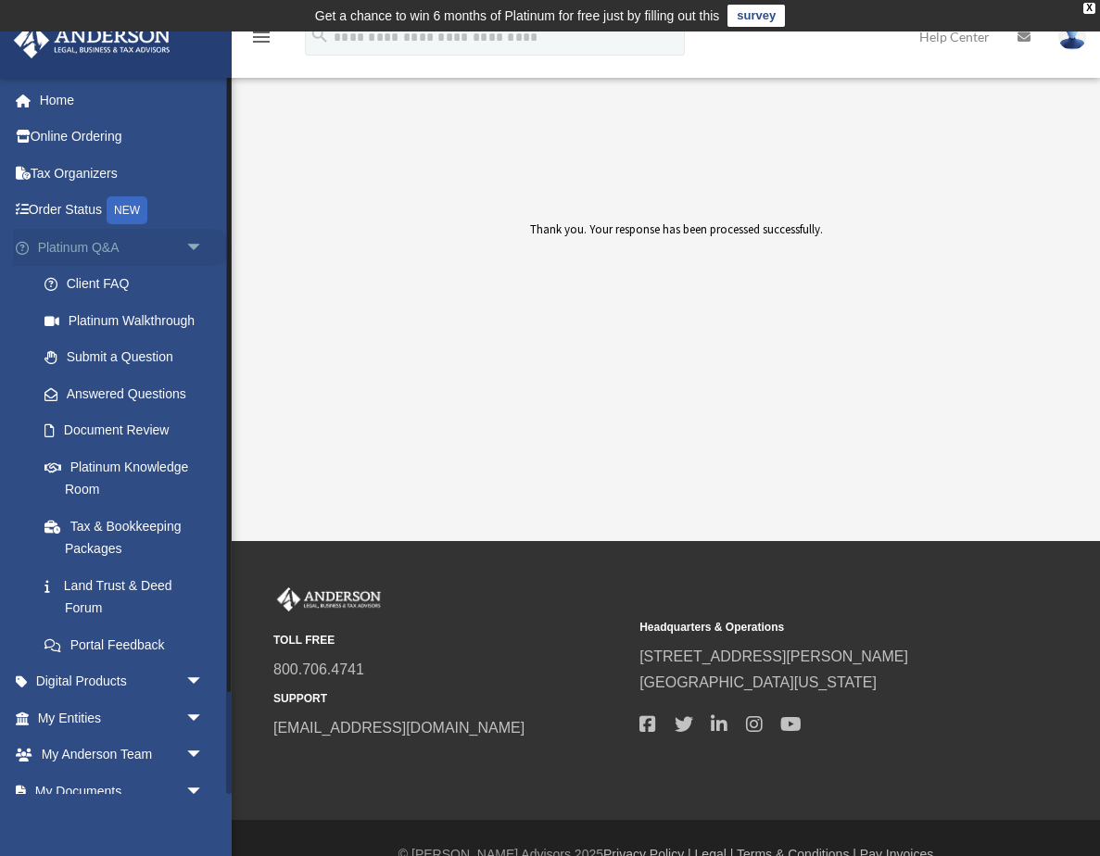
click at [194, 241] on span "arrow_drop_down" at bounding box center [203, 248] width 37 height 38
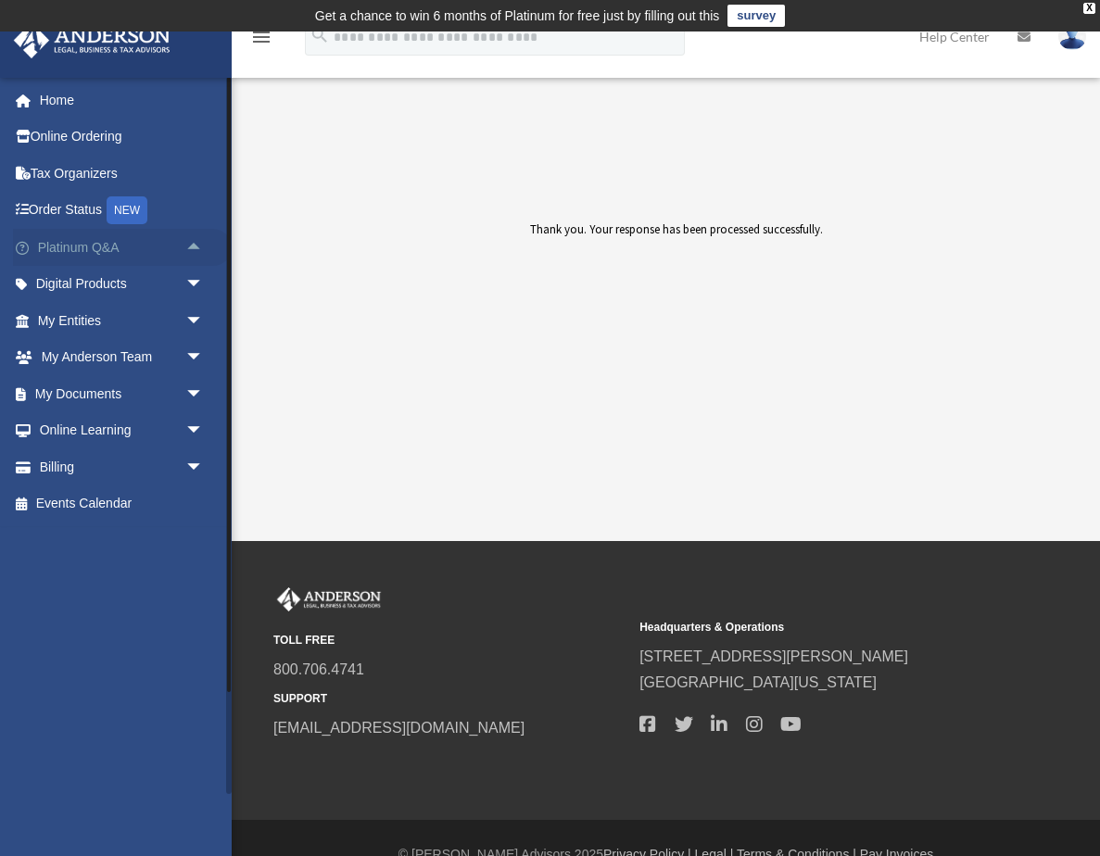
click at [200, 236] on span "arrow_drop_up" at bounding box center [203, 248] width 37 height 38
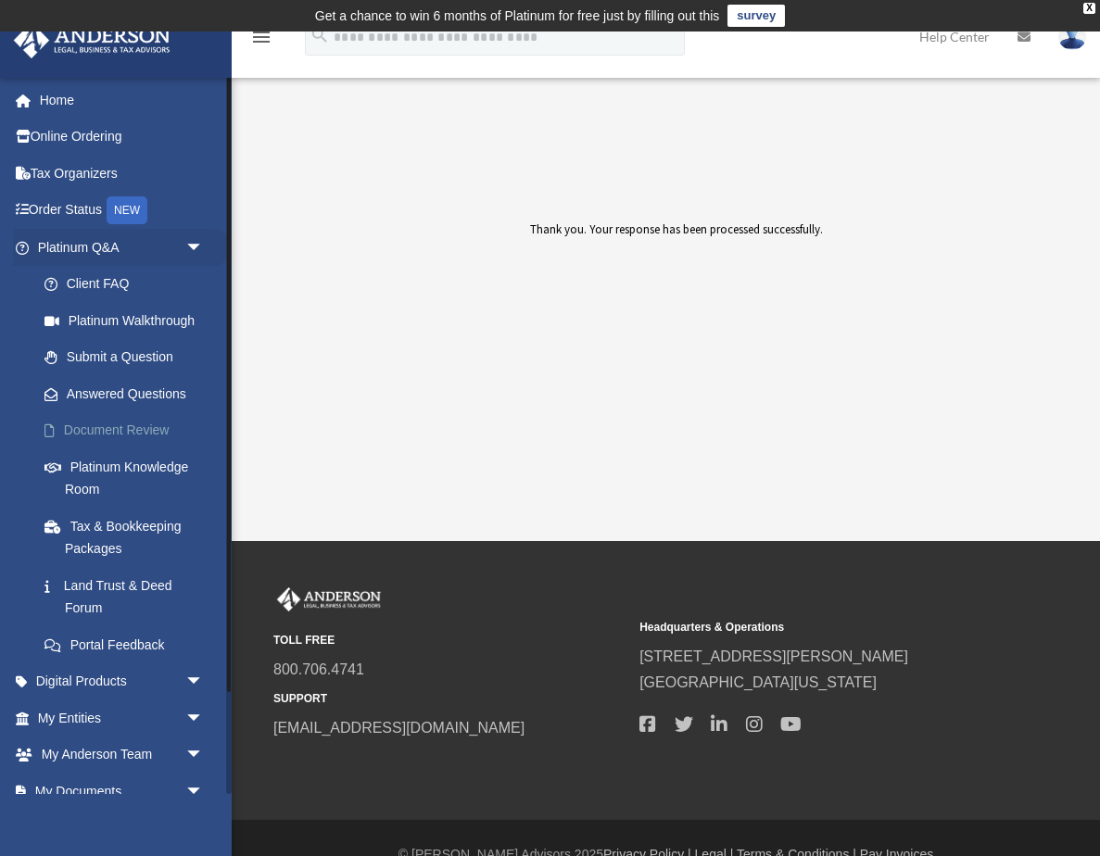
click at [139, 427] on link "Document Review" at bounding box center [129, 430] width 206 height 37
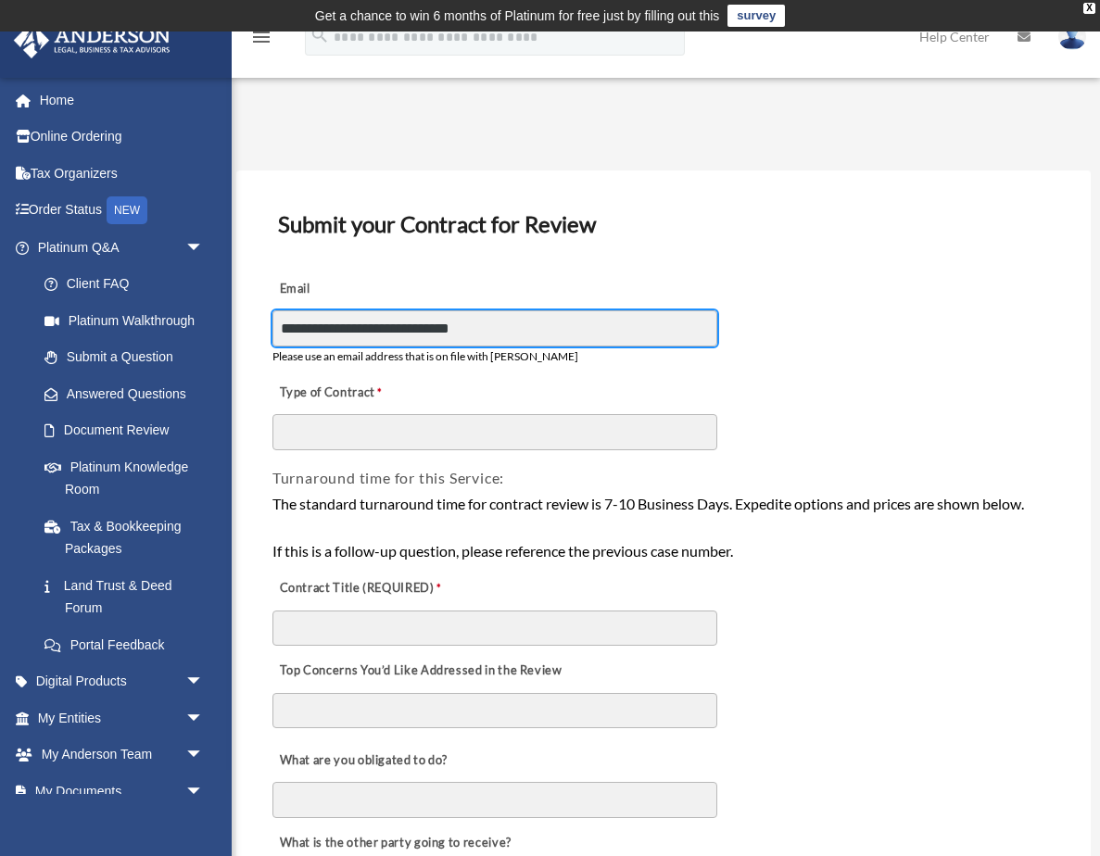
type input "**********"
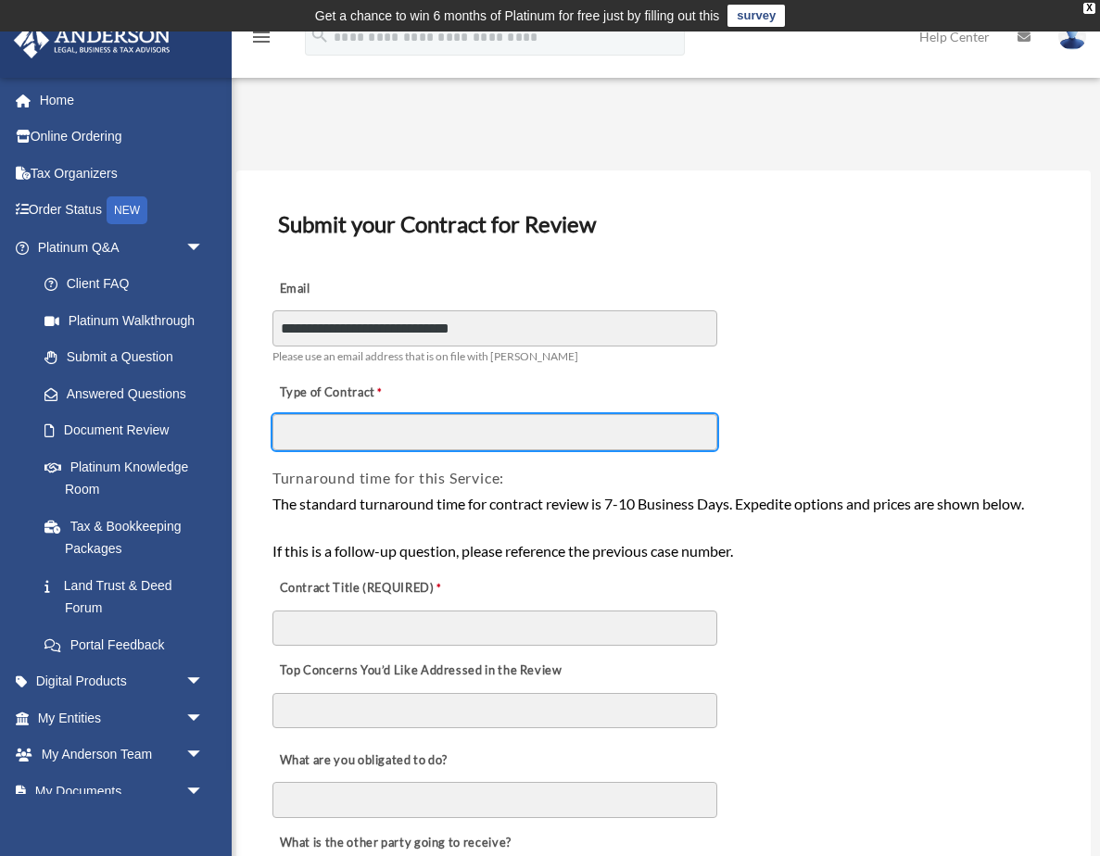
click at [358, 419] on input "Type of Contract" at bounding box center [494, 431] width 445 height 35
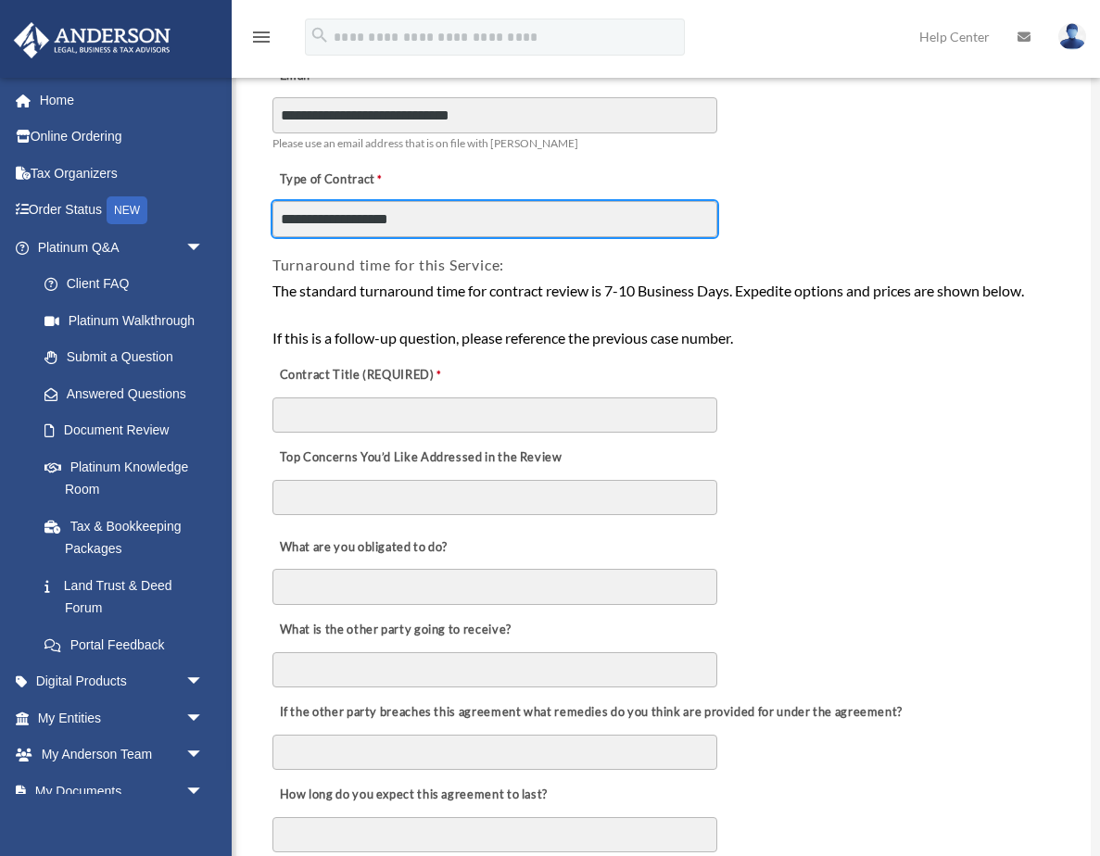
scroll to position [232, 0]
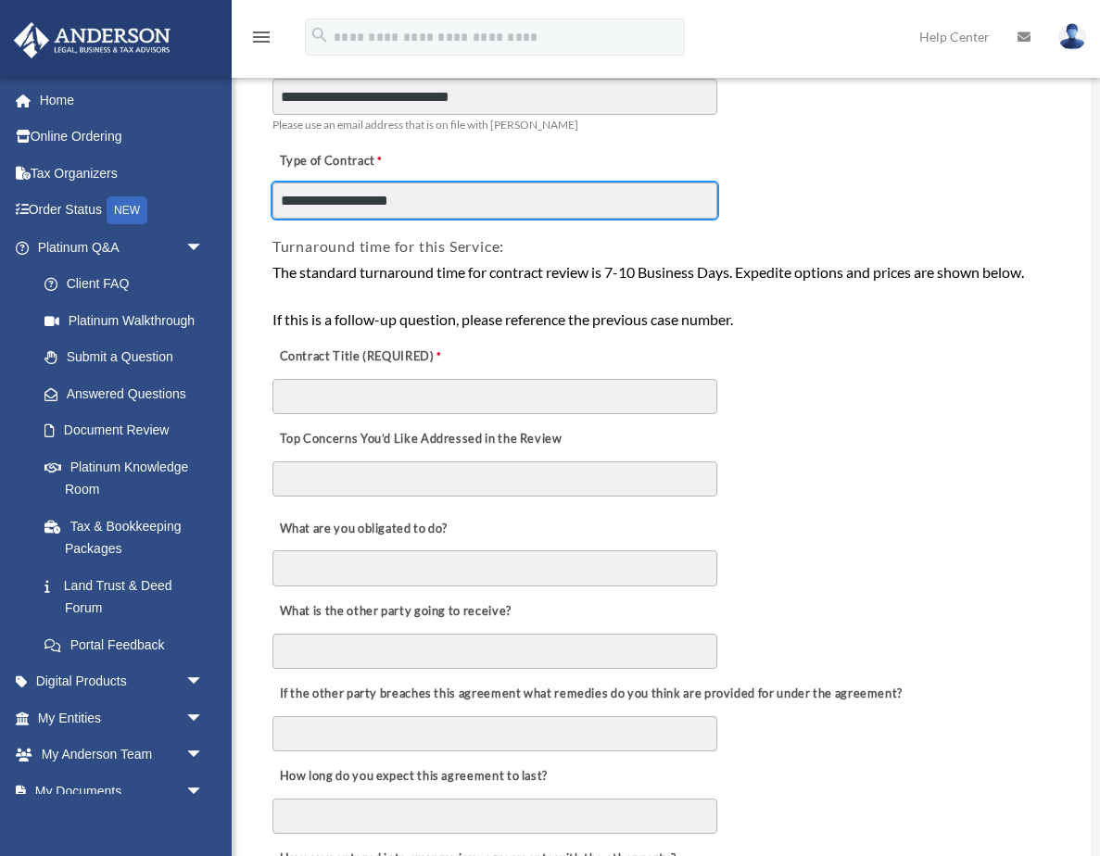
type input "**********"
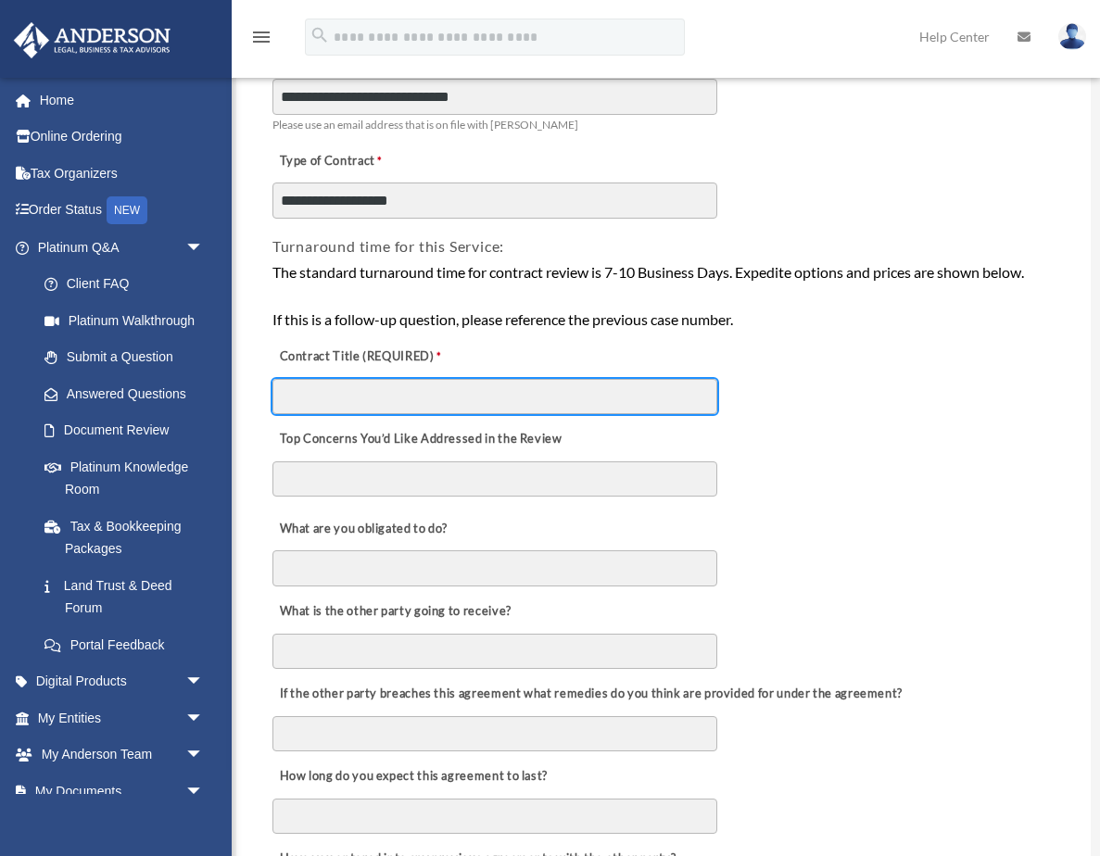
click at [346, 389] on input "Contract Title (REQUIRED)" at bounding box center [494, 396] width 445 height 35
type input "**********"
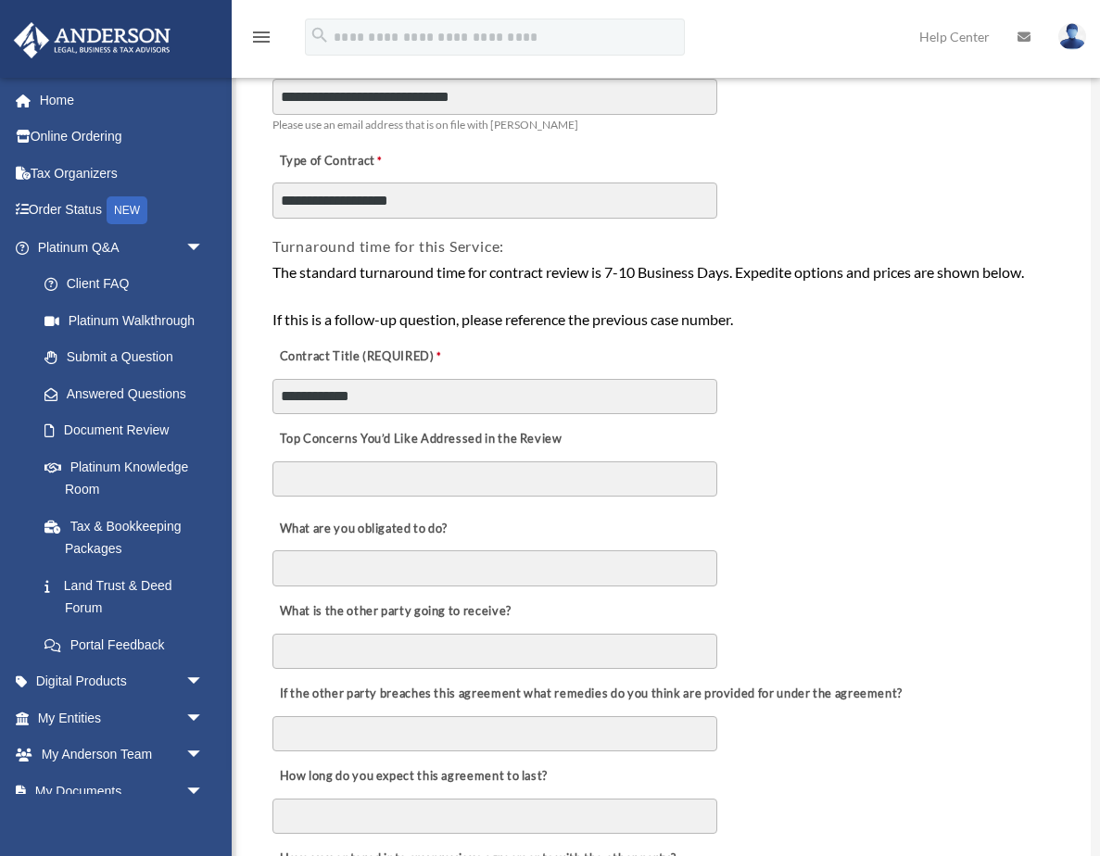
click at [366, 478] on textarea "Top Concerns You’d Like Addressed in the Review" at bounding box center [494, 478] width 445 height 35
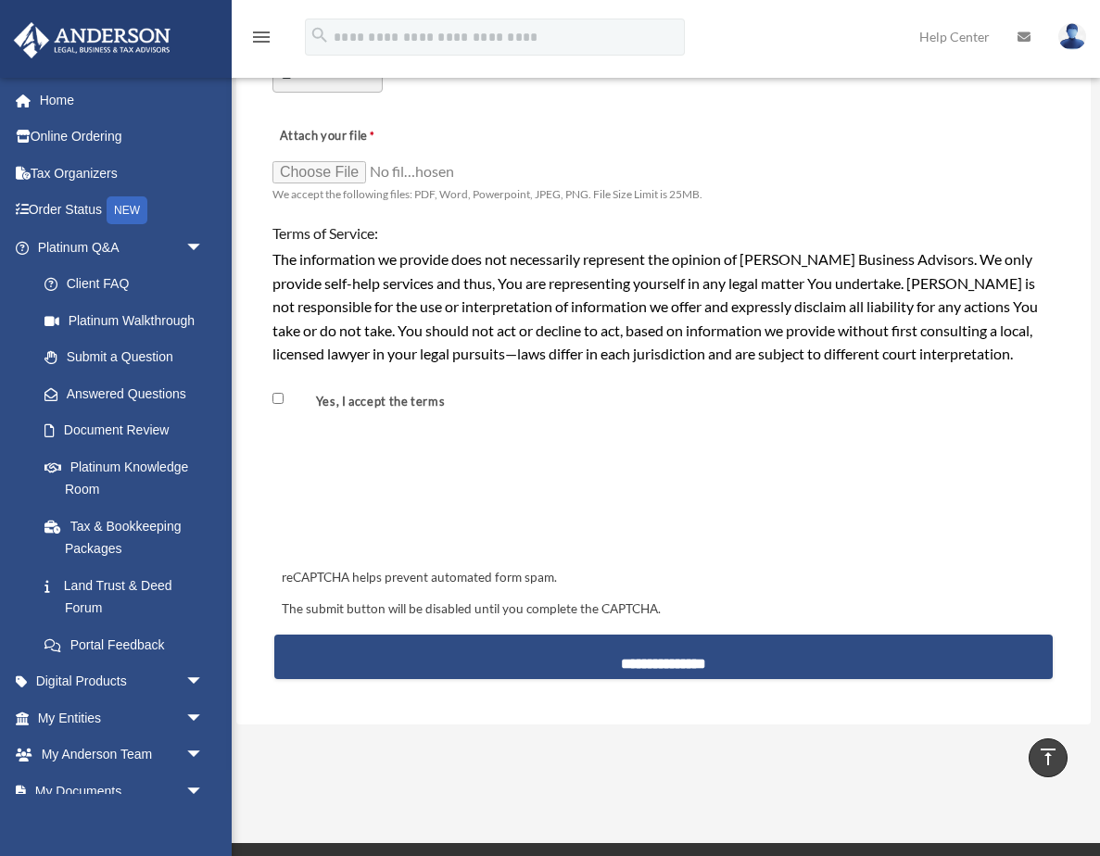
scroll to position [1497, 0]
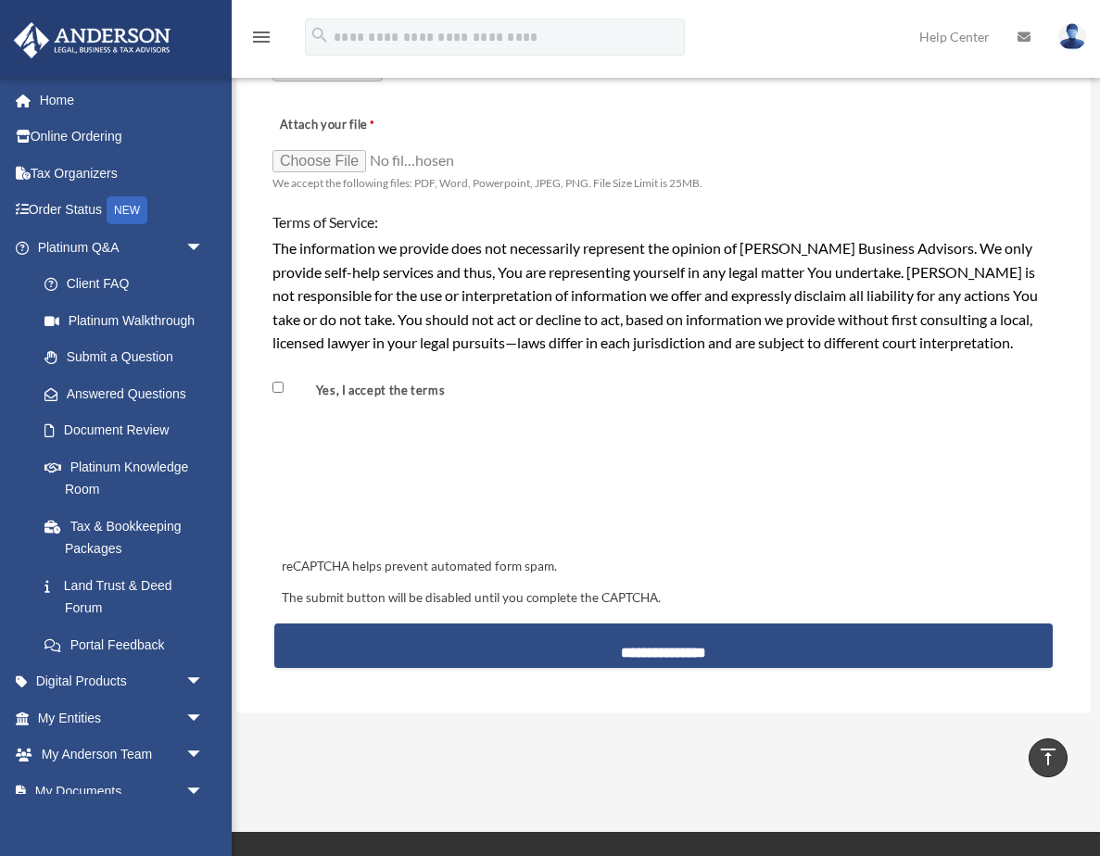
type textarea "**********"
click input "Attach your file"
type input "**********"
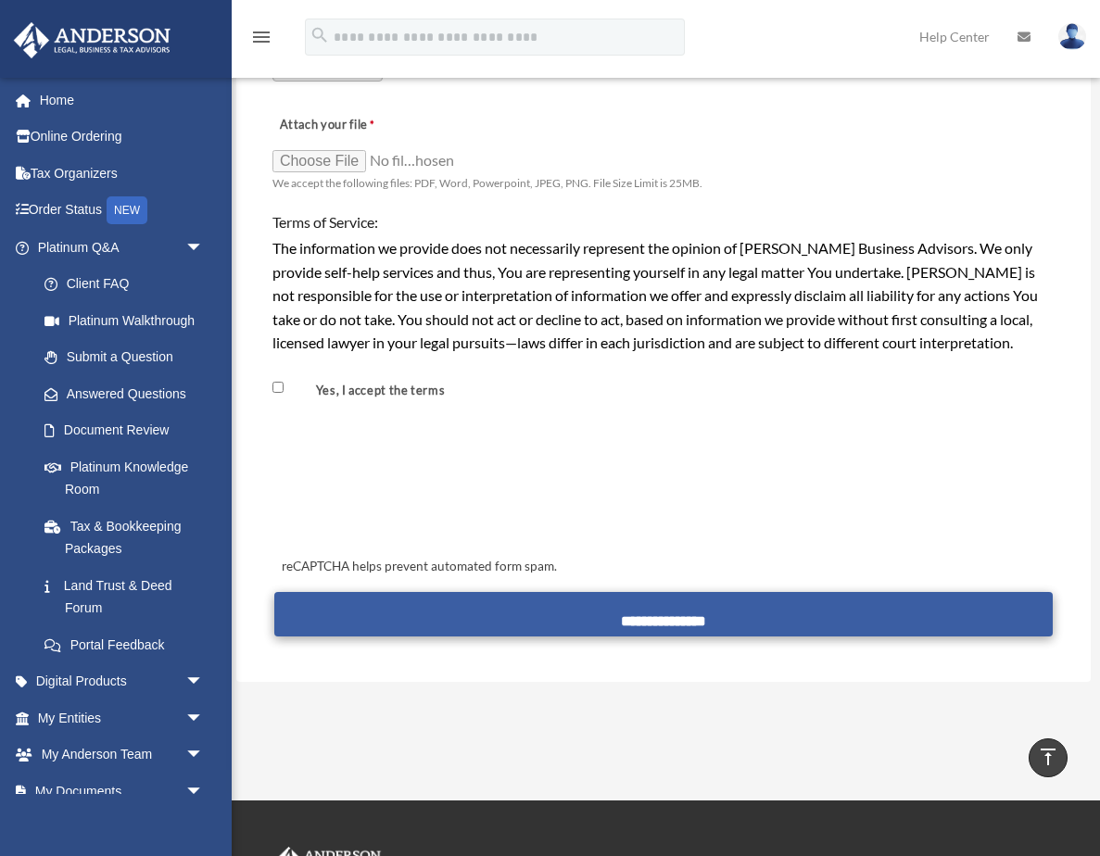
click input "**********"
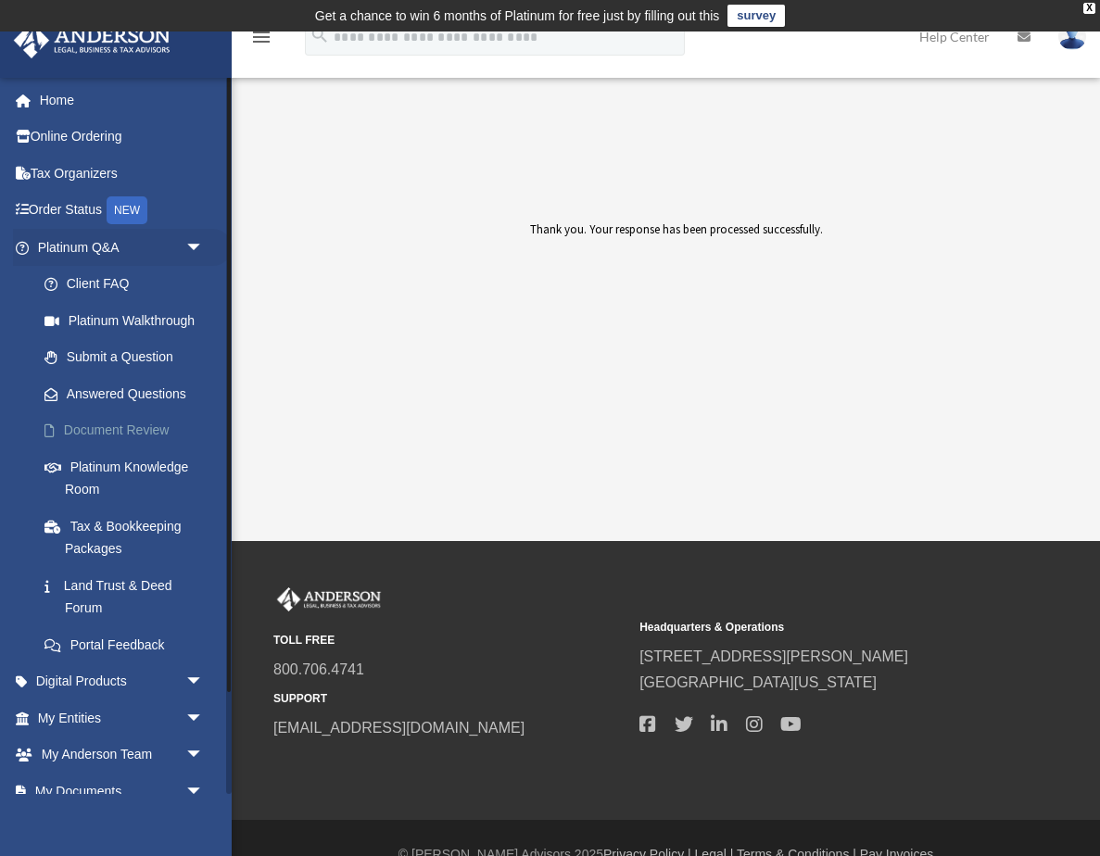
click at [144, 425] on link "Document Review" at bounding box center [129, 430] width 206 height 37
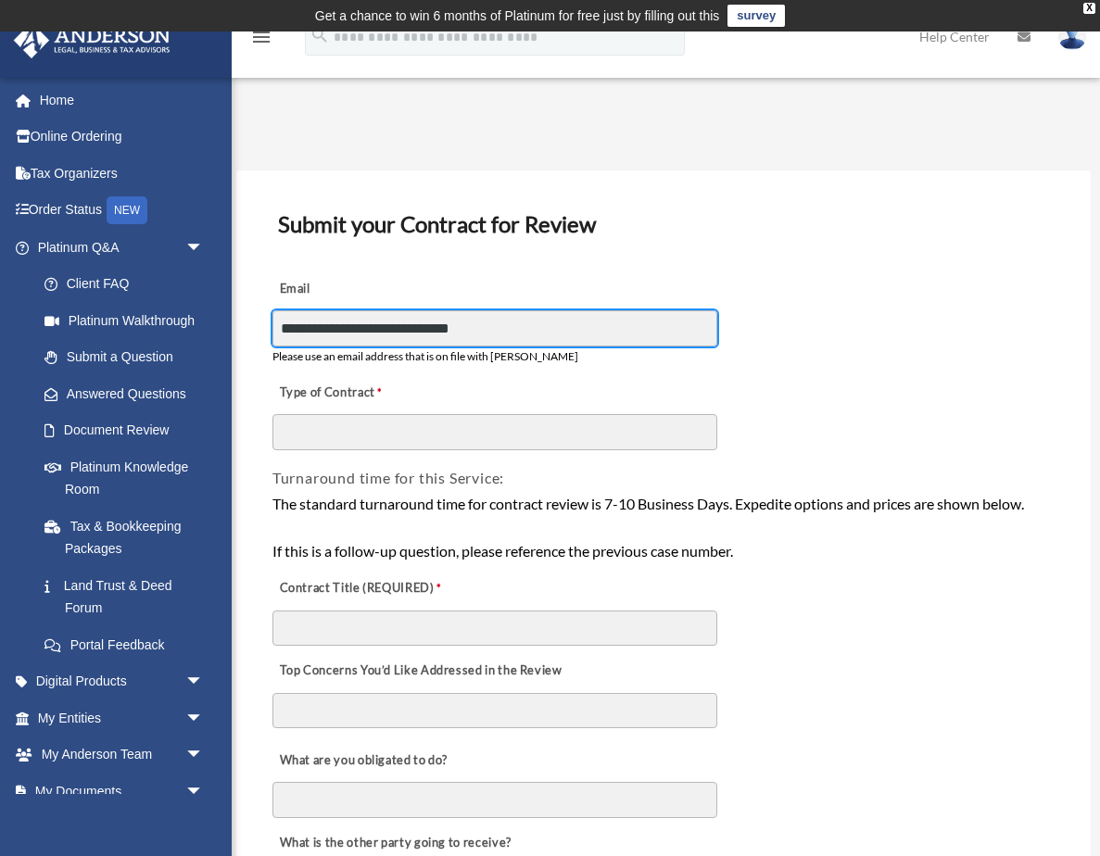
type input "**********"
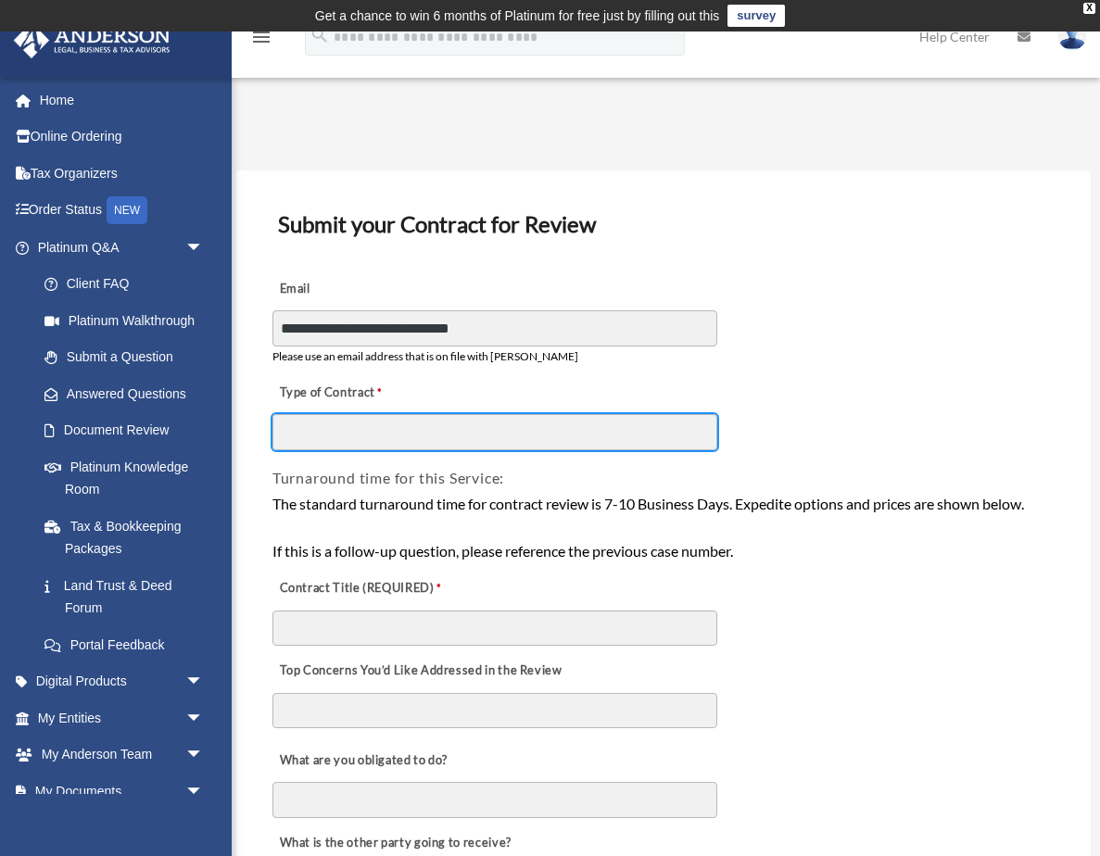
click at [298, 429] on input "Type of Contract" at bounding box center [494, 431] width 445 height 35
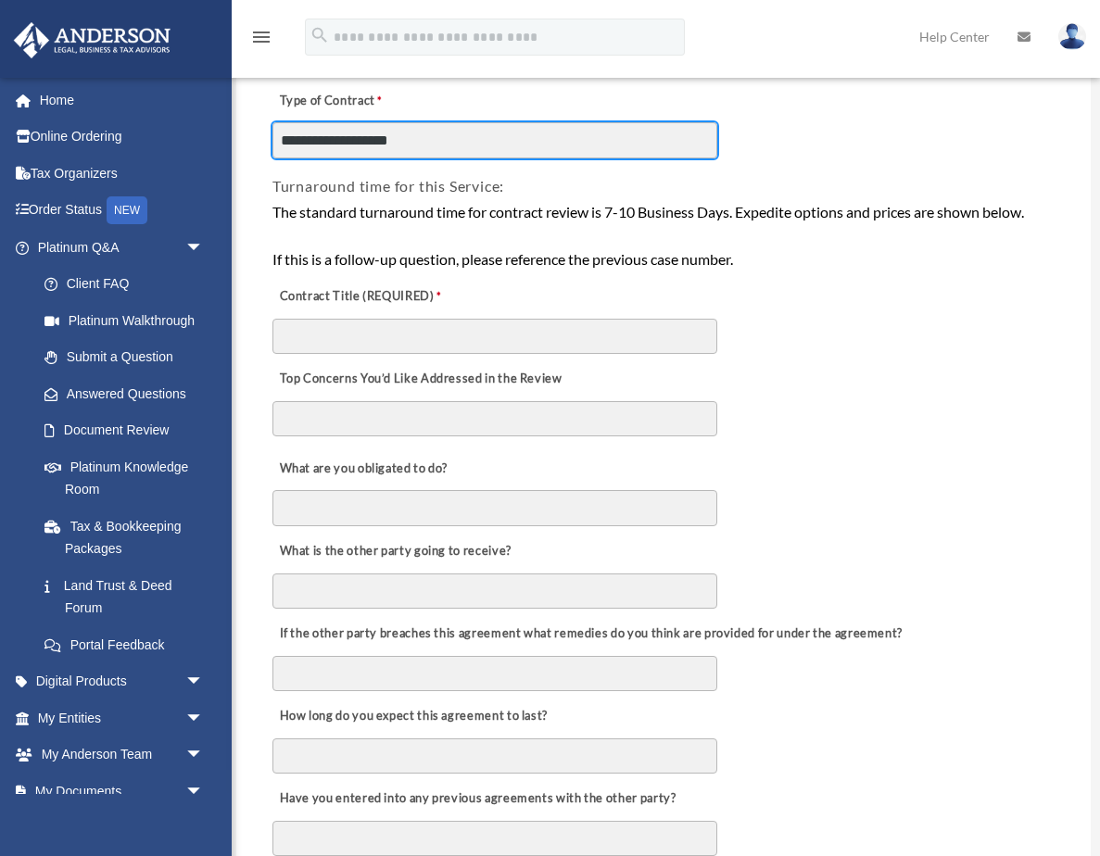
scroll to position [321, 0]
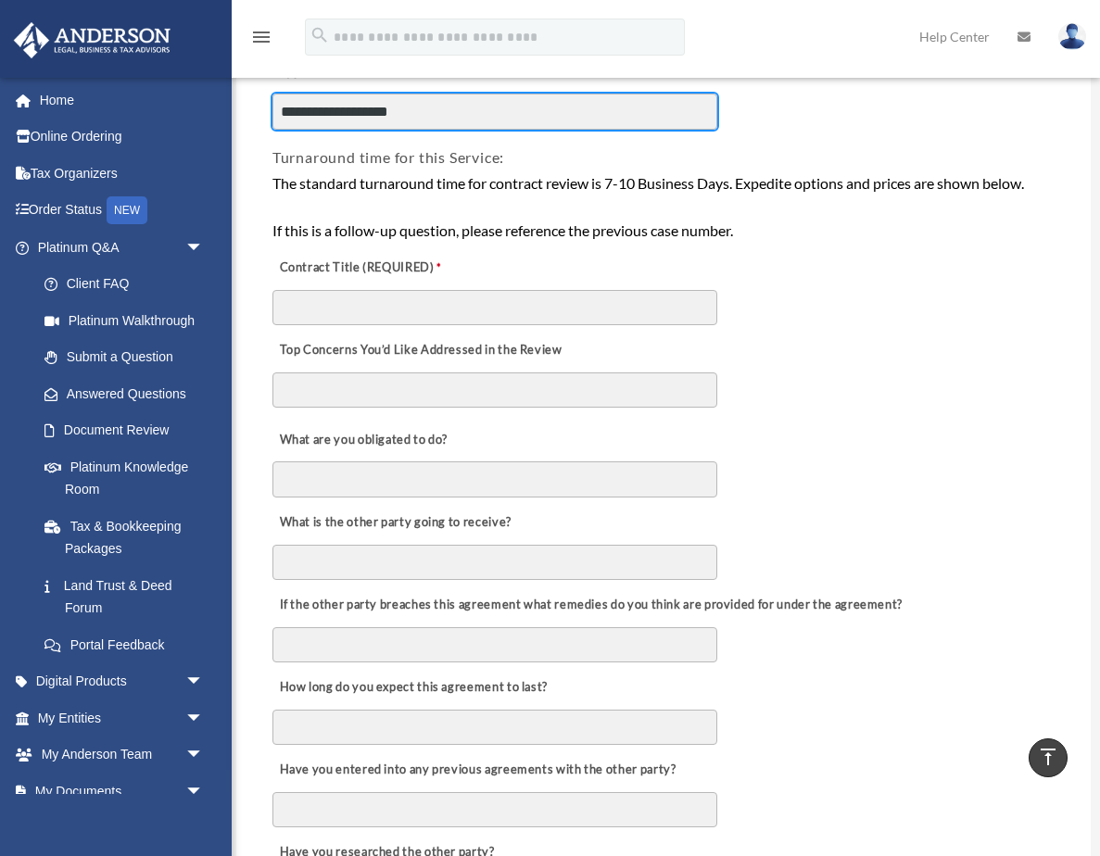
type input "**********"
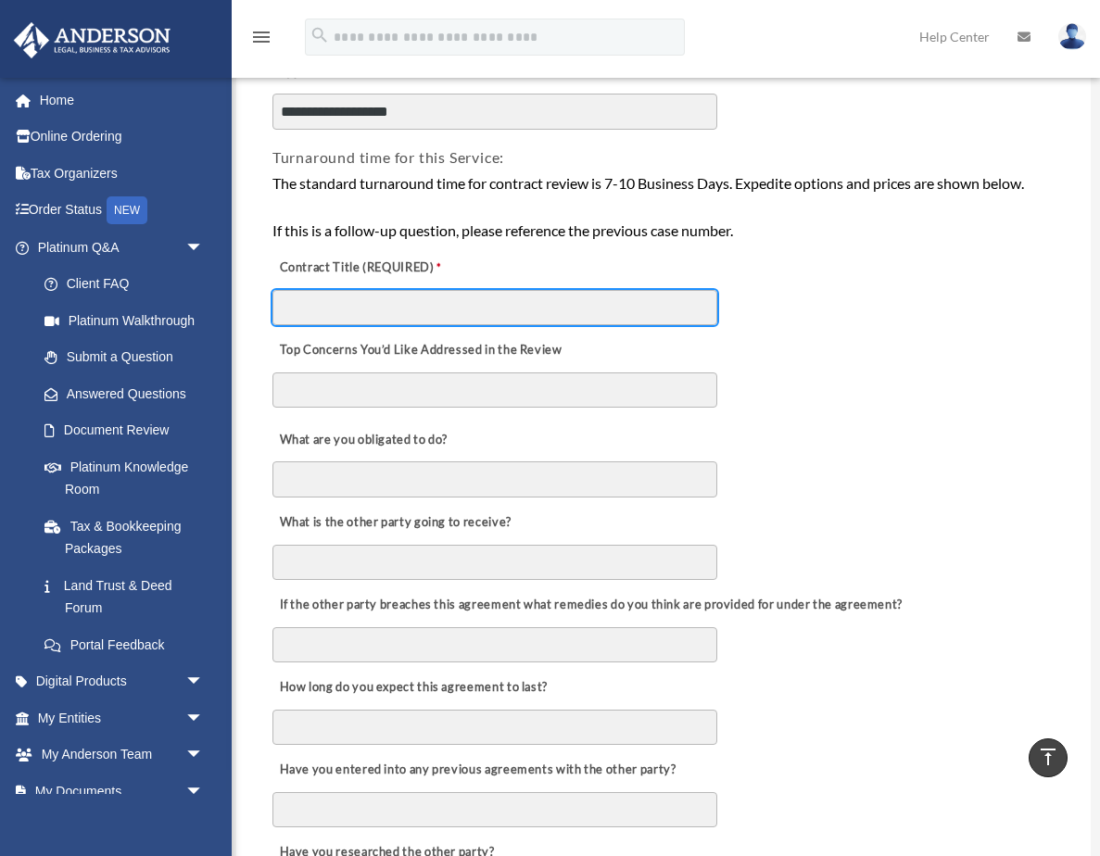
click at [333, 302] on input "Contract Title (REQUIRED)" at bounding box center [494, 307] width 445 height 35
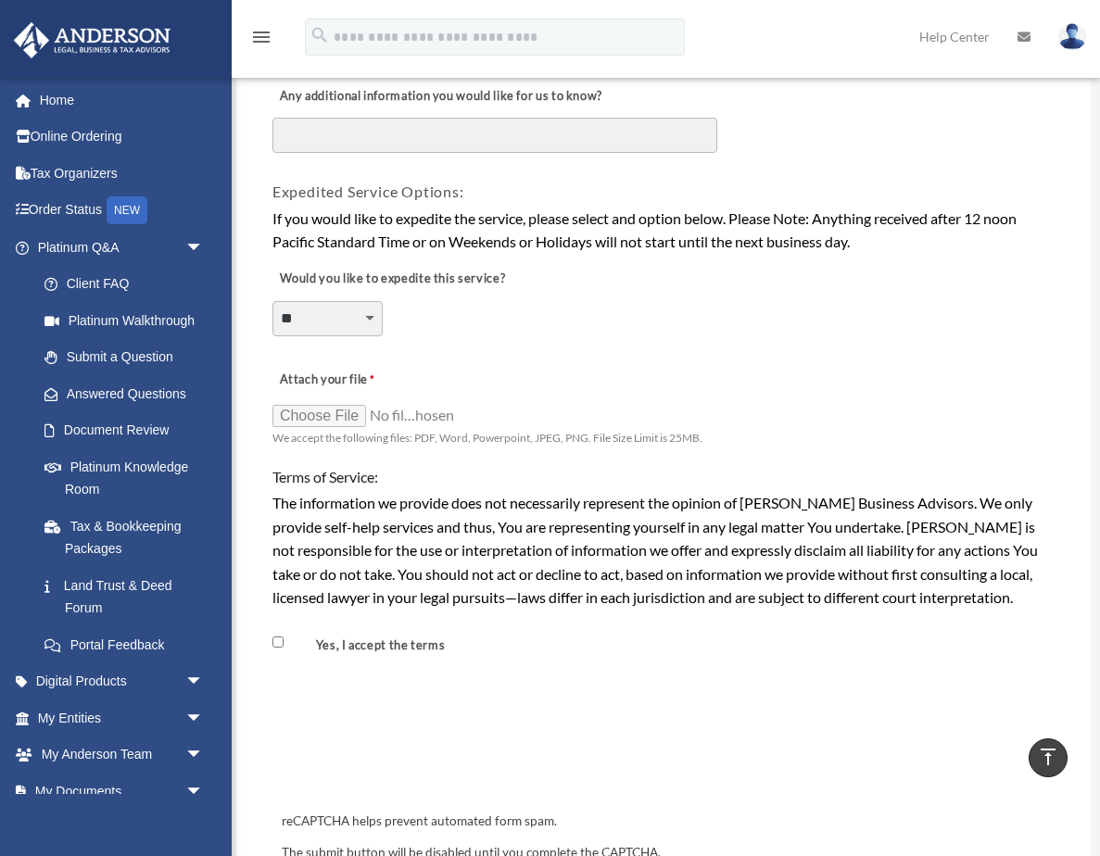
scroll to position [1256, 0]
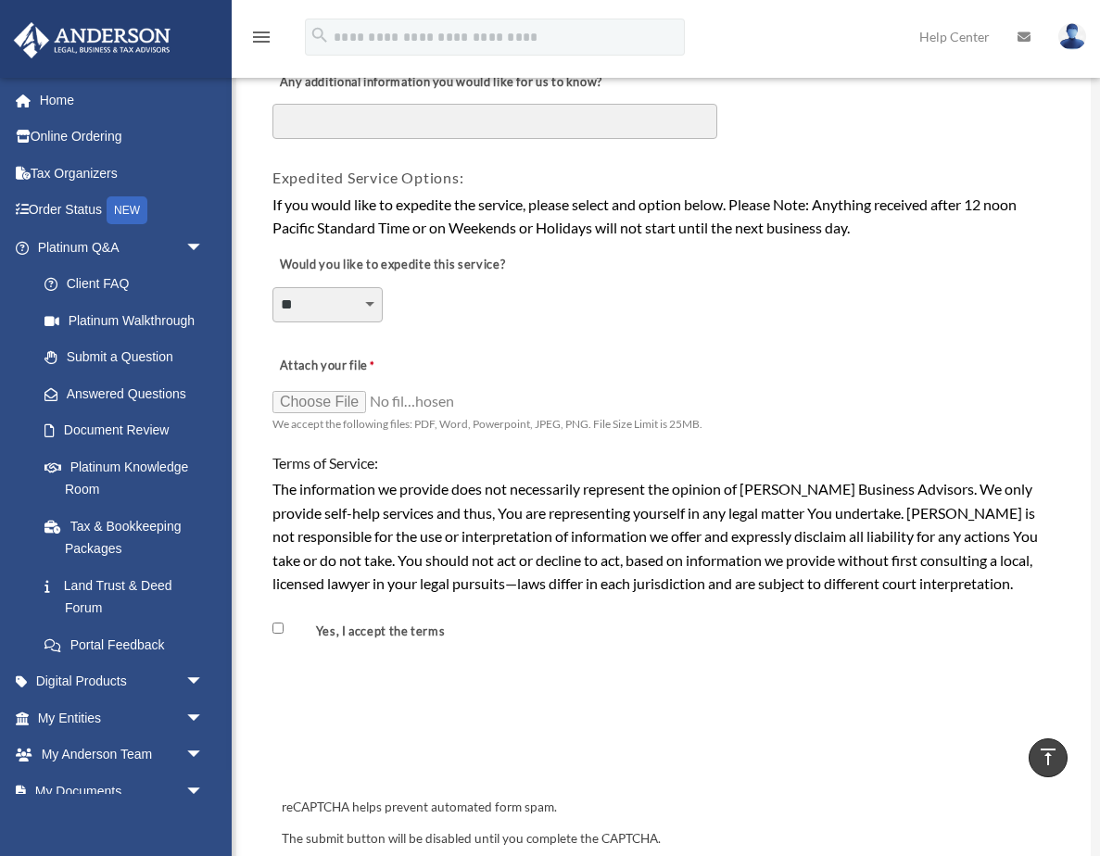
type input "**********"
click at [313, 388] on input "Attach your file" at bounding box center [364, 401] width 185 height 26
type input "**********"
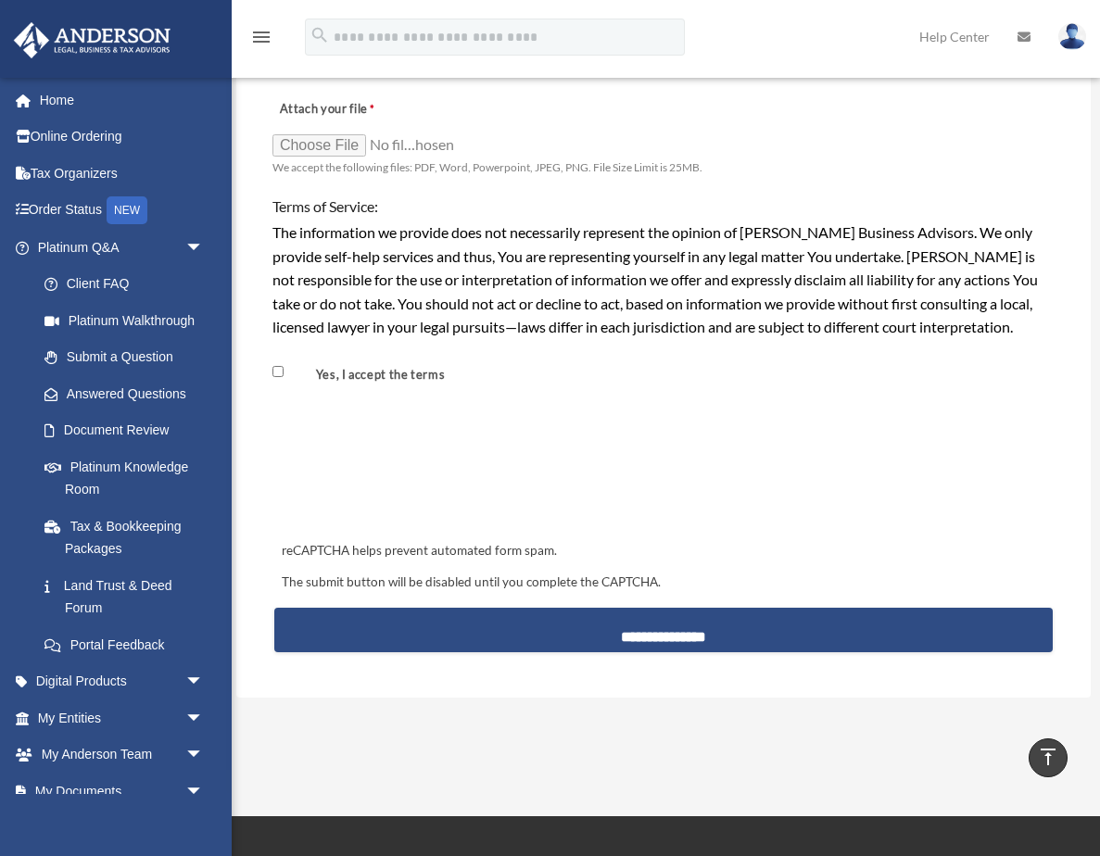
scroll to position [1521, 0]
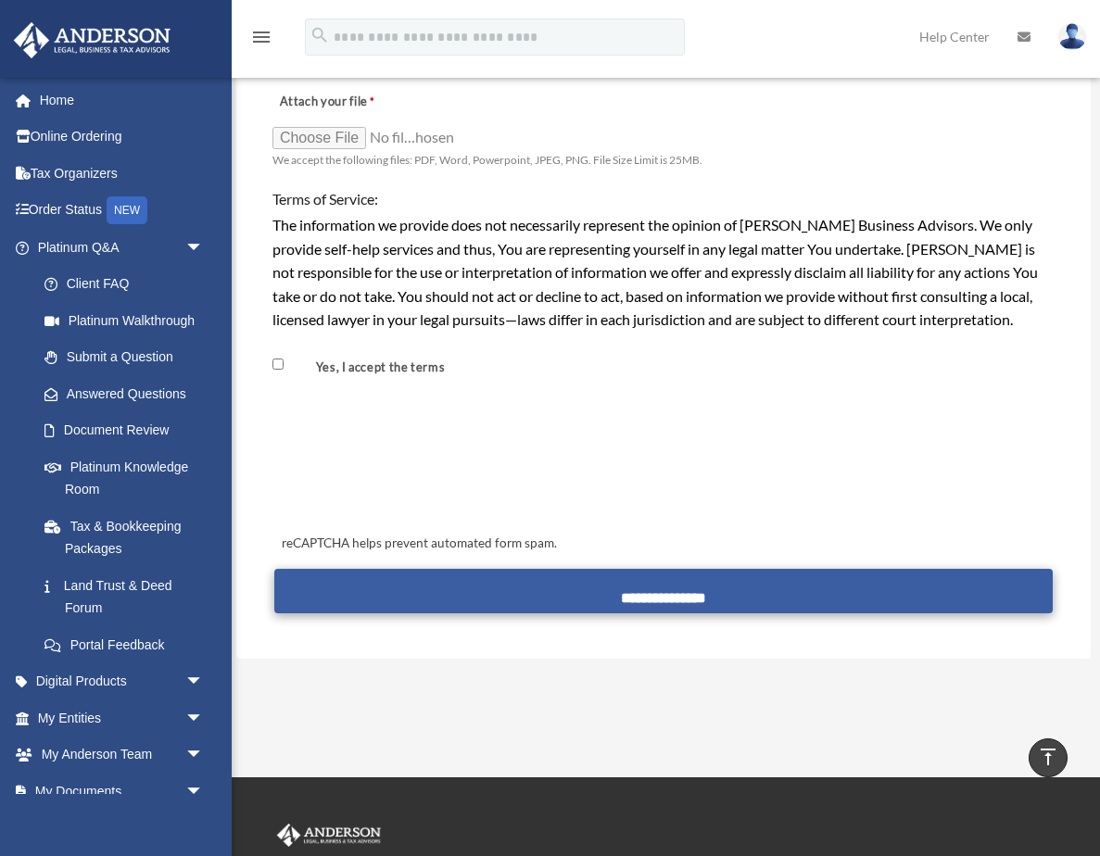
click at [648, 586] on input "**********" at bounding box center [663, 591] width 778 height 44
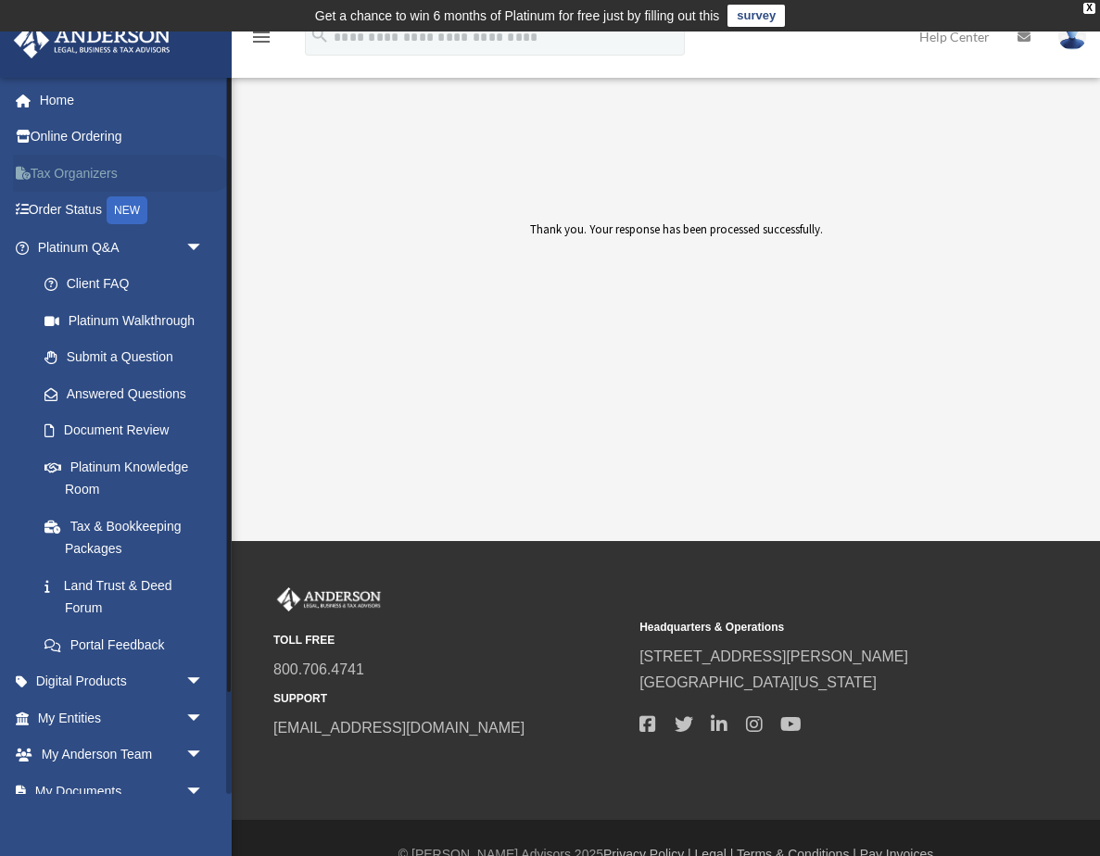
click at [87, 172] on link "Tax Organizers" at bounding box center [122, 173] width 219 height 37
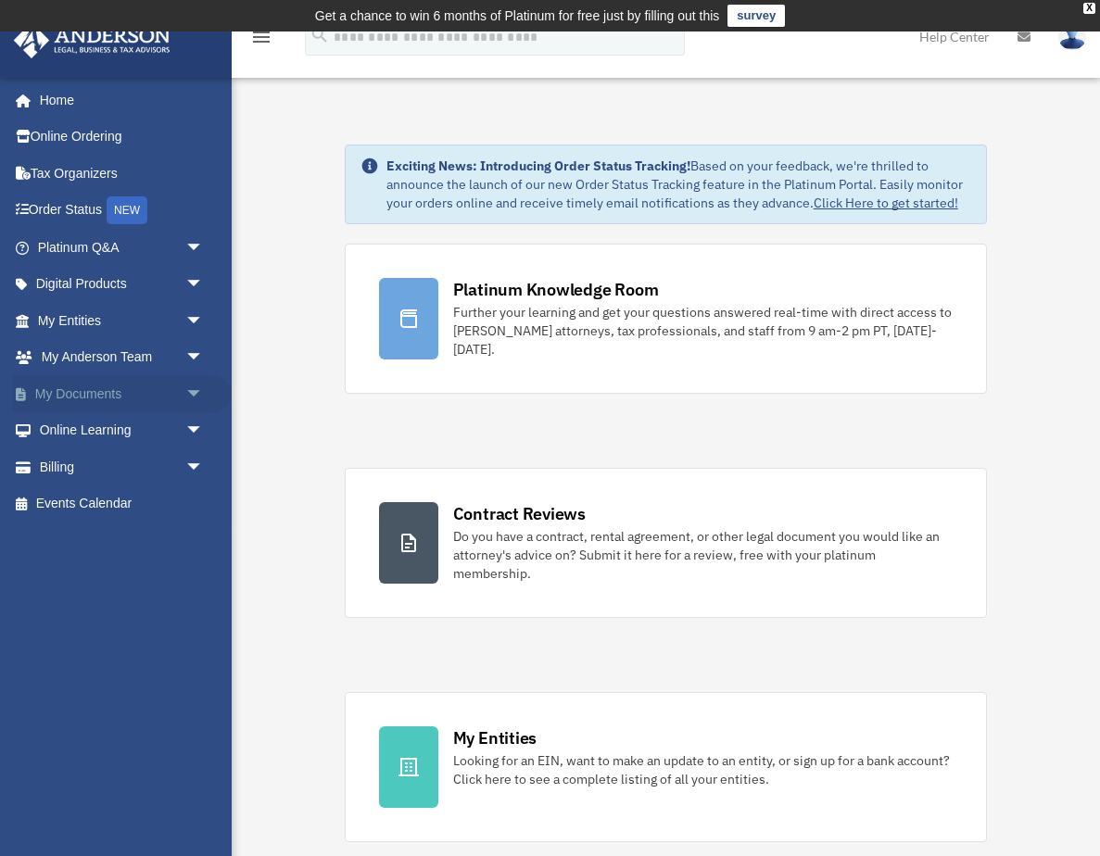
click at [194, 384] on span "arrow_drop_down" at bounding box center [203, 394] width 37 height 38
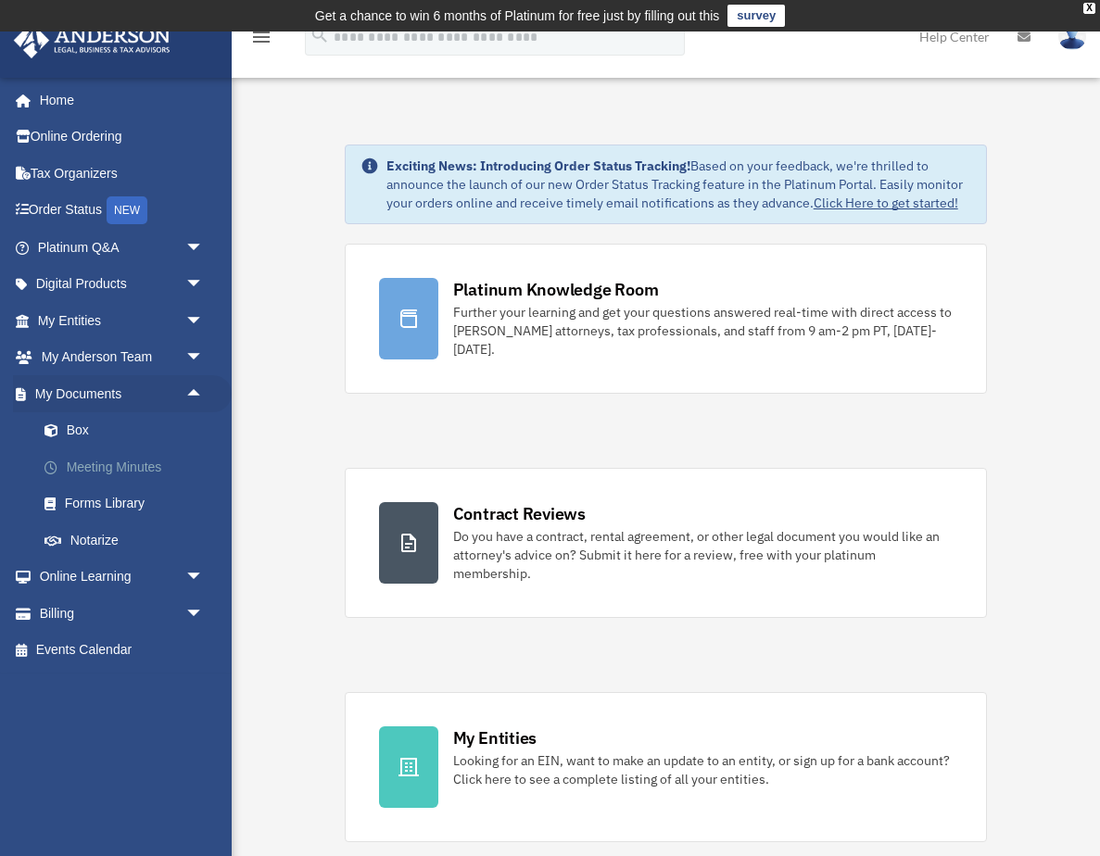
click at [94, 450] on link "Meeting Minutes" at bounding box center [129, 466] width 206 height 37
click at [96, 461] on link "Meeting Minutes" at bounding box center [129, 466] width 206 height 37
